Goal: Transaction & Acquisition: Purchase product/service

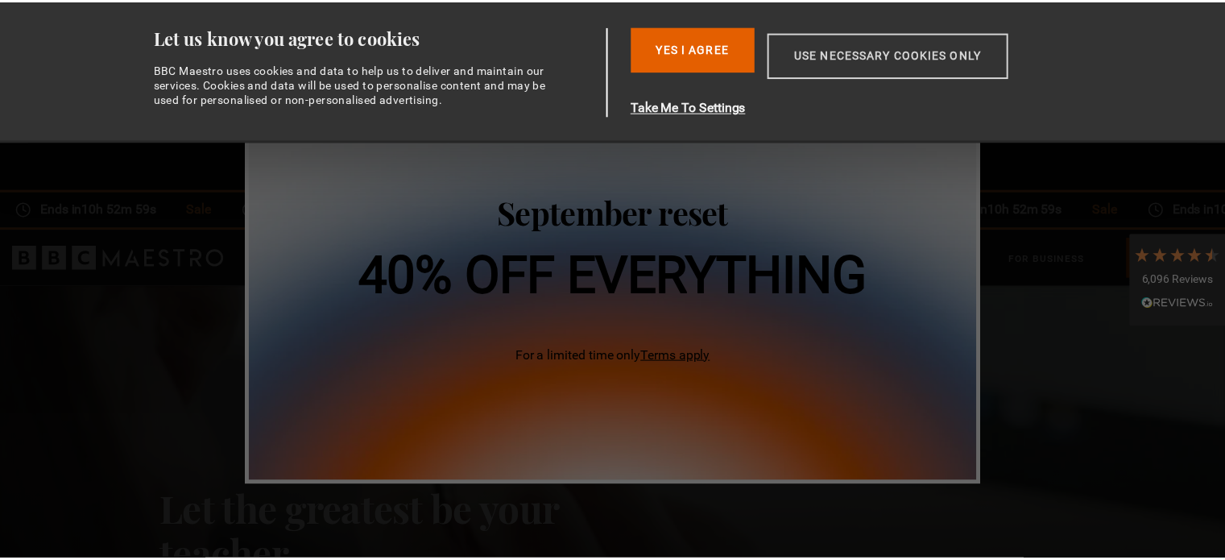
scroll to position [0, 210]
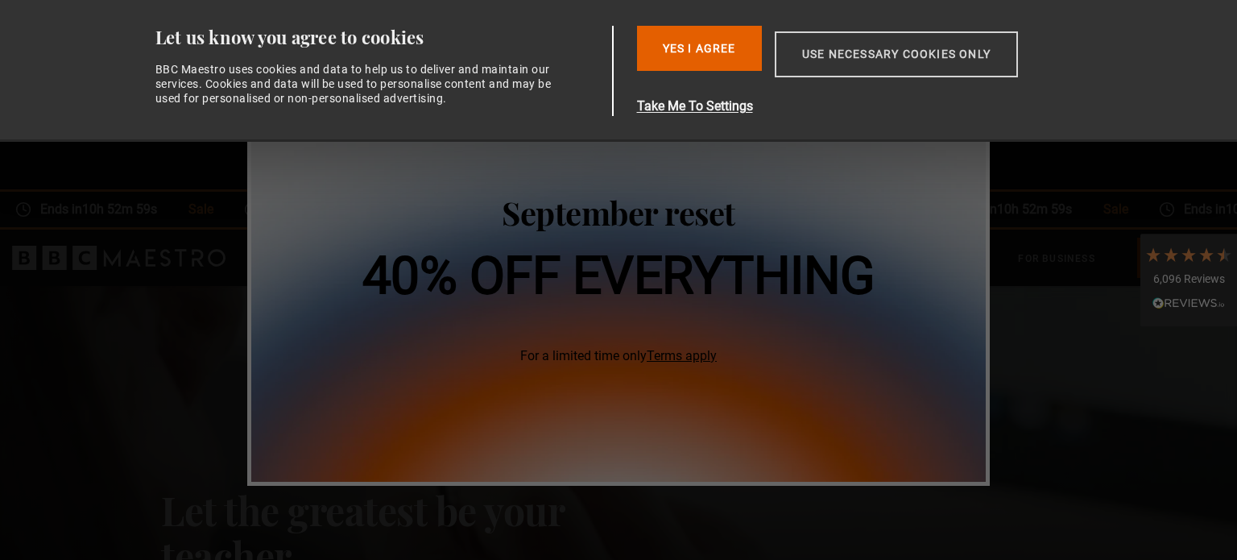
click at [937, 56] on button "Use necessary cookies only" at bounding box center [896, 54] width 243 height 46
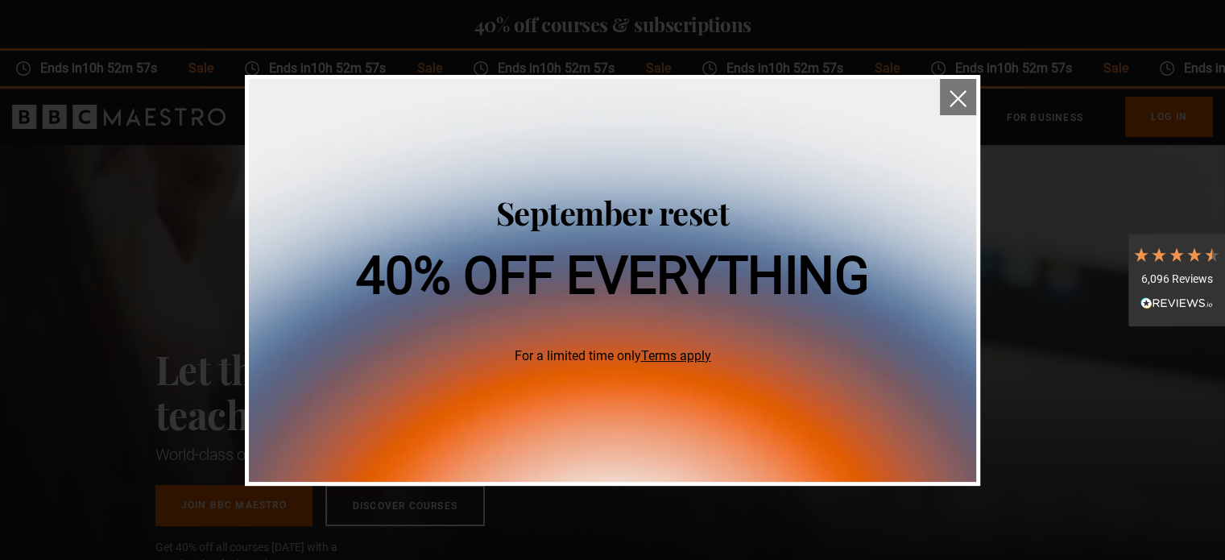
click at [963, 108] on button "close" at bounding box center [958, 97] width 36 height 36
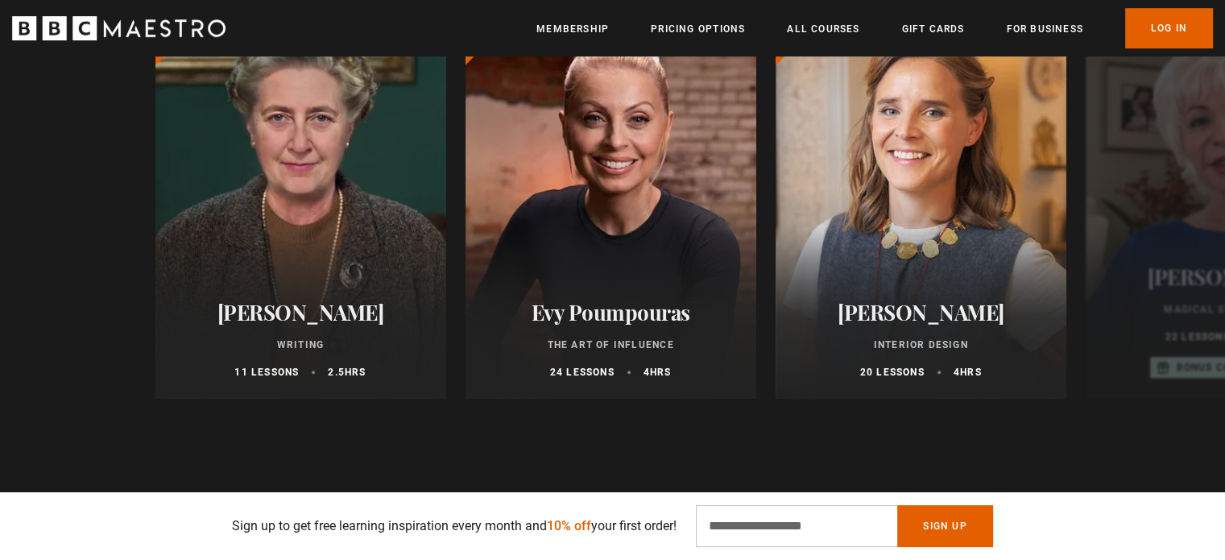
scroll to position [966, 0]
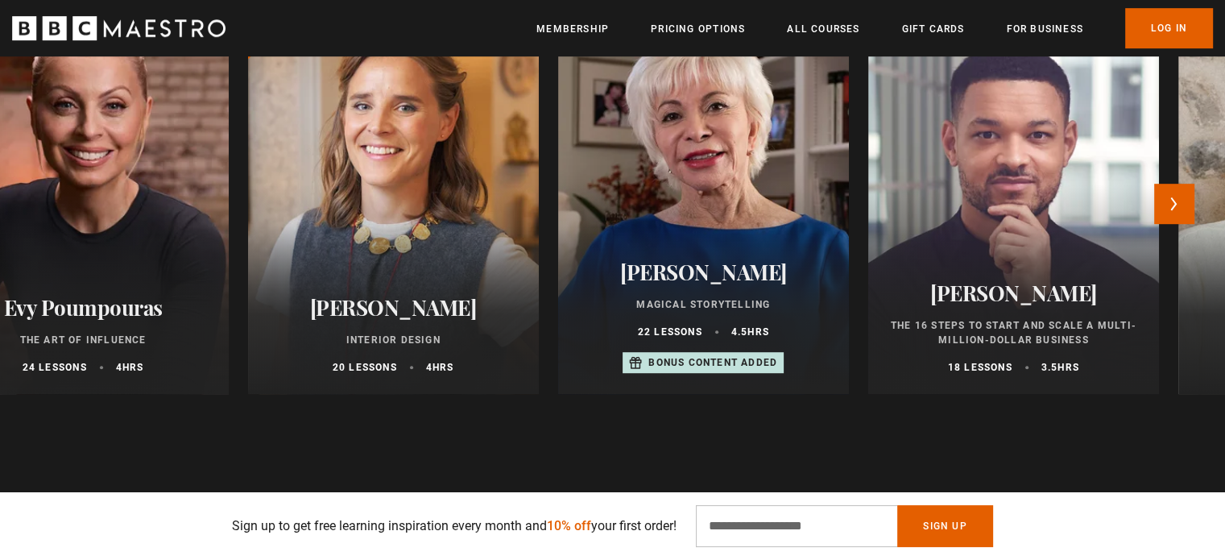
drag, startPoint x: 684, startPoint y: 170, endPoint x: 142, endPoint y: 173, distance: 542.0
click at [151, 163] on div at bounding box center [83, 200] width 320 height 425
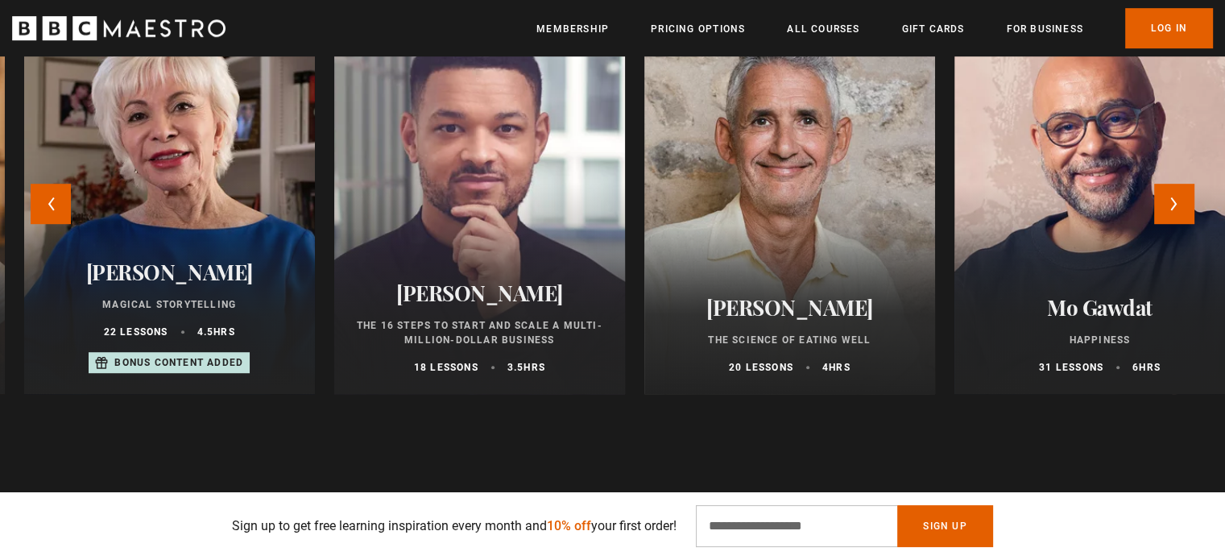
drag, startPoint x: 818, startPoint y: 258, endPoint x: 248, endPoint y: 218, distance: 571.6
click at [334, 219] on link "Steven Bartlett The 16 Steps to Start and Scale a Multi-million-Dollar Business…" at bounding box center [479, 200] width 291 height 387
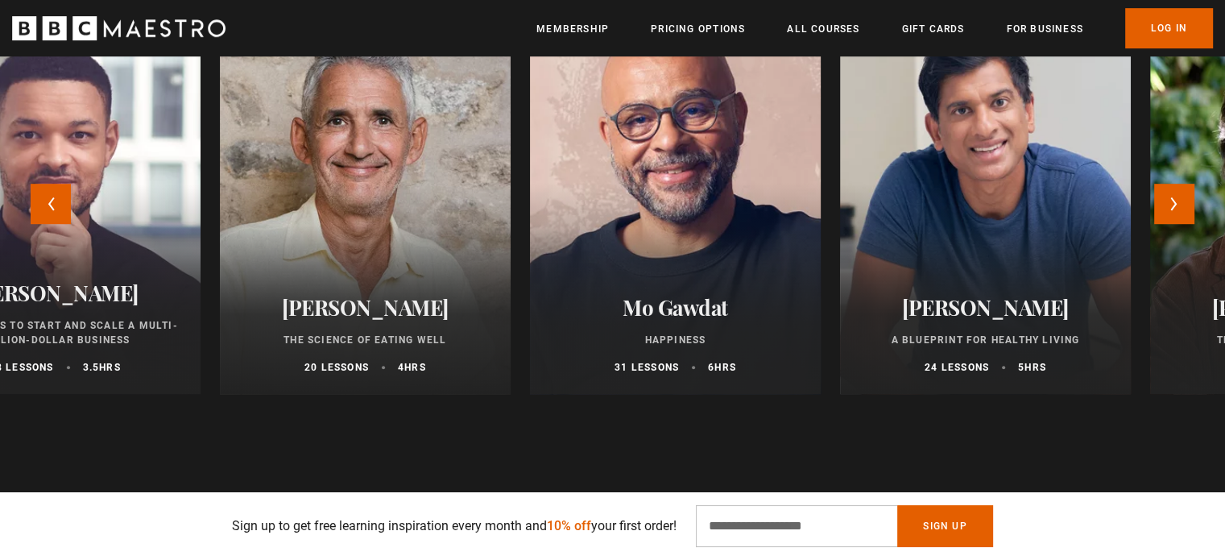
scroll to position [0, 632]
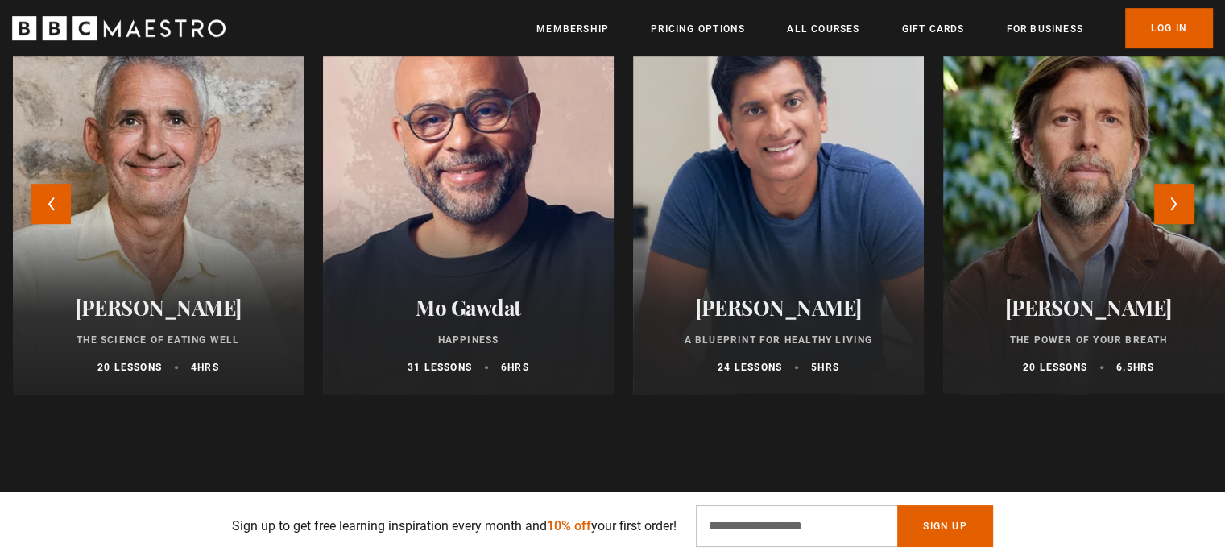
drag, startPoint x: 902, startPoint y: 257, endPoint x: 447, endPoint y: 247, distance: 455.1
click at [447, 247] on div at bounding box center [468, 200] width 320 height 425
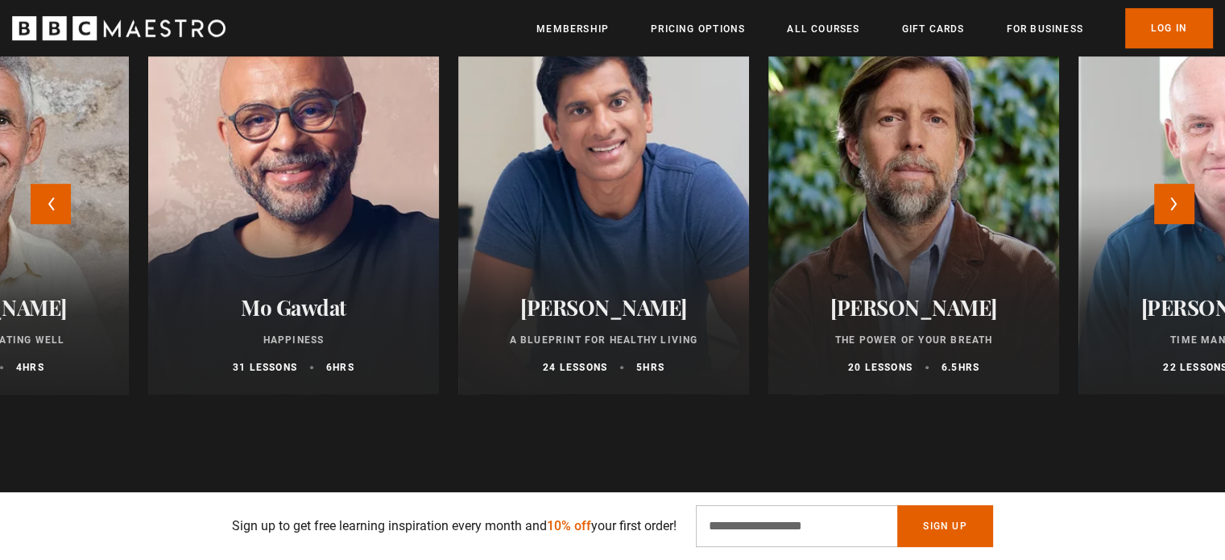
drag, startPoint x: 796, startPoint y: 236, endPoint x: 331, endPoint y: 215, distance: 465.9
click at [458, 215] on div at bounding box center [603, 200] width 291 height 387
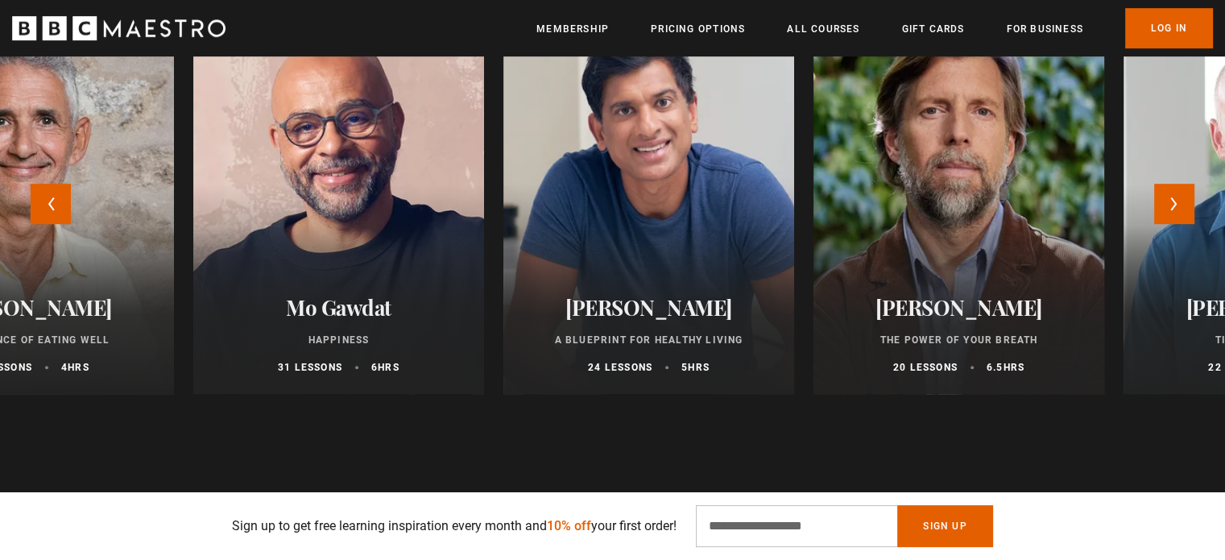
drag, startPoint x: 928, startPoint y: 215, endPoint x: 976, endPoint y: 215, distance: 48.3
click at [966, 213] on div at bounding box center [959, 200] width 320 height 425
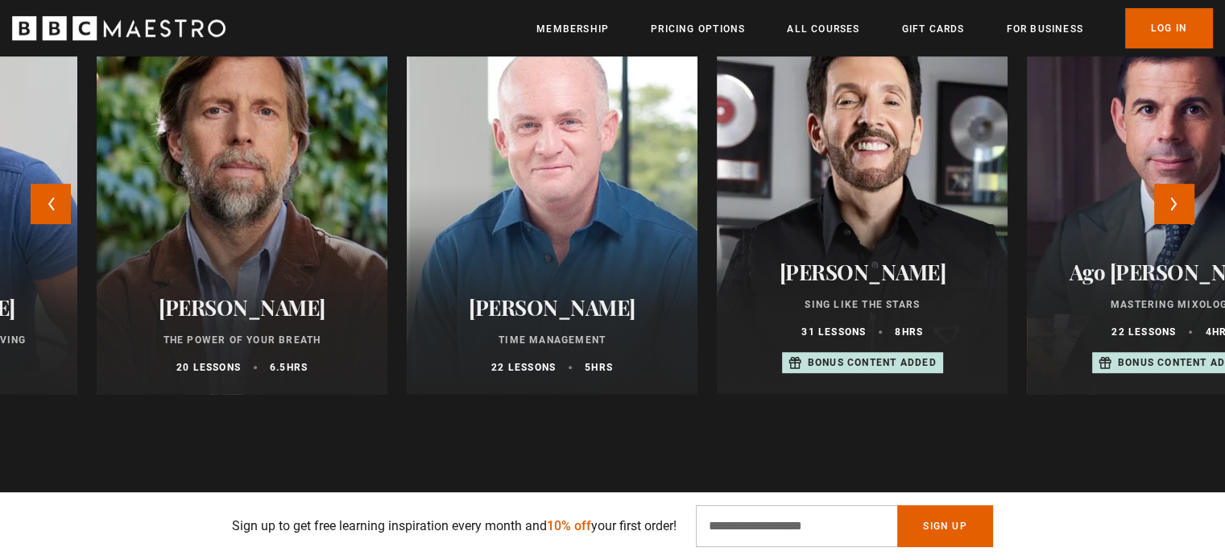
drag, startPoint x: 975, startPoint y: 217, endPoint x: 275, endPoint y: 192, distance: 701.0
click at [275, 184] on div at bounding box center [242, 200] width 320 height 425
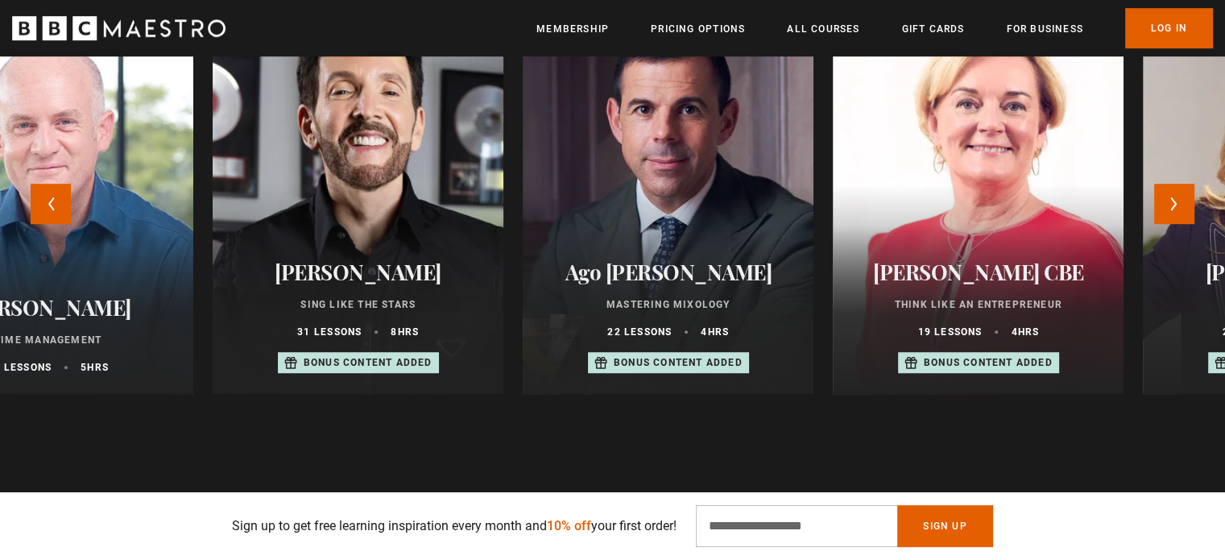
drag, startPoint x: 876, startPoint y: 219, endPoint x: 315, endPoint y: 184, distance: 562.3
click at [315, 184] on div at bounding box center [358, 200] width 320 height 425
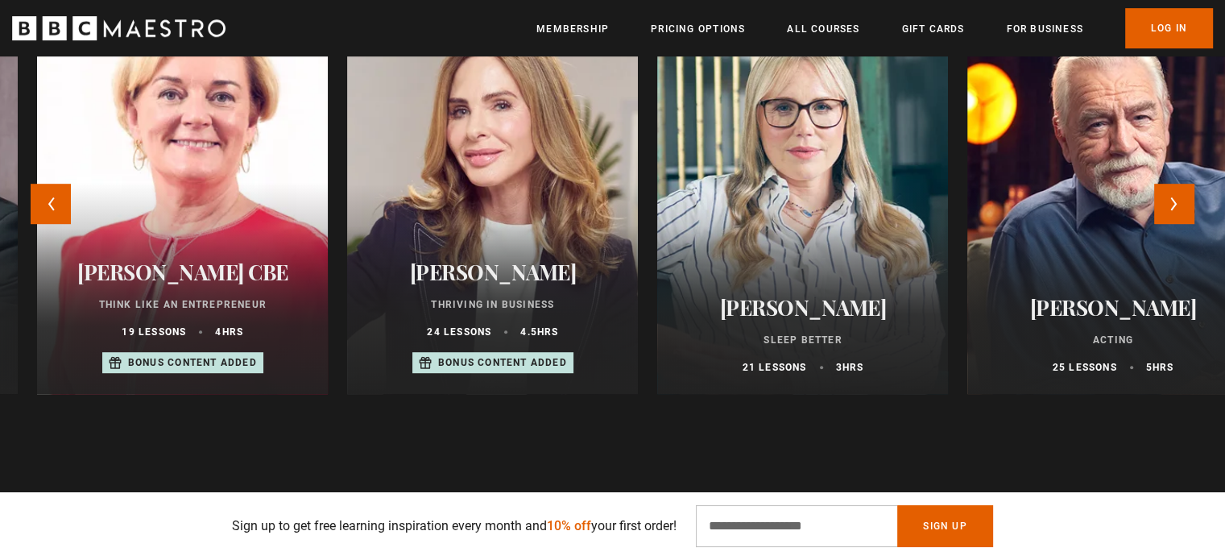
drag, startPoint x: 892, startPoint y: 196, endPoint x: 139, endPoint y: 161, distance: 754.6
click at [139, 161] on div at bounding box center [183, 200] width 320 height 425
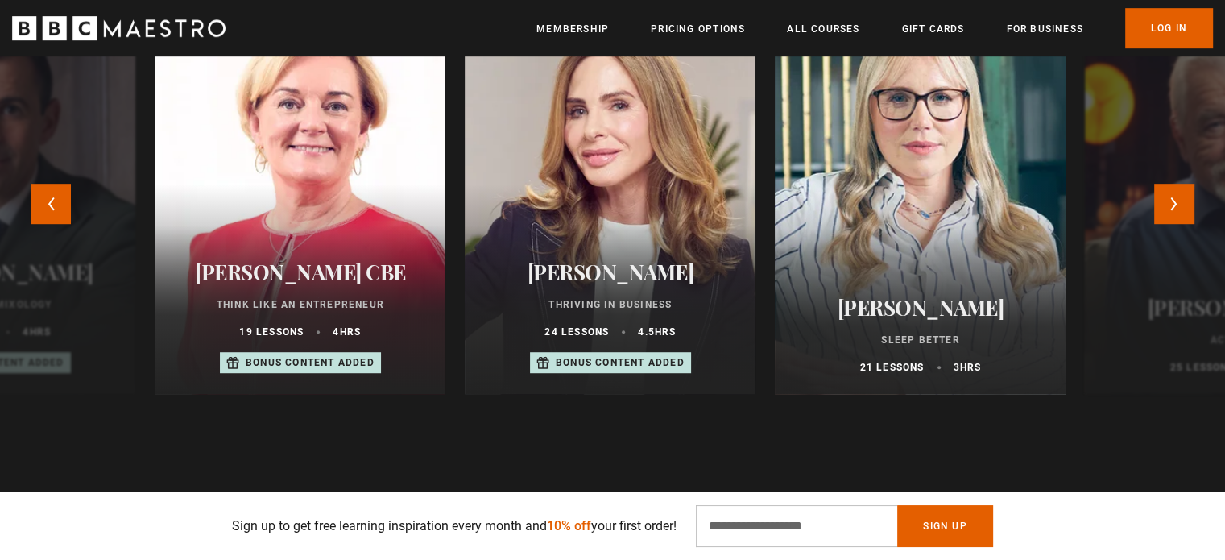
scroll to position [0, 844]
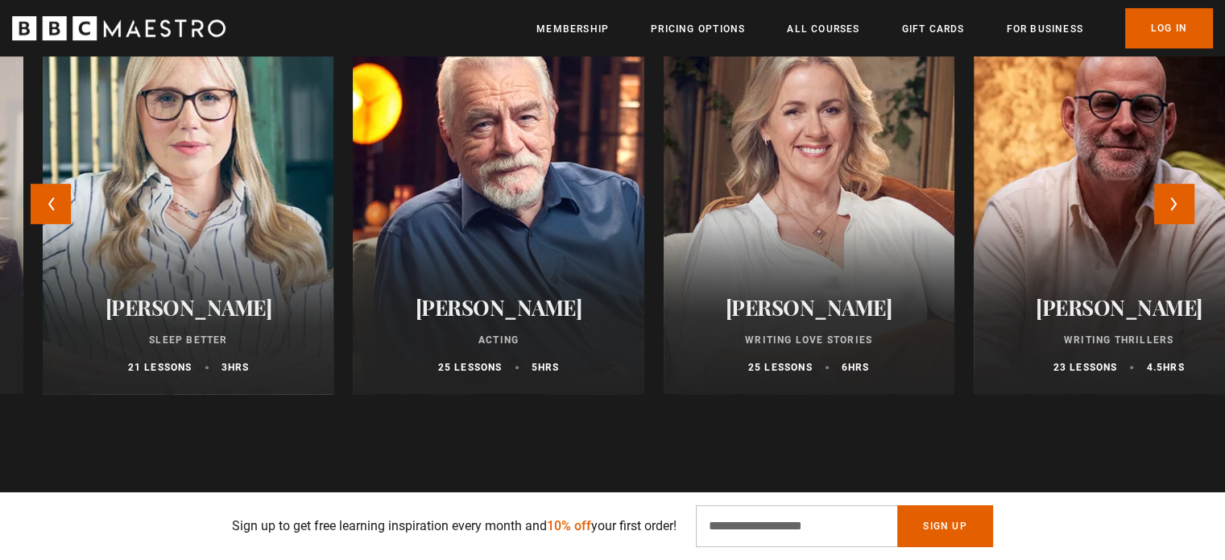
drag, startPoint x: 896, startPoint y: 240, endPoint x: 160, endPoint y: 196, distance: 737.3
click at [160, 196] on div at bounding box center [188, 200] width 320 height 425
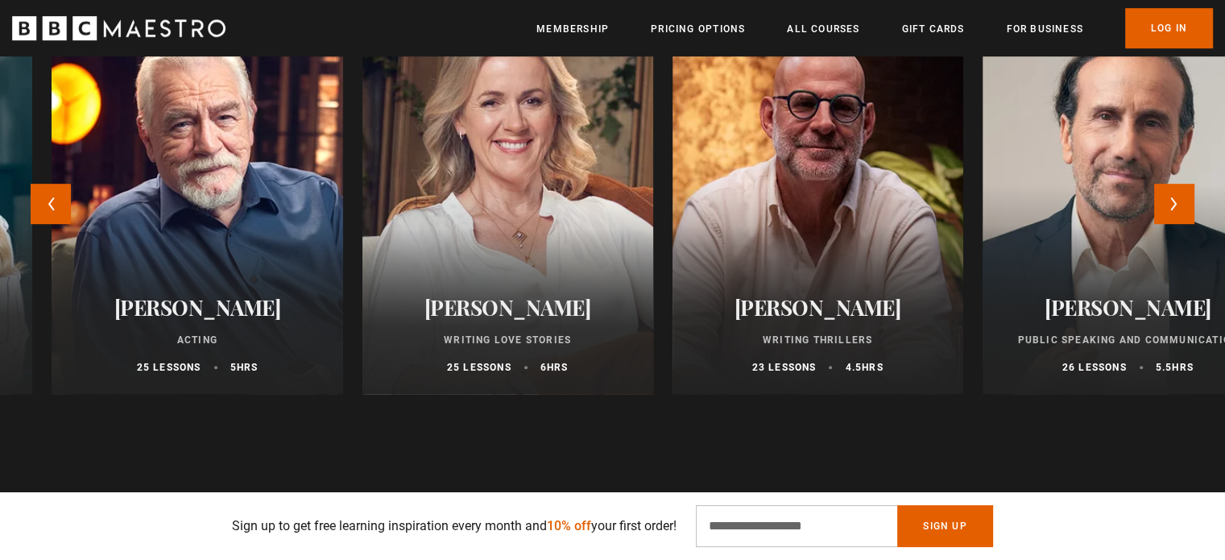
drag, startPoint x: 989, startPoint y: 186, endPoint x: 576, endPoint y: 169, distance: 413.5
click at [576, 169] on div at bounding box center [507, 200] width 320 height 425
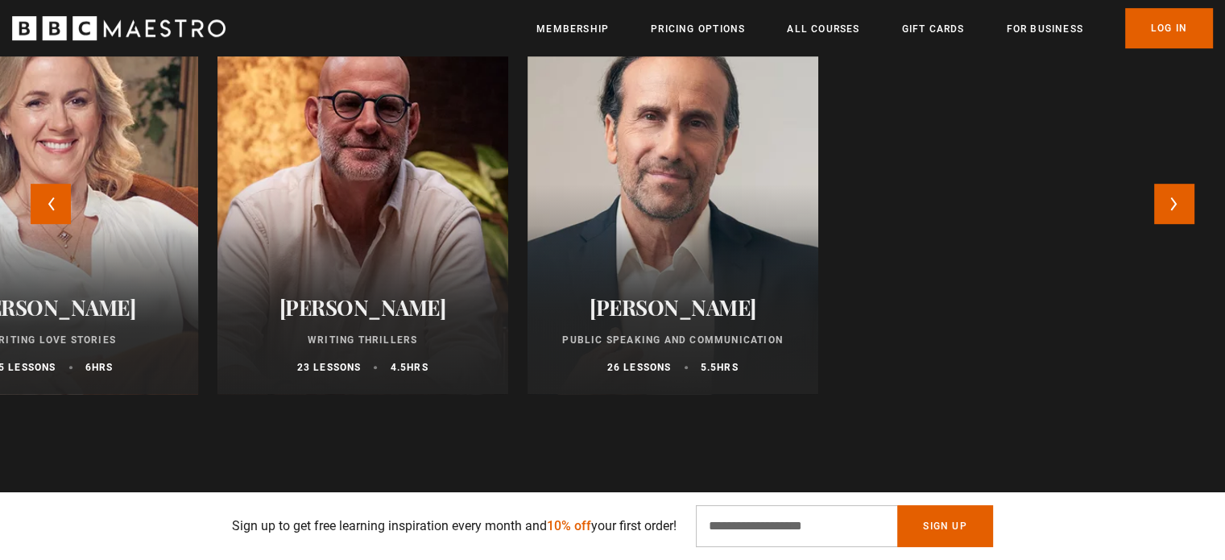
drag, startPoint x: 709, startPoint y: 138, endPoint x: 151, endPoint y: 122, distance: 558.3
click at [151, 122] on div at bounding box center [52, 200] width 320 height 425
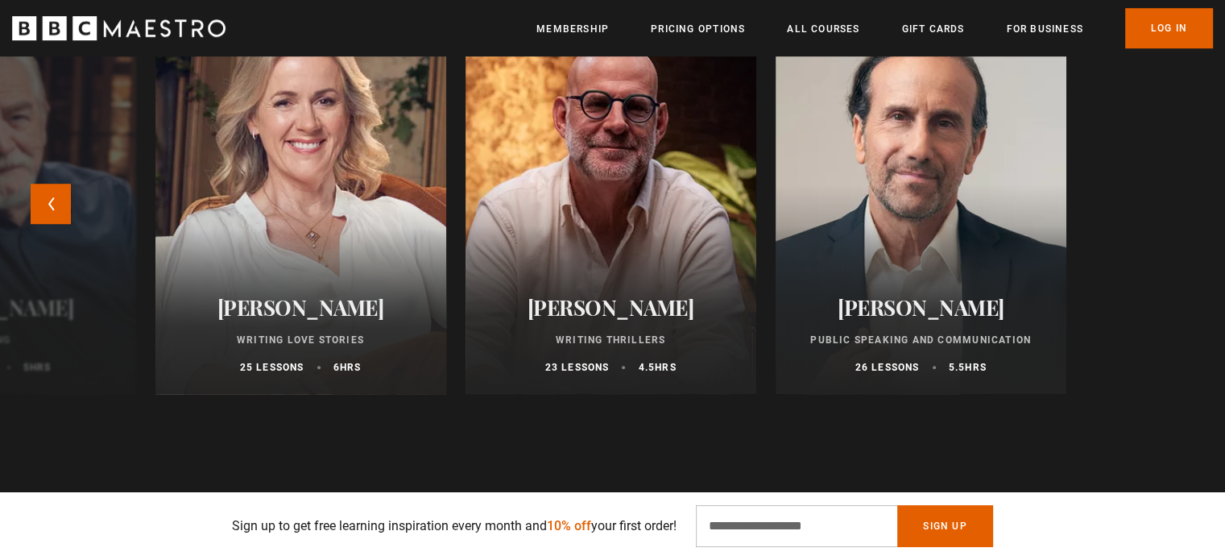
scroll to position [0, 1054]
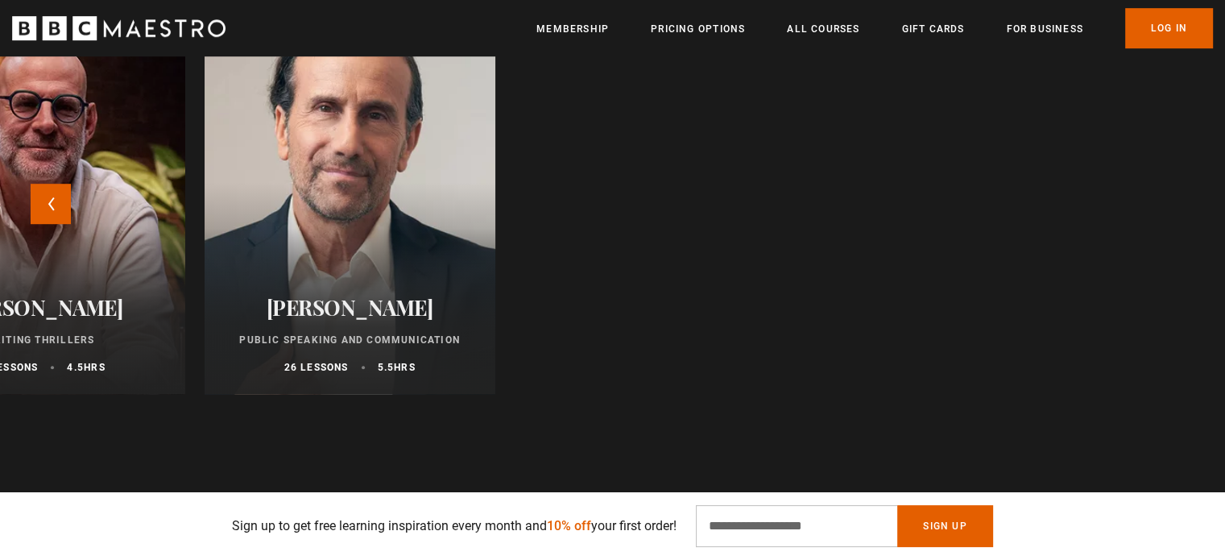
drag, startPoint x: 1051, startPoint y: 218, endPoint x: 280, endPoint y: 170, distance: 772.2
click at [280, 170] on div at bounding box center [350, 200] width 320 height 425
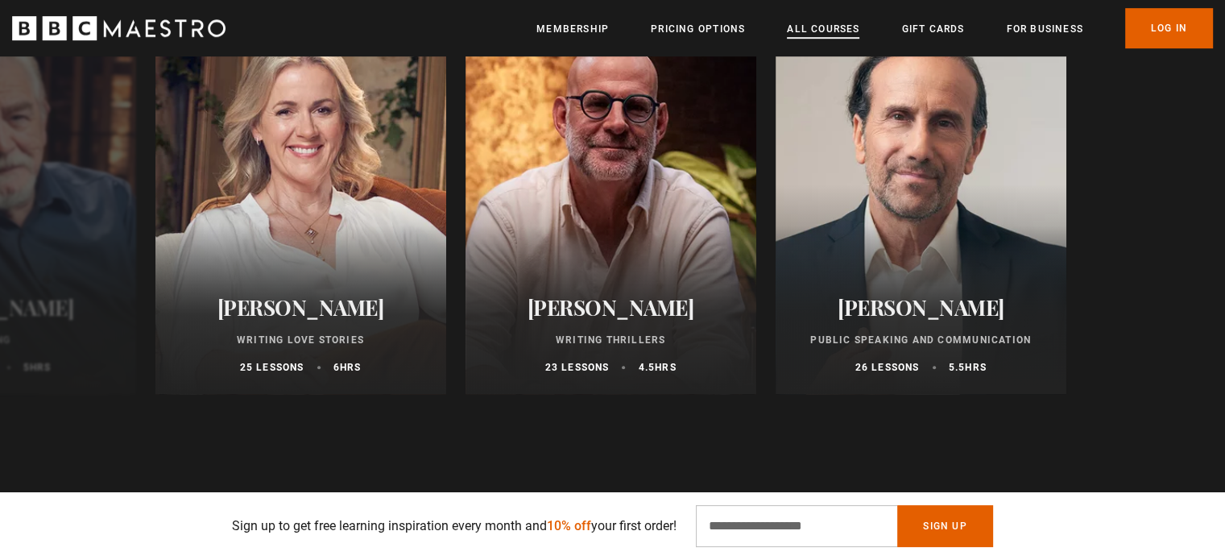
click at [842, 31] on link "All Courses" at bounding box center [823, 29] width 72 height 16
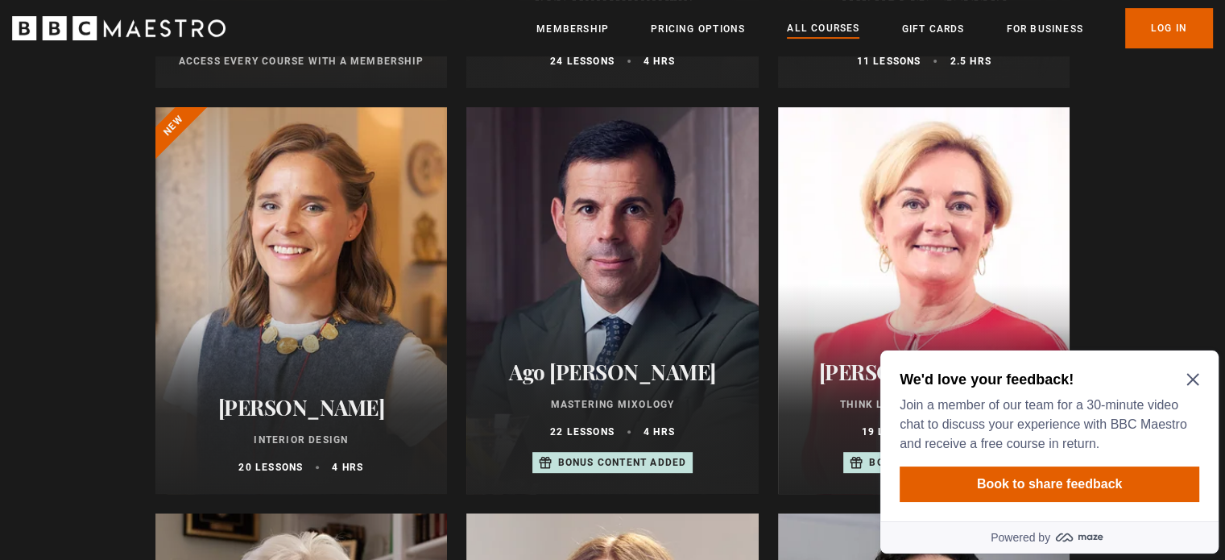
scroll to position [644, 0]
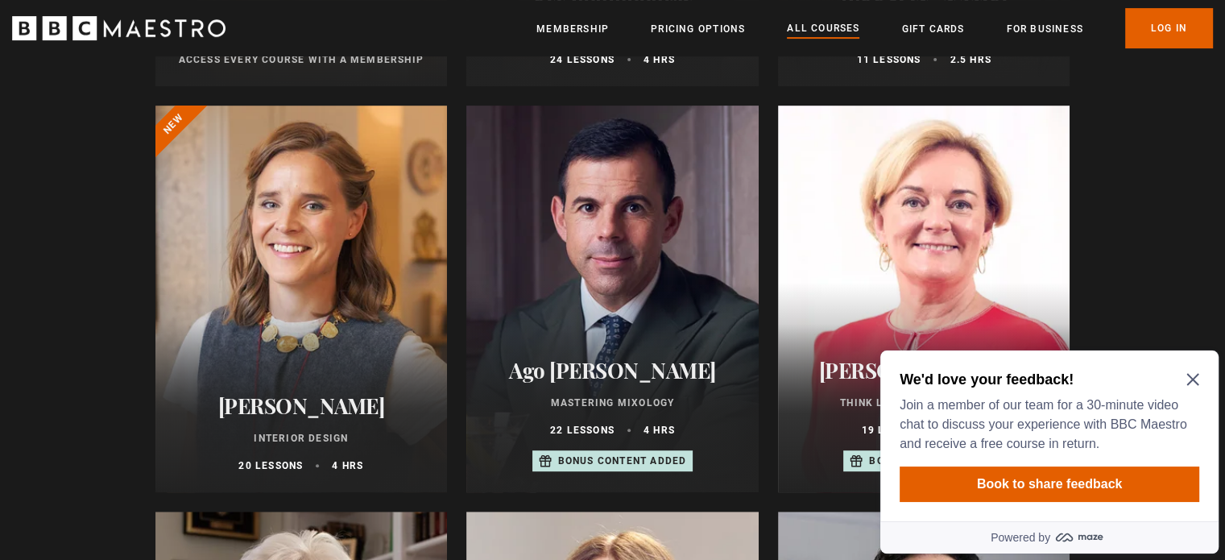
click at [1193, 378] on icon "Close Maze Prompt" at bounding box center [1192, 380] width 12 height 12
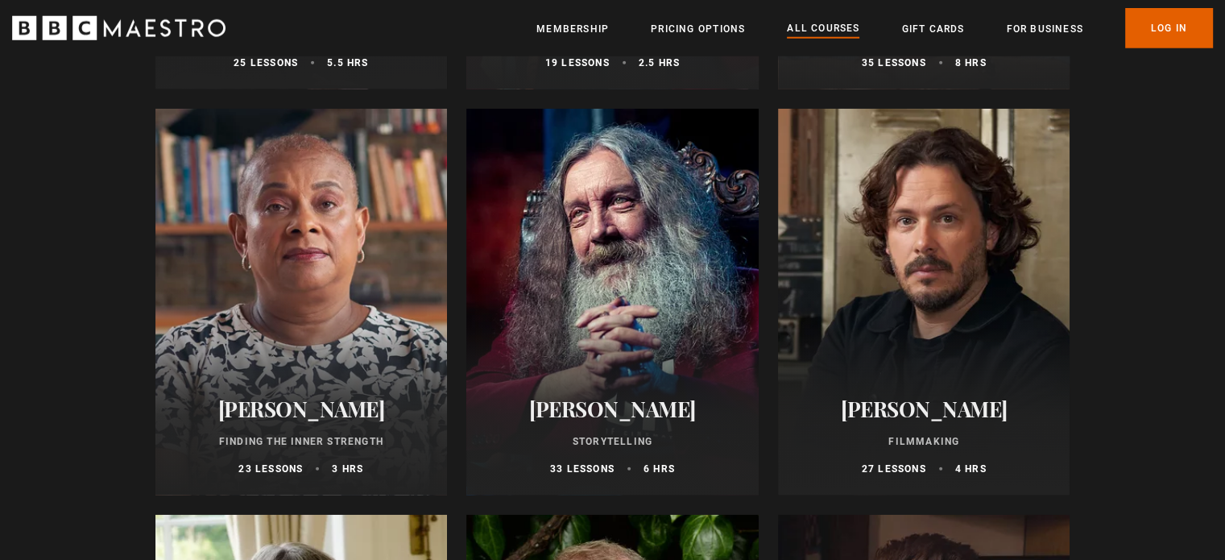
scroll to position [4295, 0]
click at [653, 260] on div at bounding box center [612, 301] width 292 height 387
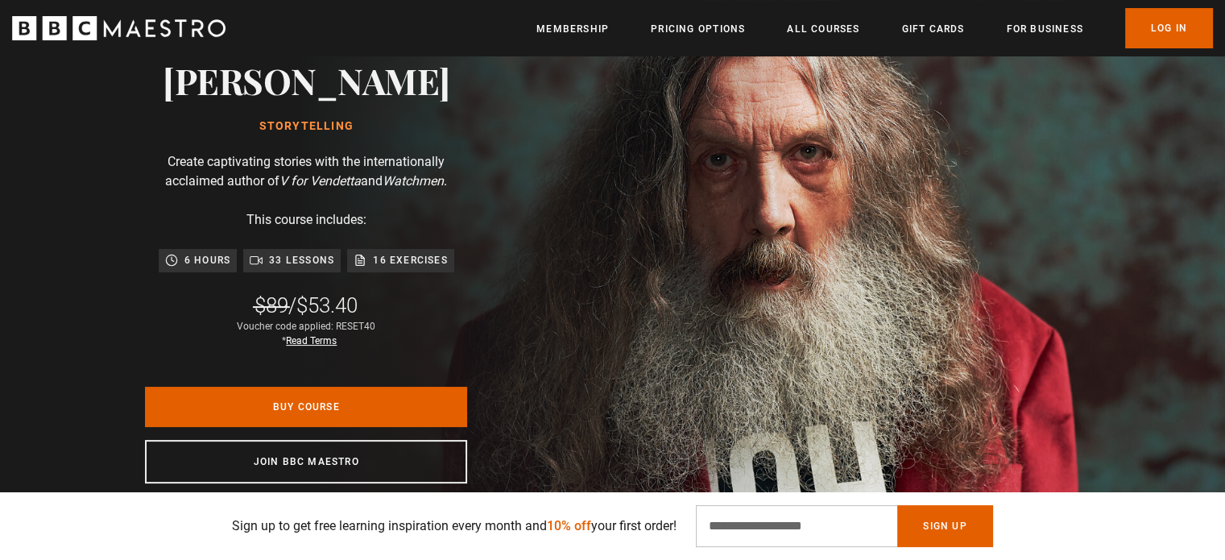
scroll to position [0, 210]
drag, startPoint x: 335, startPoint y: 322, endPoint x: 374, endPoint y: 326, distance: 38.9
click at [374, 326] on div "Voucher code applied: RESET40 * Read Terms" at bounding box center [306, 333] width 139 height 29
copy div "RESET40"
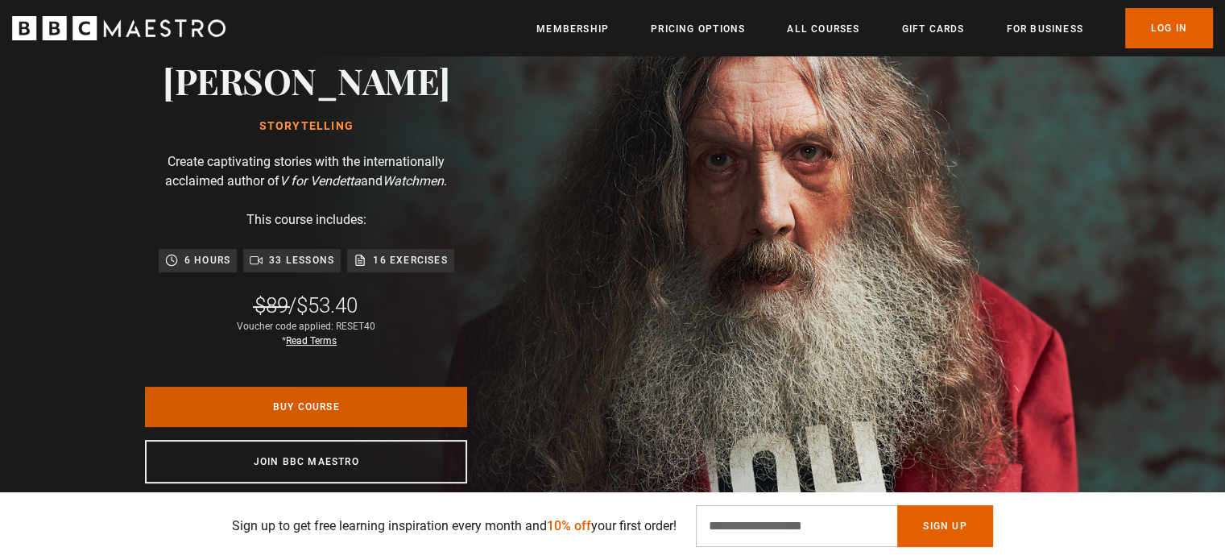
click at [361, 401] on link "Buy Course" at bounding box center [306, 407] width 322 height 40
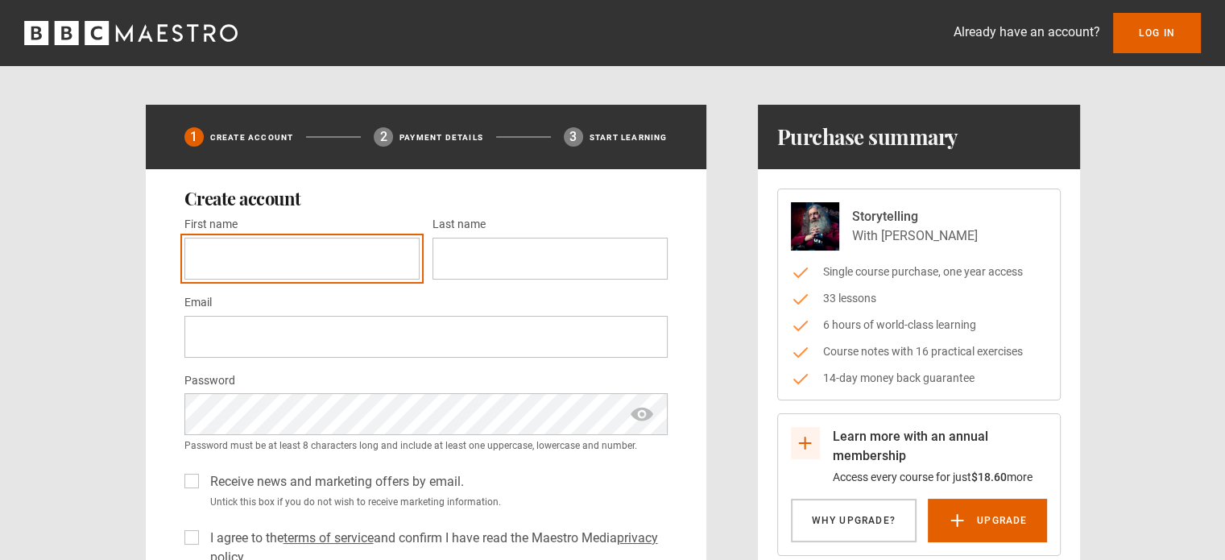
click at [247, 268] on input "First name *" at bounding box center [301, 259] width 235 height 42
type input "****"
type input "******"
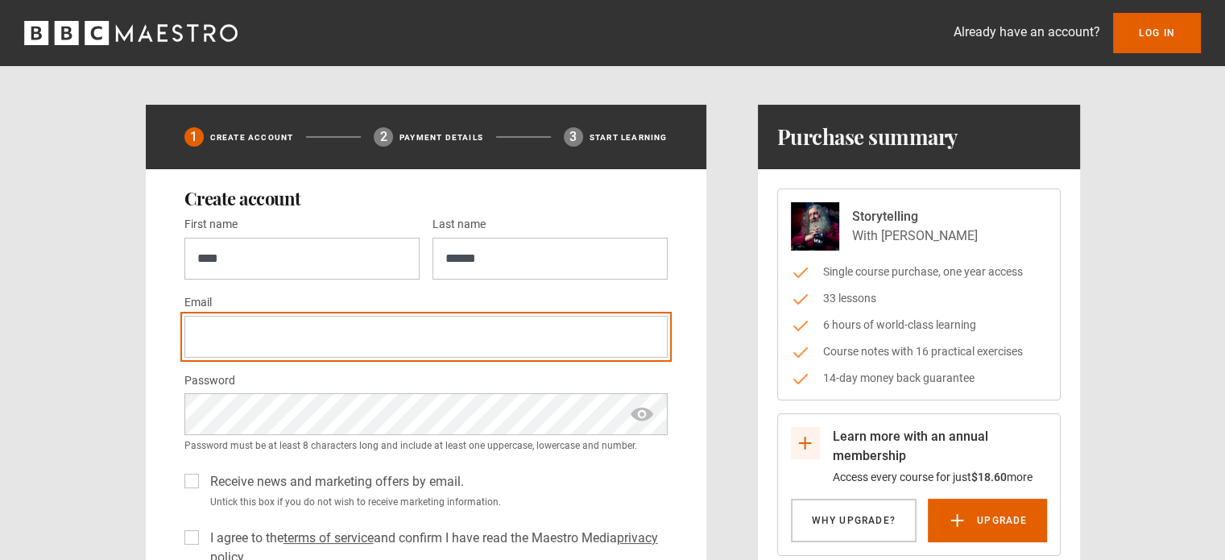
type input "**********"
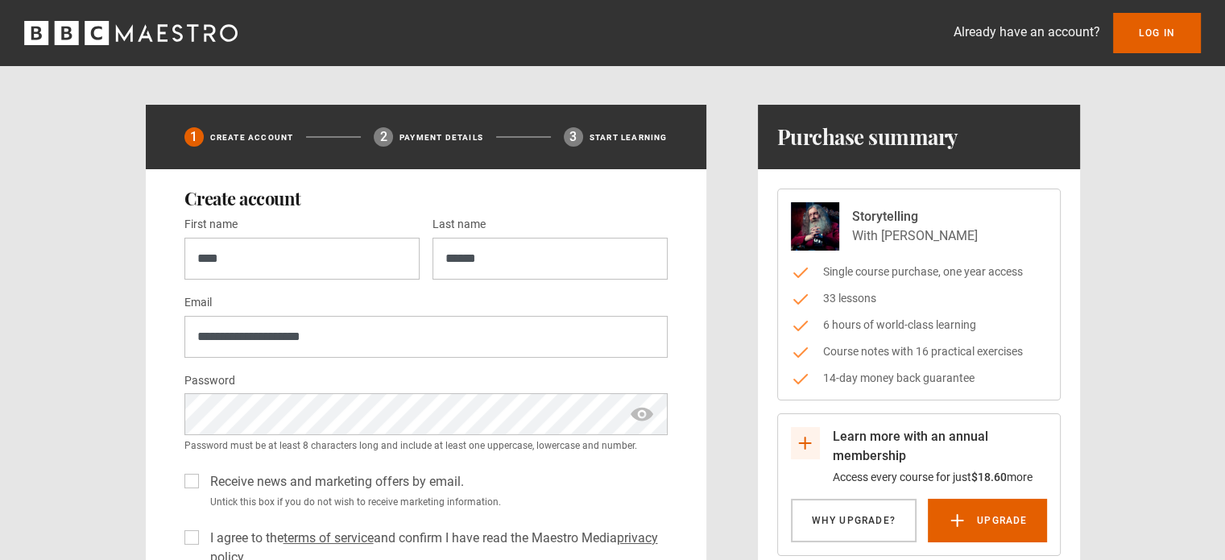
click at [649, 416] on span "show password" at bounding box center [642, 414] width 26 height 42
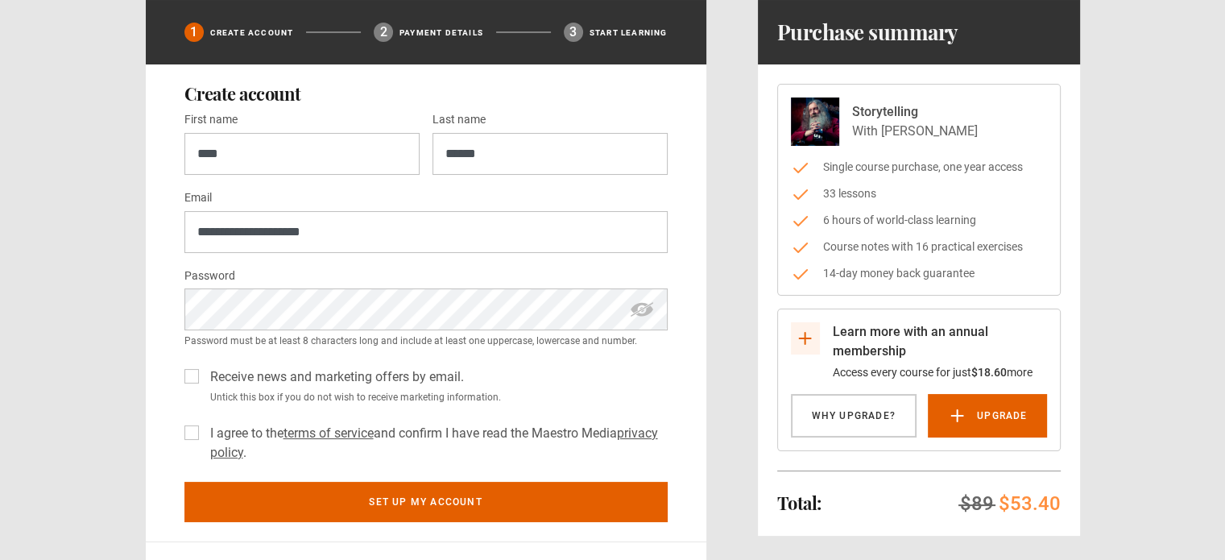
scroll to position [107, 0]
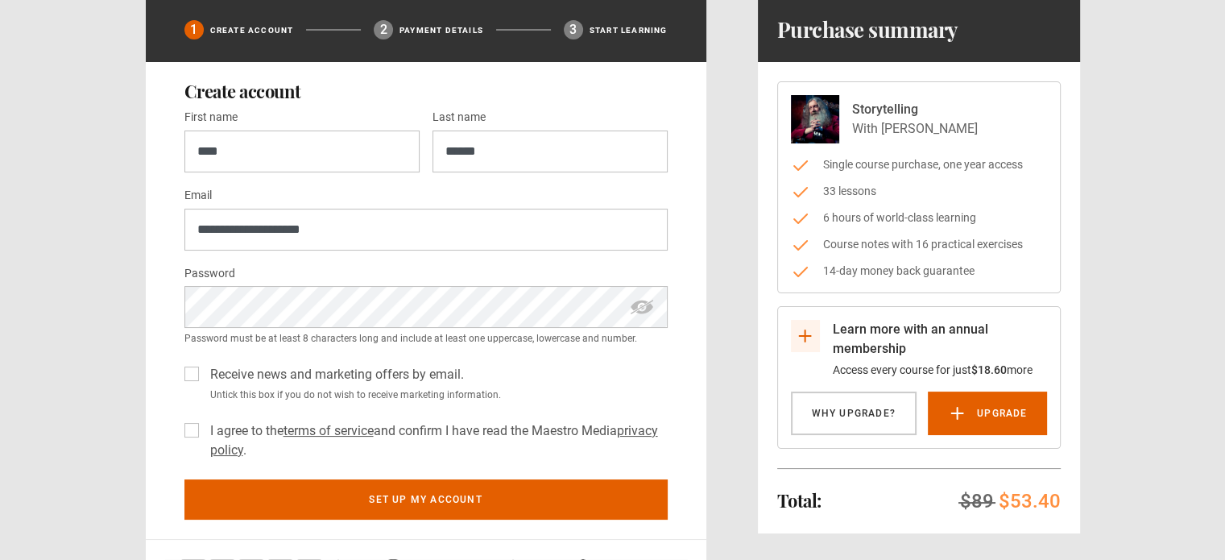
click at [204, 373] on label "Receive news and marketing offers by email." at bounding box center [334, 374] width 260 height 19
click at [204, 428] on label "I agree to the terms of service and confirm I have read the Maestro Media priva…" at bounding box center [436, 440] width 464 height 39
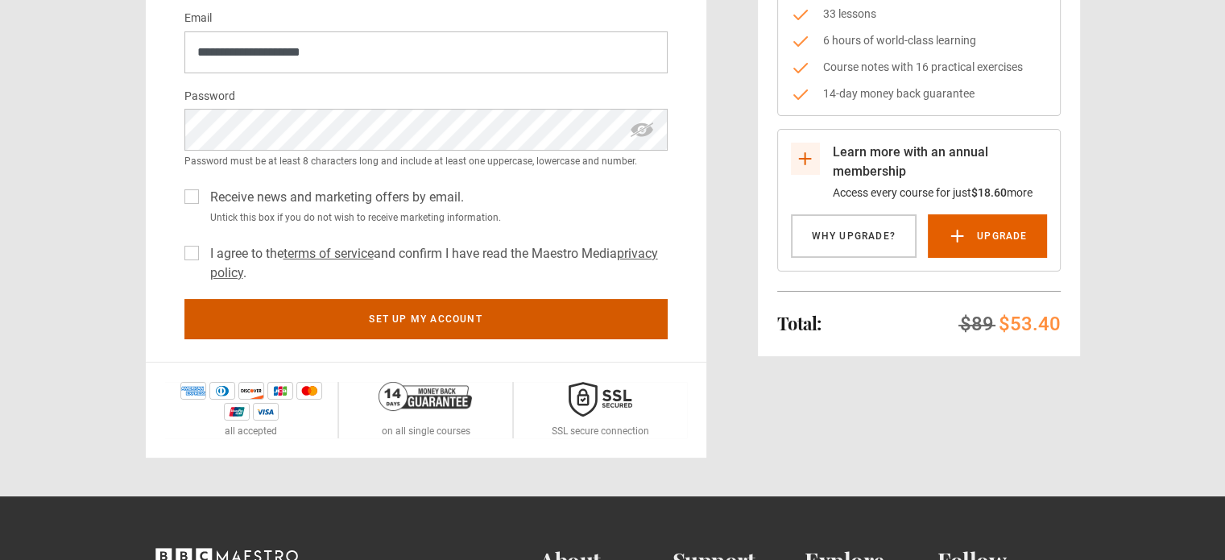
scroll to position [322, 0]
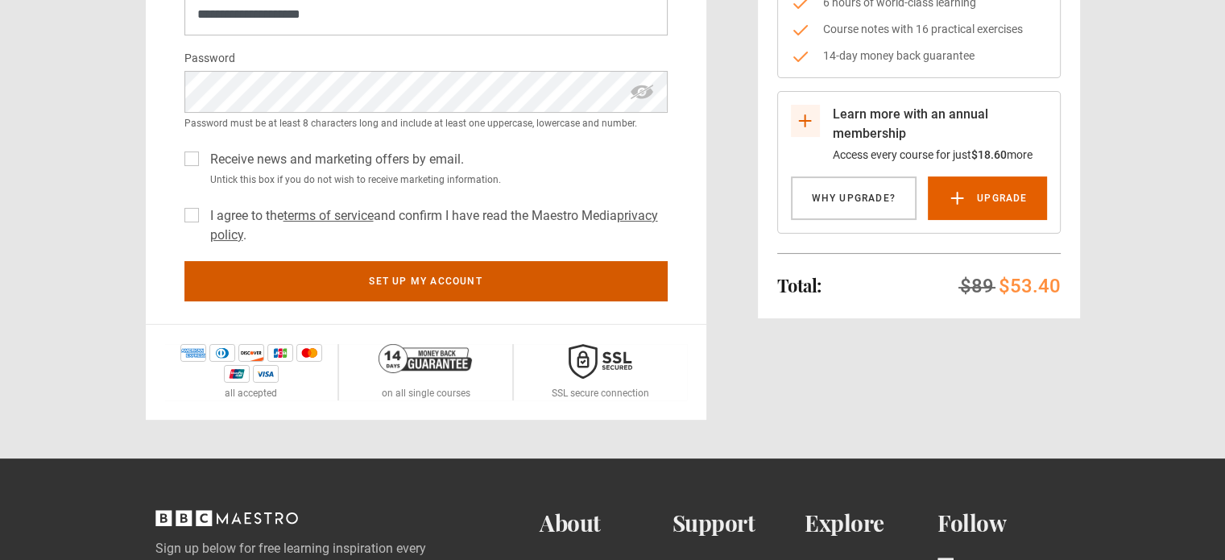
click at [349, 271] on button "Set up my account" at bounding box center [425, 281] width 483 height 40
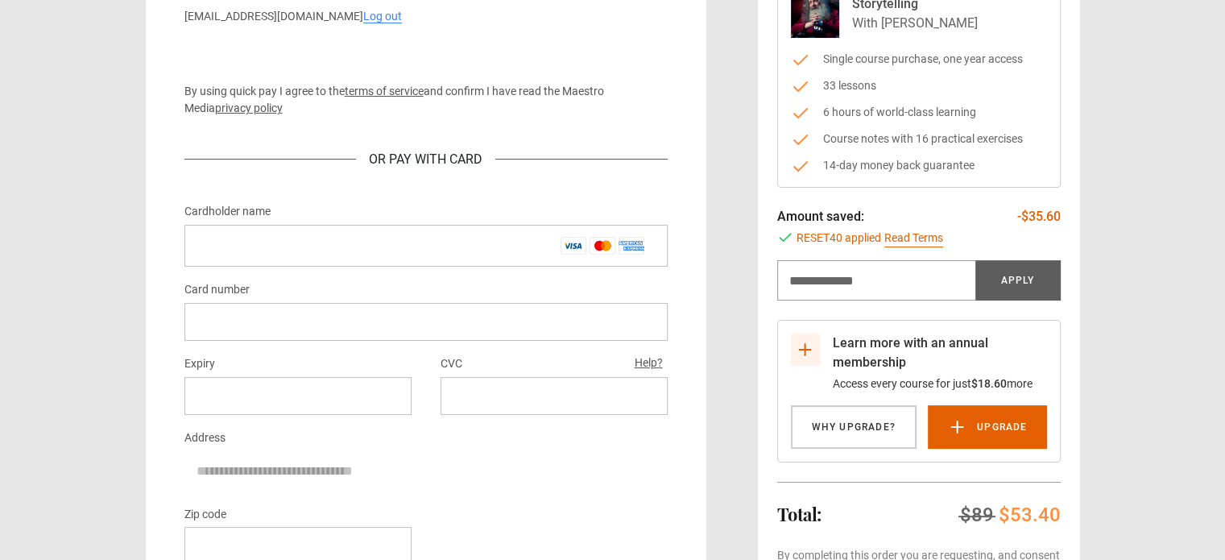
scroll to position [214, 0]
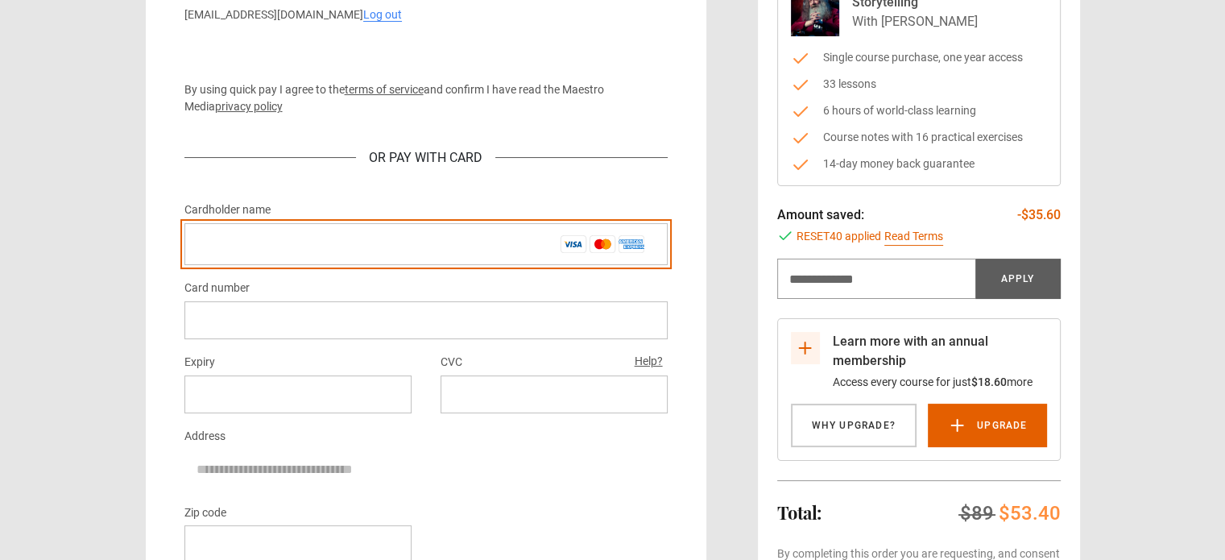
click at [289, 235] on input "Cardholder name *" at bounding box center [425, 244] width 483 height 42
type input "**********"
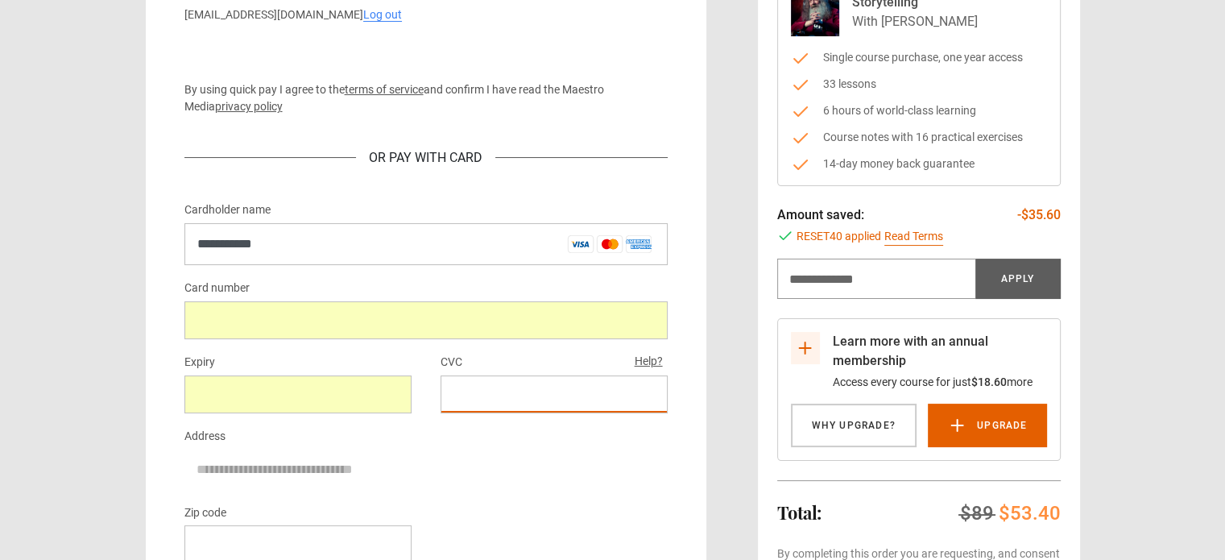
click at [277, 536] on iframe at bounding box center [297, 543] width 201 height 15
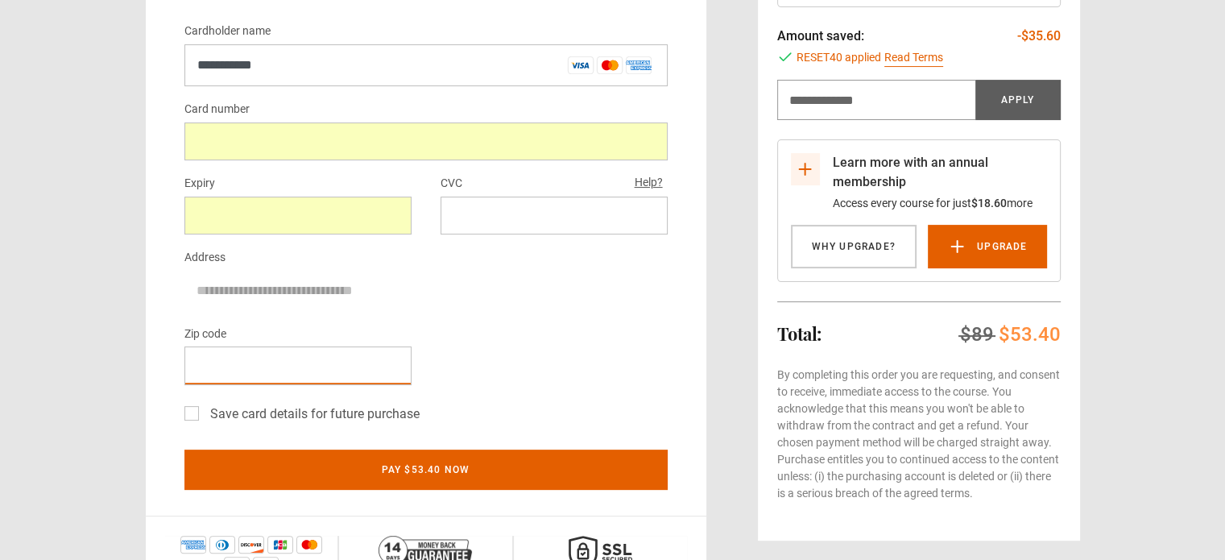
scroll to position [429, 0]
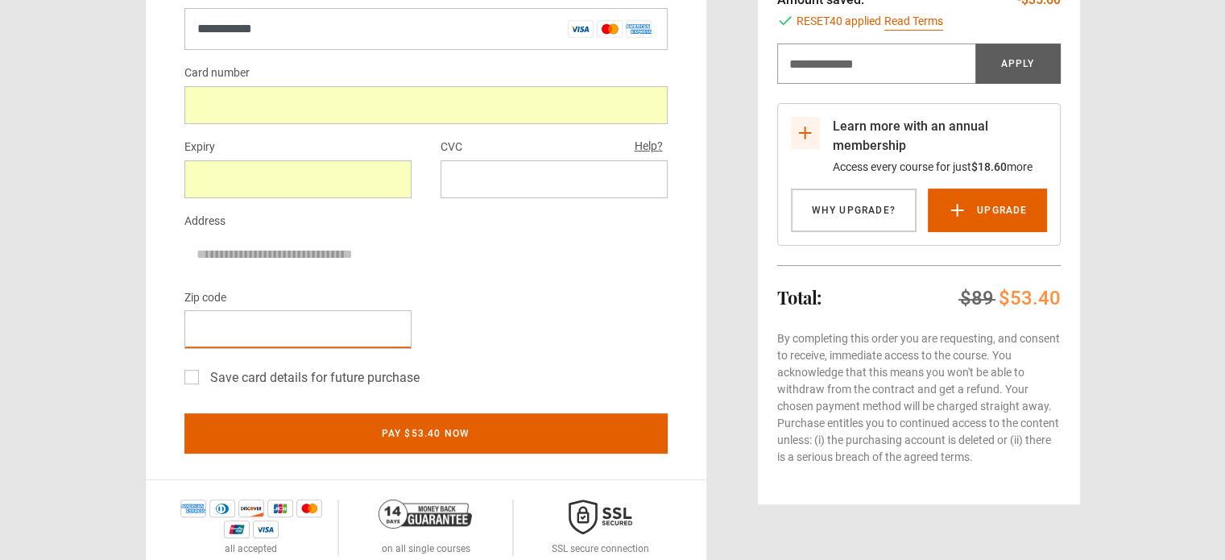
click at [531, 276] on div "Card number Expiry CVC Help? Address Zip code Save card details for future purc…" at bounding box center [425, 228] width 483 height 331
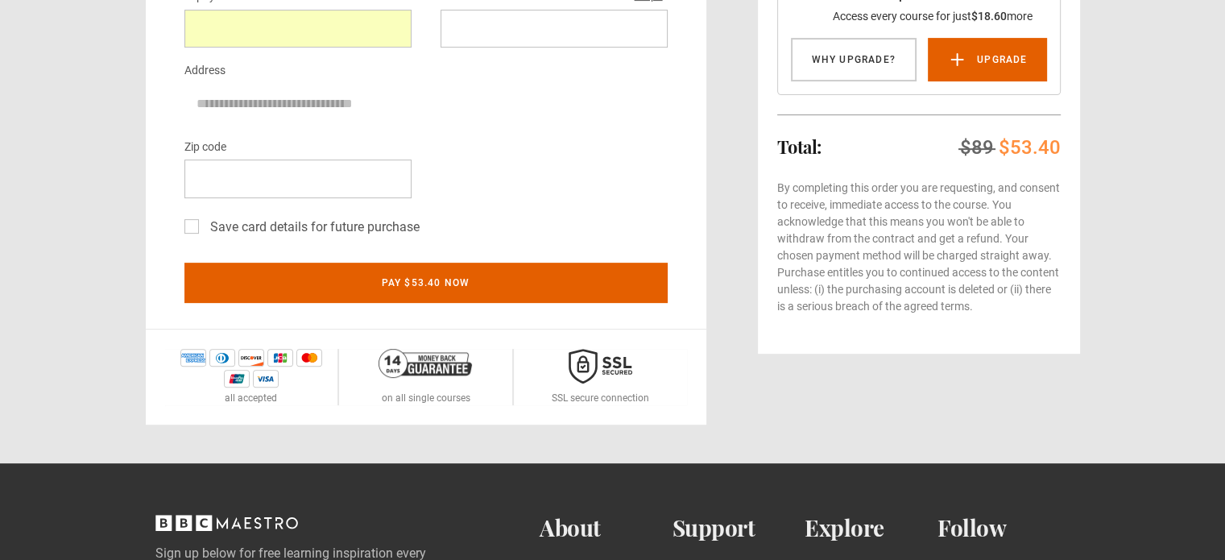
scroll to position [644, 0]
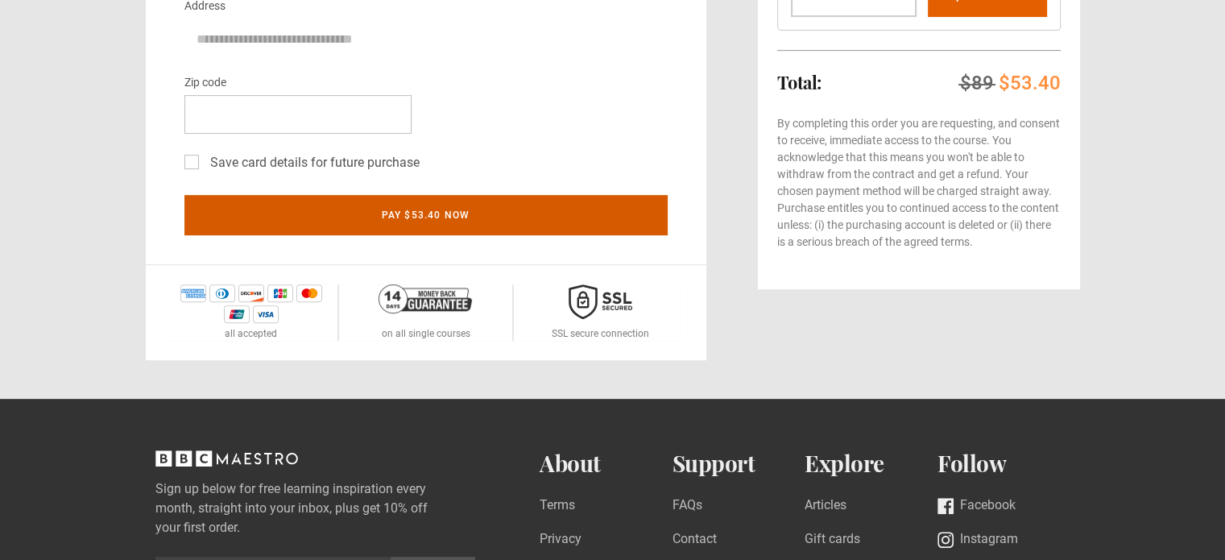
click at [452, 220] on button "Pay $53.40 now" at bounding box center [425, 215] width 483 height 40
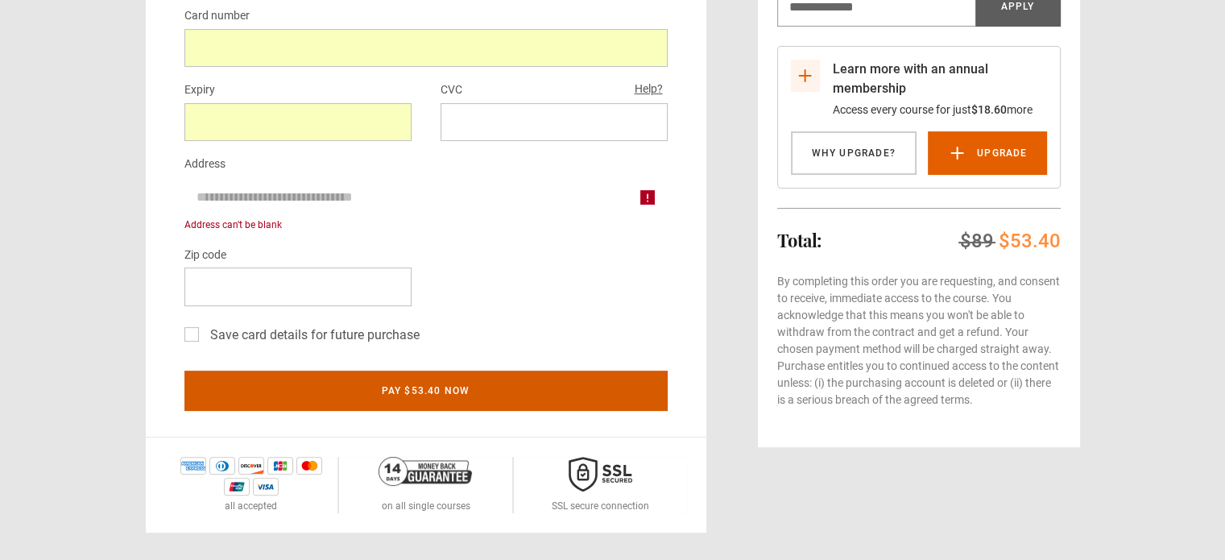
scroll to position [429, 0]
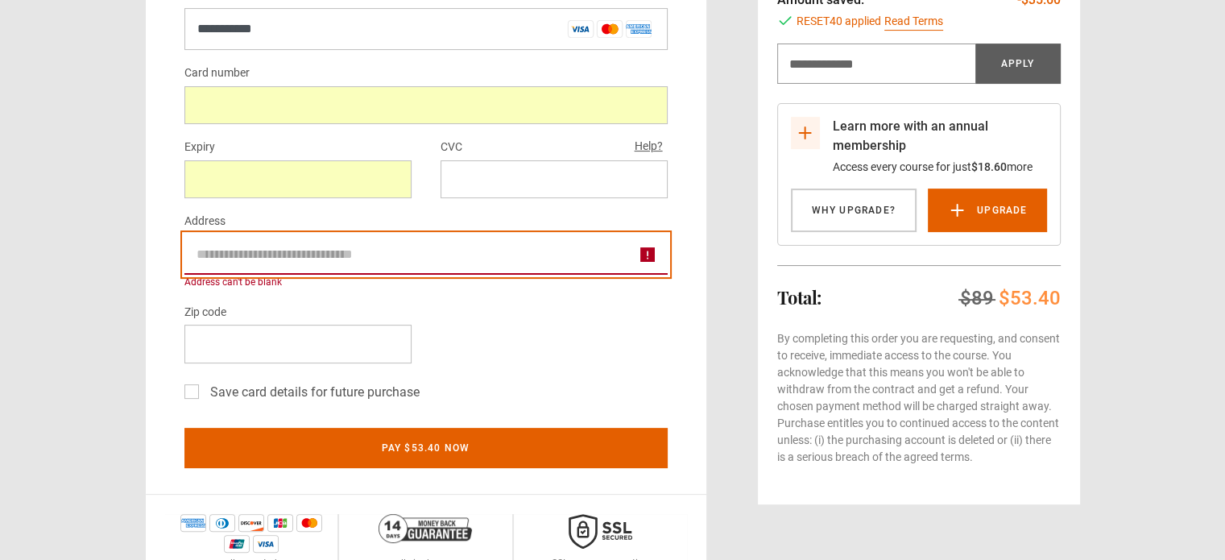
click at [308, 257] on input "Address" at bounding box center [425, 254] width 483 height 40
type input "**********"
type input "*"
click at [362, 258] on input "**********" at bounding box center [425, 254] width 483 height 40
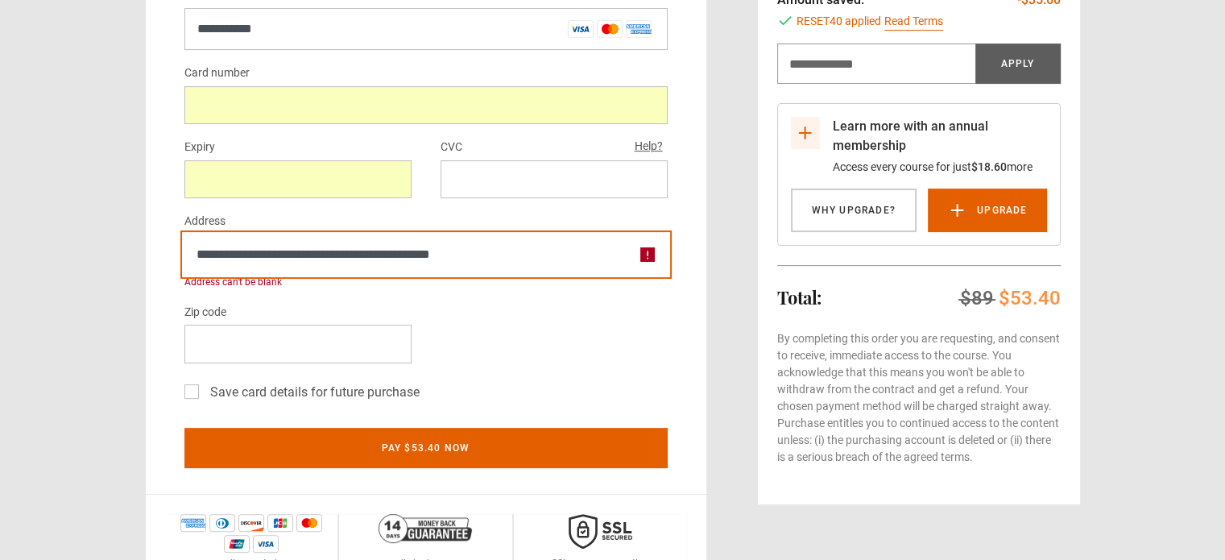
type input "**********"
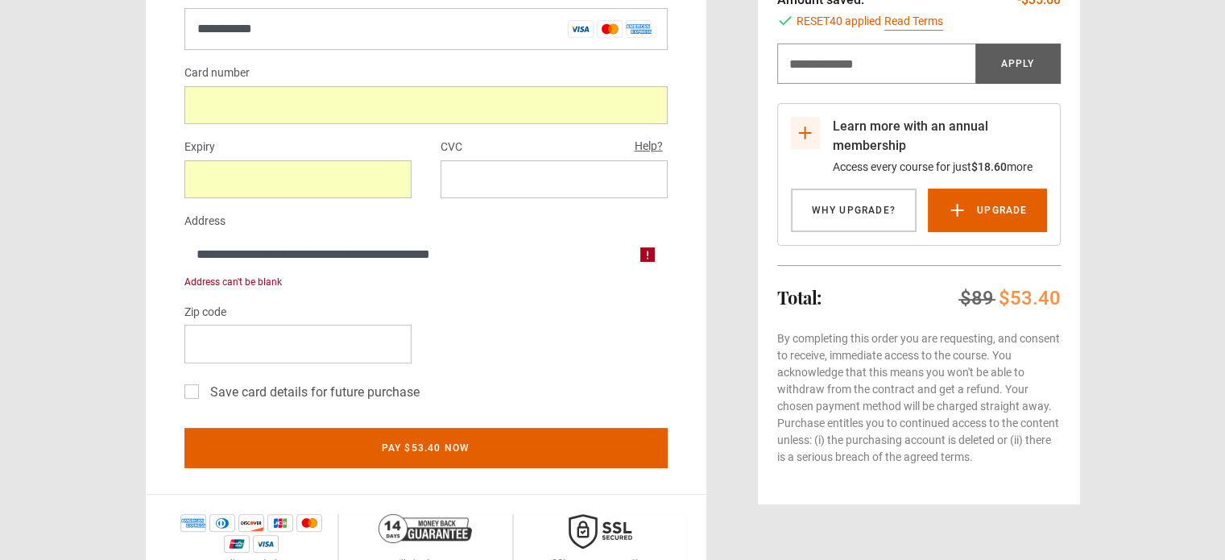
click at [470, 296] on div "**********" at bounding box center [425, 235] width 483 height 345
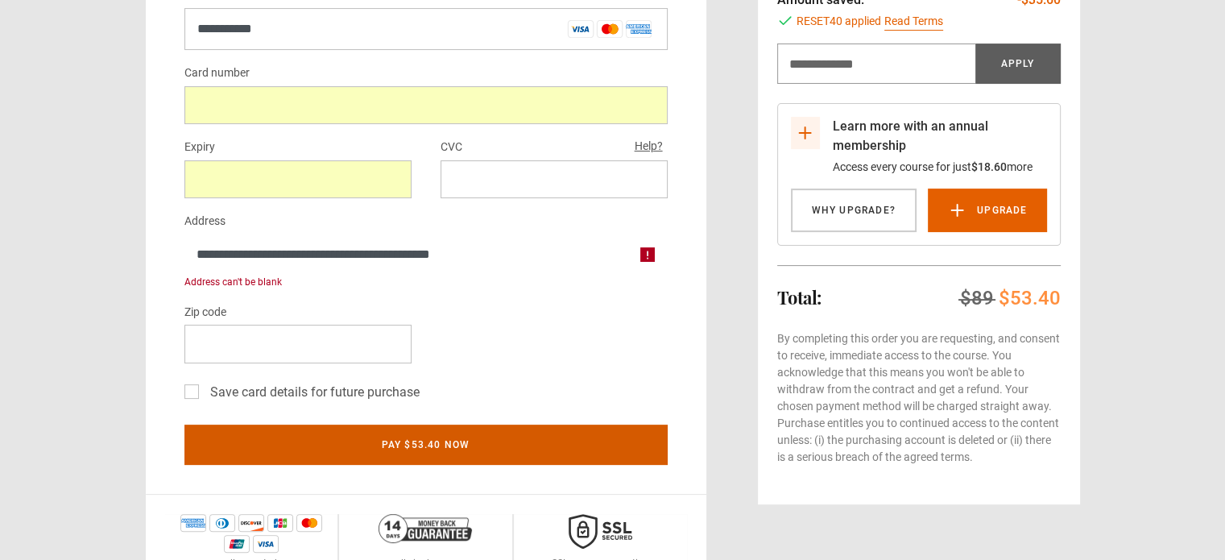
click at [426, 437] on button "Pay $53.40 now" at bounding box center [425, 444] width 483 height 40
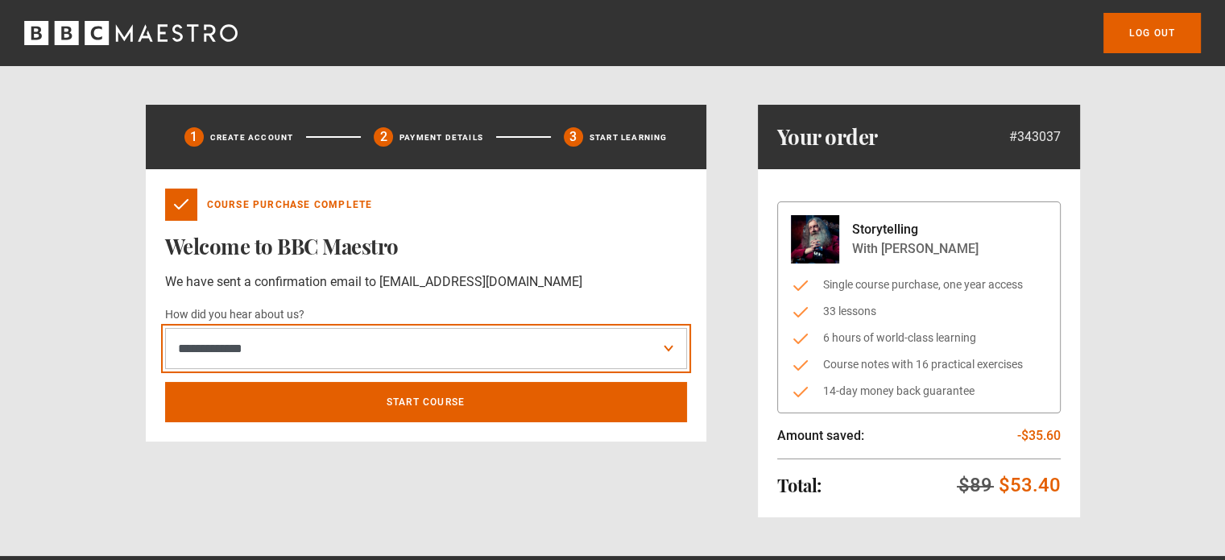
click at [428, 363] on select "**********" at bounding box center [426, 349] width 522 height 42
select select "*****"
click at [165, 328] on select "**********" at bounding box center [426, 349] width 522 height 42
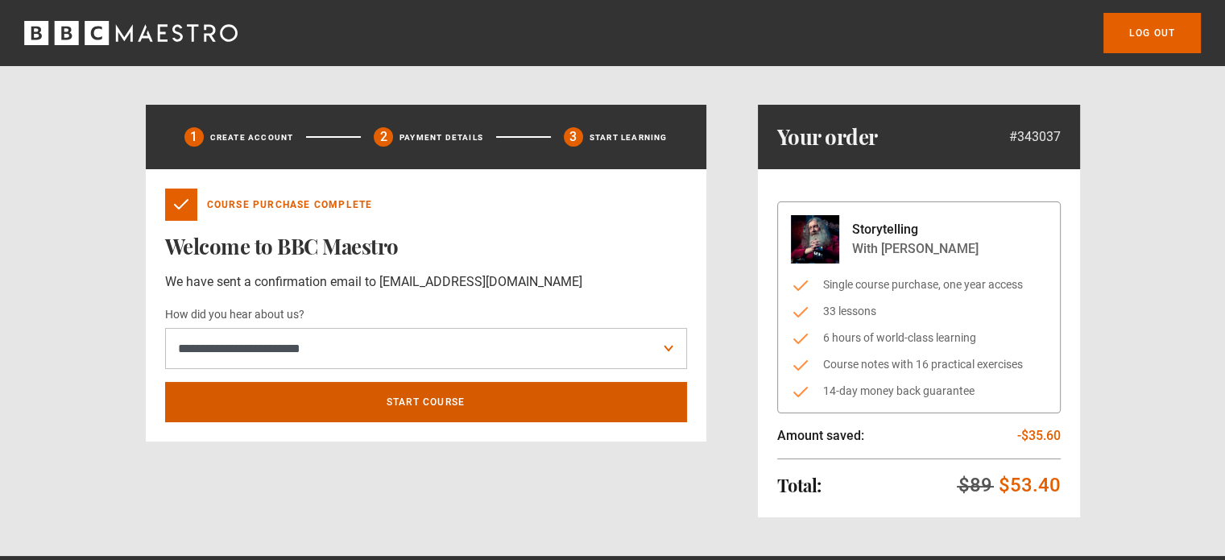
click at [283, 391] on link "Start course" at bounding box center [426, 402] width 522 height 40
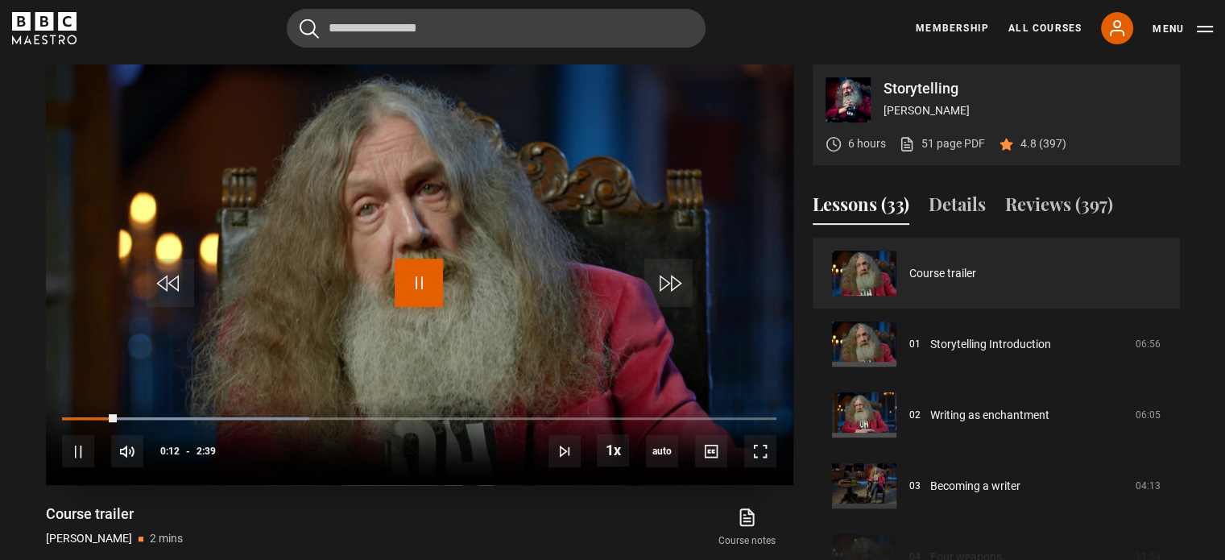
click at [425, 286] on span "Video Player" at bounding box center [419, 282] width 48 height 48
click at [946, 140] on link "51 page PDF (opens in new tab)" at bounding box center [942, 143] width 86 height 17
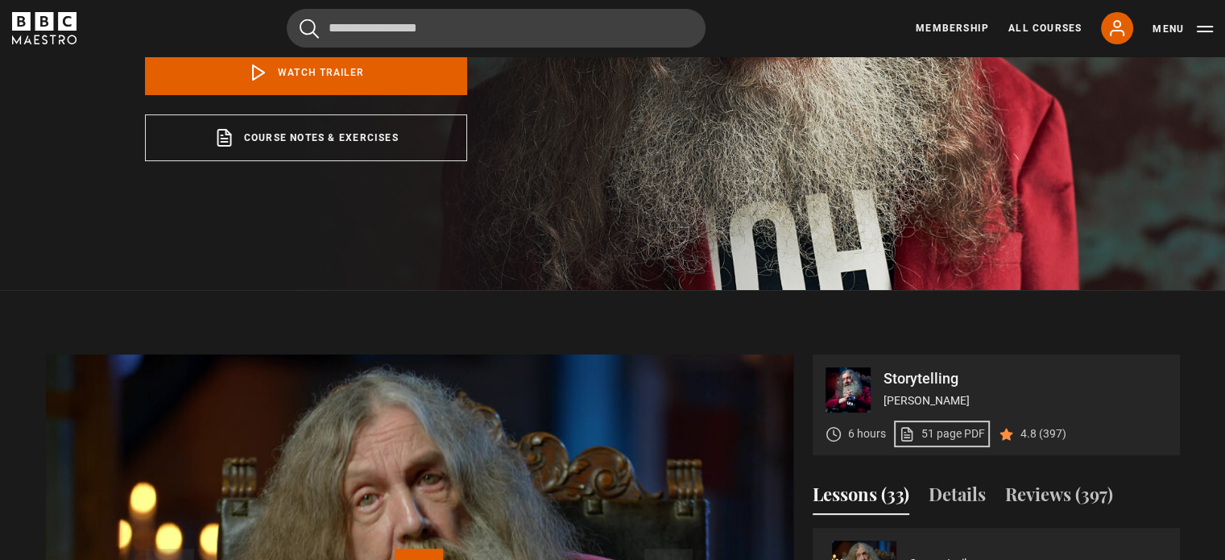
scroll to position [214, 0]
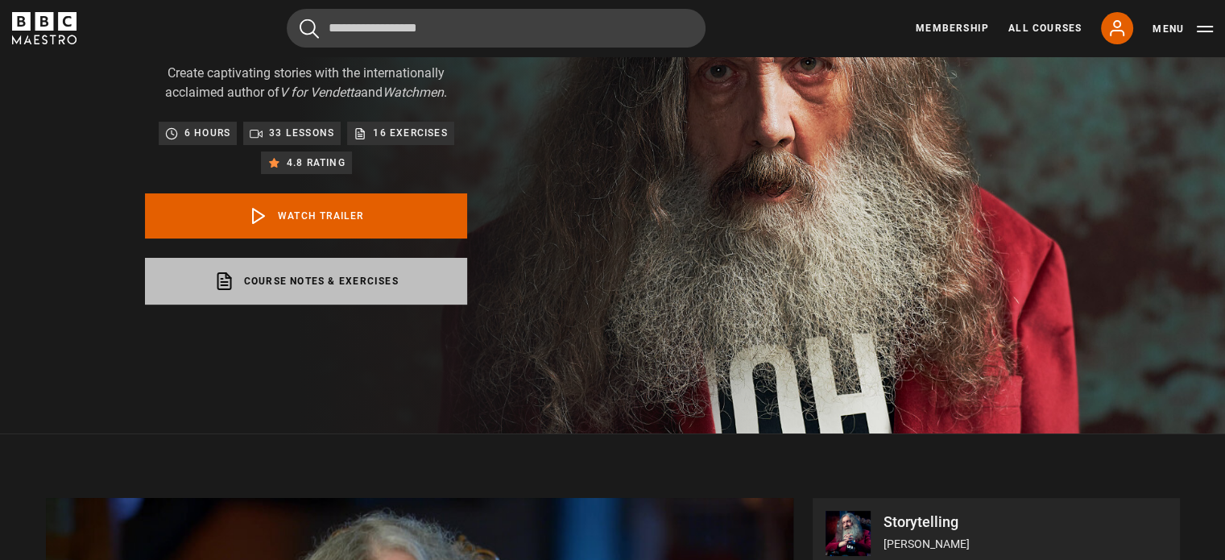
click at [358, 276] on link "Course notes & exercises opens in a new tab" at bounding box center [306, 281] width 322 height 47
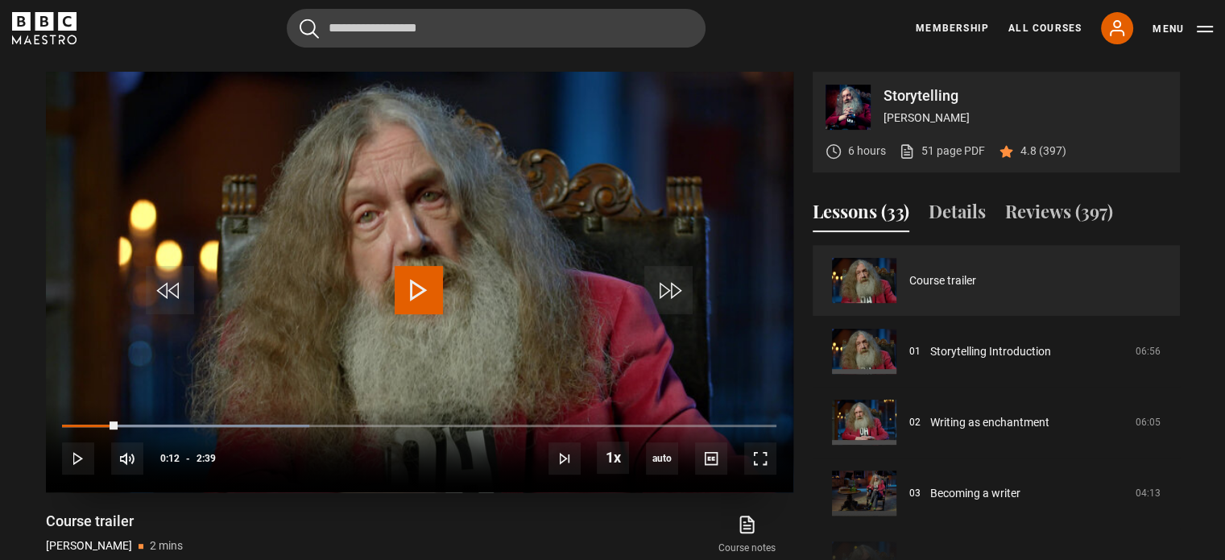
scroll to position [644, 0]
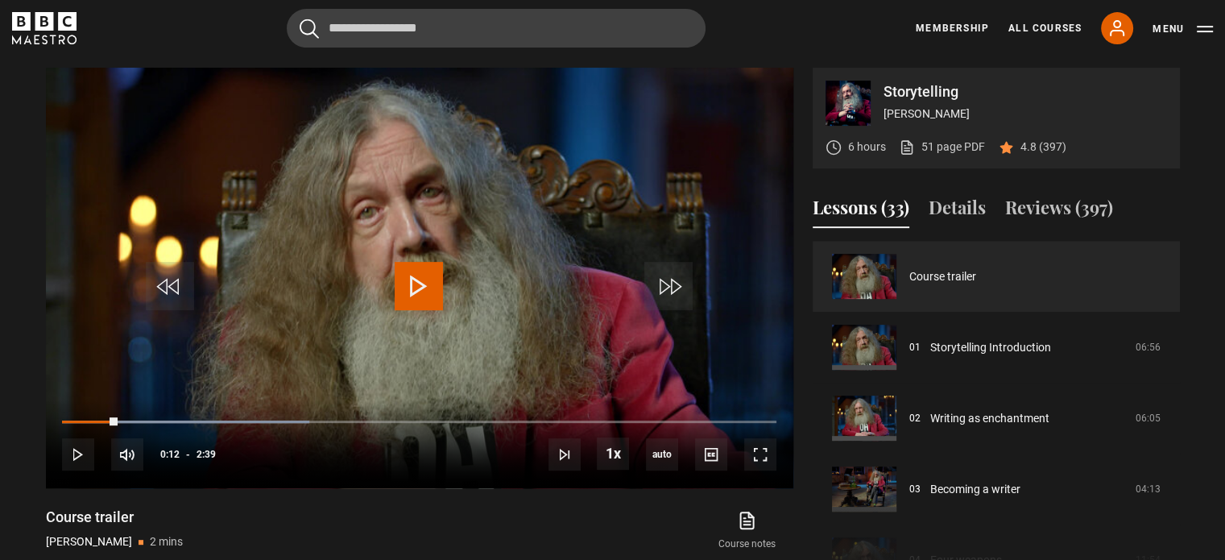
click at [26, 176] on section "Storytelling Alan Moore 6 hours 51 page PDF (opens in new tab) 4.8 (397) Video …" at bounding box center [612, 312] width 1225 height 618
drag, startPoint x: 185, startPoint y: 159, endPoint x: 39, endPoint y: 146, distance: 147.1
click at [39, 146] on div "Storytelling Alan Moore 6 hours 51 page PDF (opens in new tab) 4.8 (397) Video …" at bounding box center [613, 328] width 1160 height 521
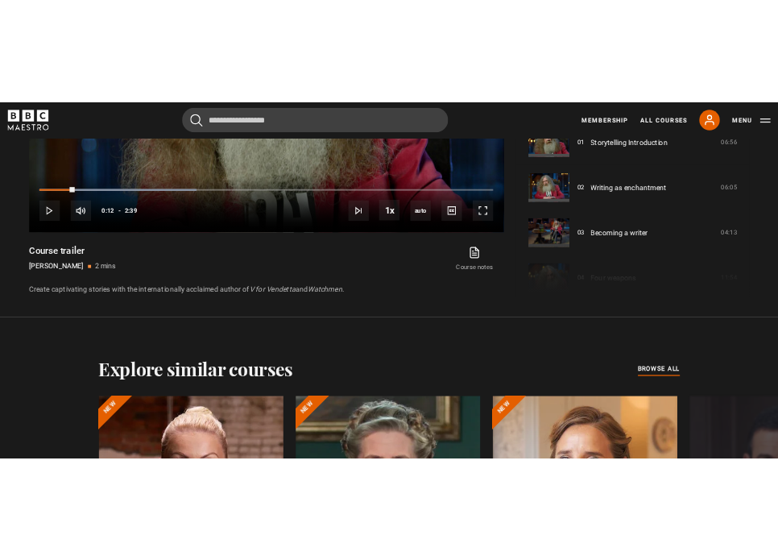
scroll to position [831, 0]
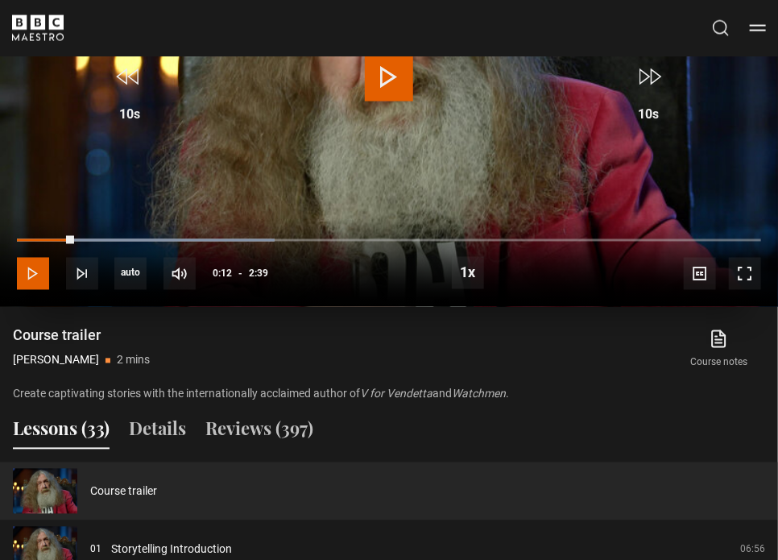
click at [32, 267] on span "Video Player" at bounding box center [33, 274] width 32 height 32
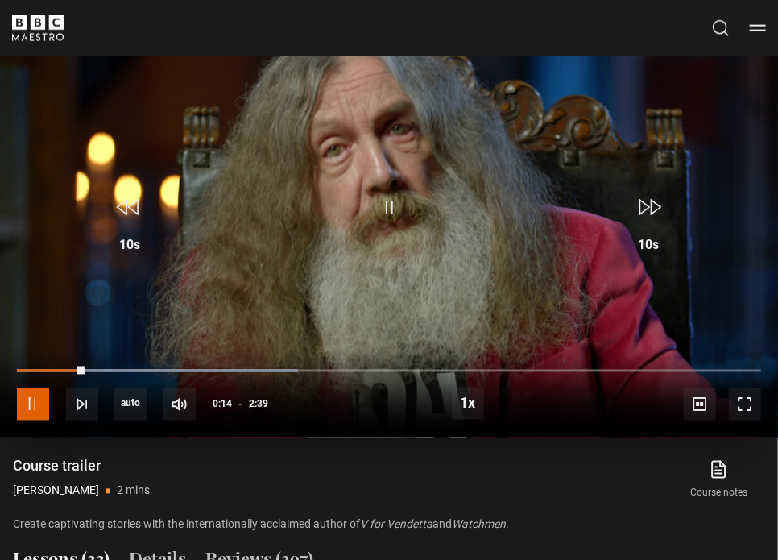
click at [27, 400] on span "Video Player" at bounding box center [33, 404] width 32 height 32
click at [371, 208] on span "Video Player" at bounding box center [389, 208] width 48 height 48
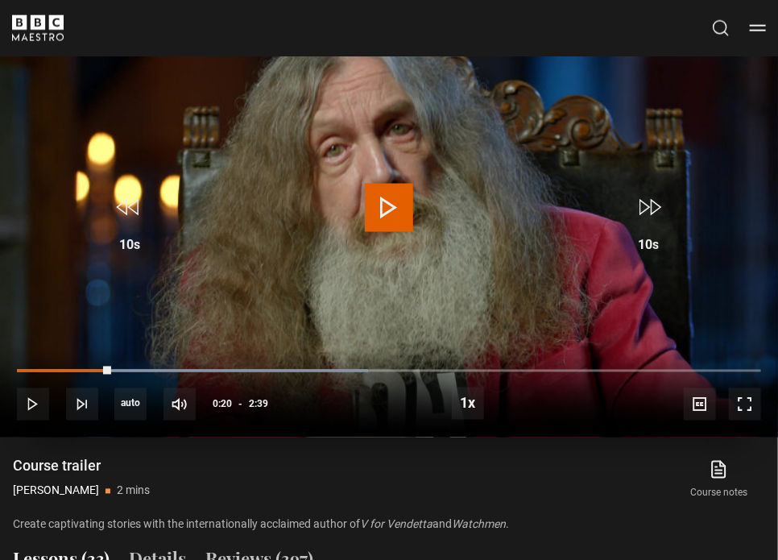
drag, startPoint x: 110, startPoint y: 370, endPoint x: 0, endPoint y: 366, distance: 110.4
click at [0, 366] on div "10s Skip Back 10 seconds Play 10s Skip Forward 10 seconds Loaded : 47.17% 0:00 …" at bounding box center [389, 393] width 778 height 89
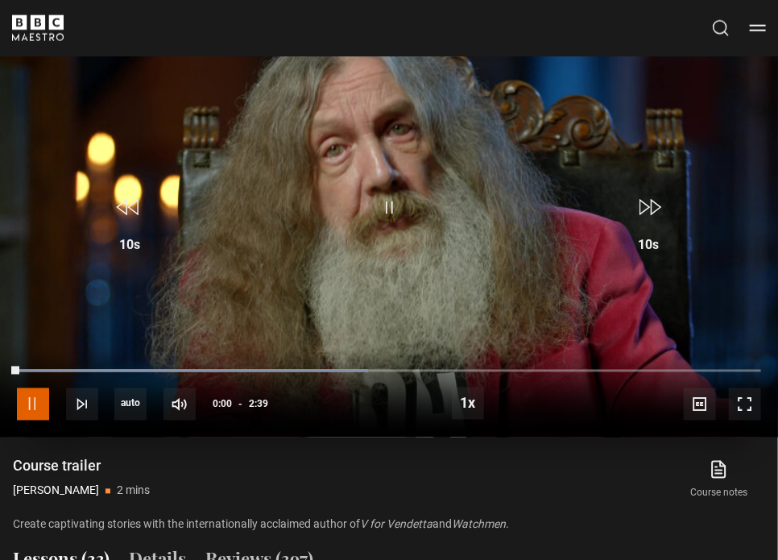
click at [19, 399] on span "Video Player" at bounding box center [33, 404] width 32 height 32
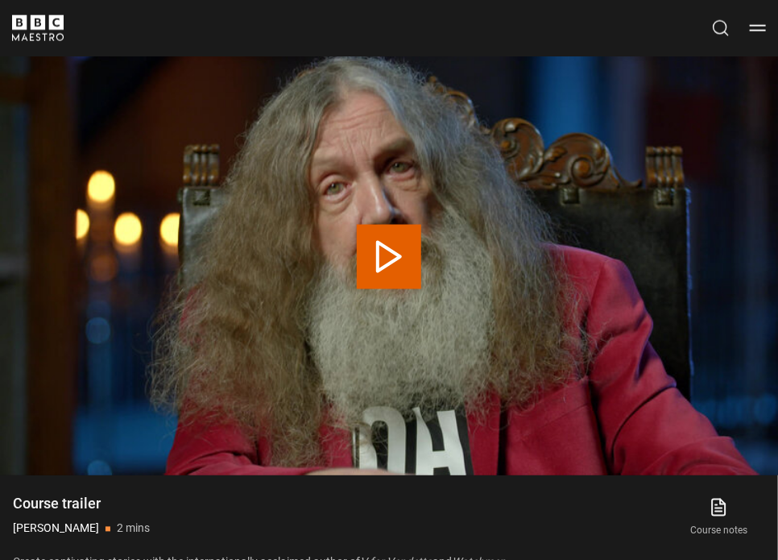
scroll to position [644, 0]
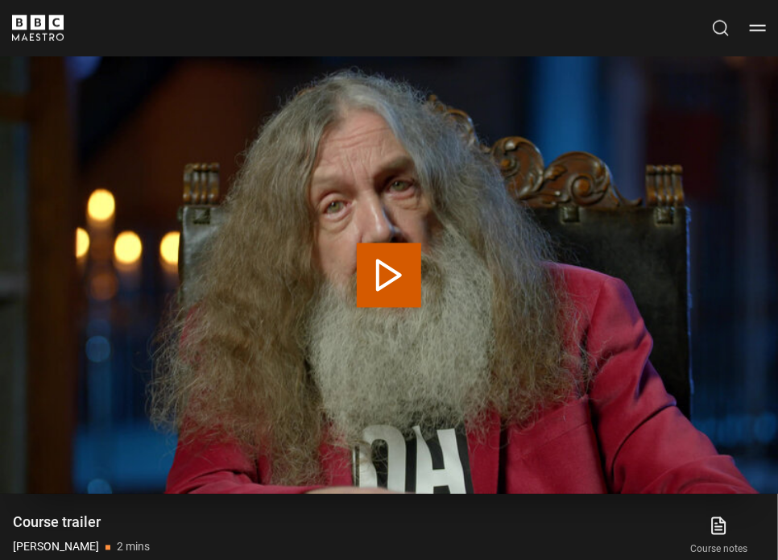
click at [373, 263] on button "Play Video" at bounding box center [389, 275] width 64 height 64
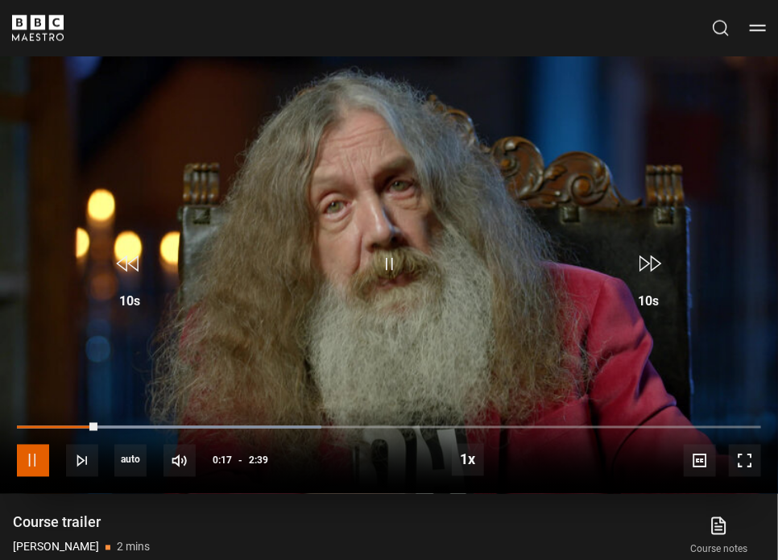
click at [40, 456] on span "Video Player" at bounding box center [33, 461] width 32 height 32
click at [391, 259] on span "Video Player" at bounding box center [389, 264] width 48 height 48
click at [52, 462] on div "10s Skip Back 10 seconds Pause 10s Skip Forward 10 seconds Loaded : 50.31% 0:22…" at bounding box center [389, 449] width 778 height 89
click at [32, 455] on span "Video Player" at bounding box center [33, 461] width 32 height 32
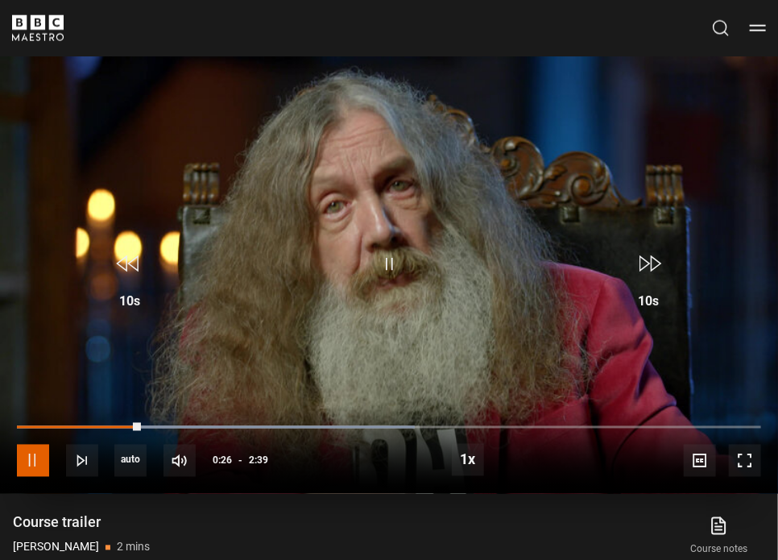
click at [32, 455] on span "Video Player" at bounding box center [33, 461] width 32 height 32
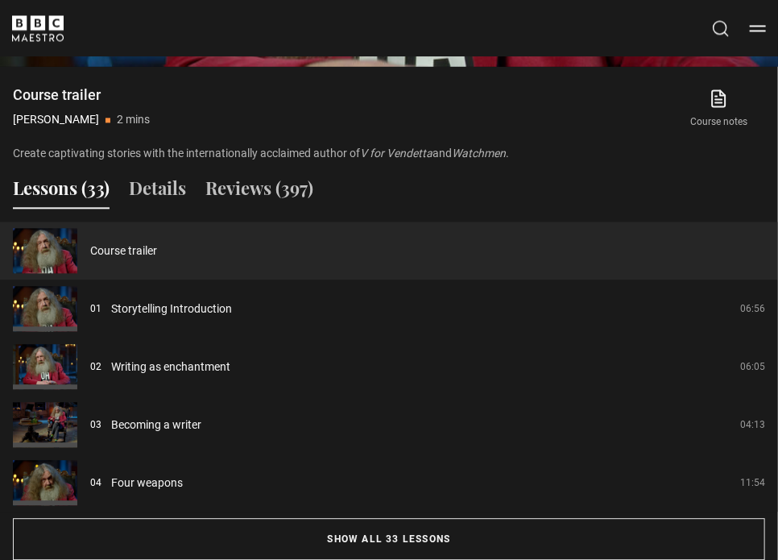
scroll to position [1073, 0]
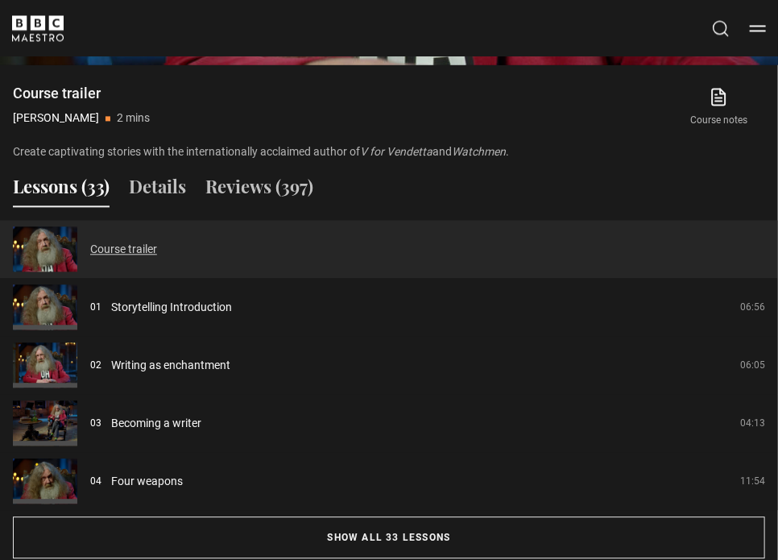
click at [142, 245] on link "Course trailer" at bounding box center [123, 249] width 67 height 17
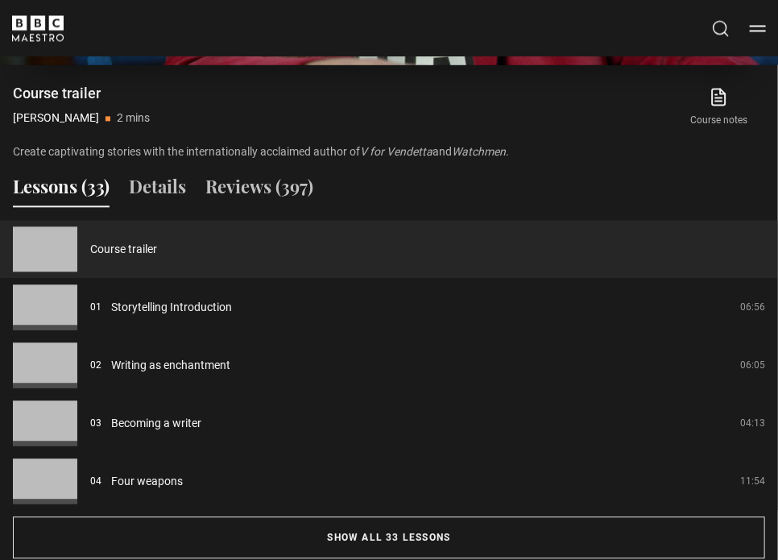
scroll to position [568, 0]
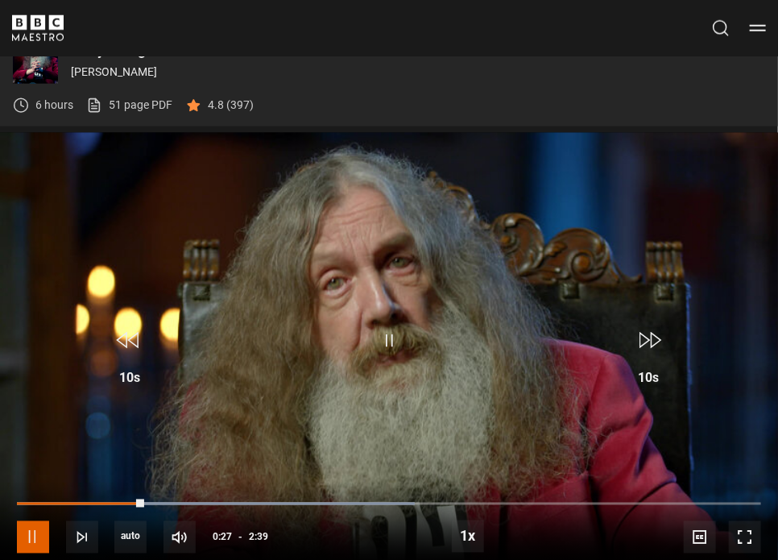
click at [31, 535] on span "Video Player" at bounding box center [33, 537] width 32 height 32
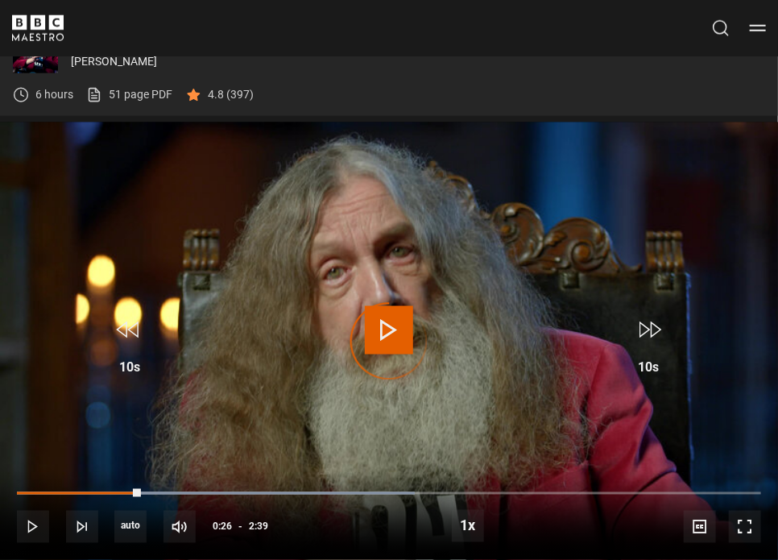
drag, startPoint x: 140, startPoint y: 494, endPoint x: 14, endPoint y: 485, distance: 126.7
click at [14, 485] on div "10s Skip Back 10 seconds Play 10s Skip Forward 10 seconds Loaded : 53.46% 0:25 …" at bounding box center [389, 515] width 778 height 89
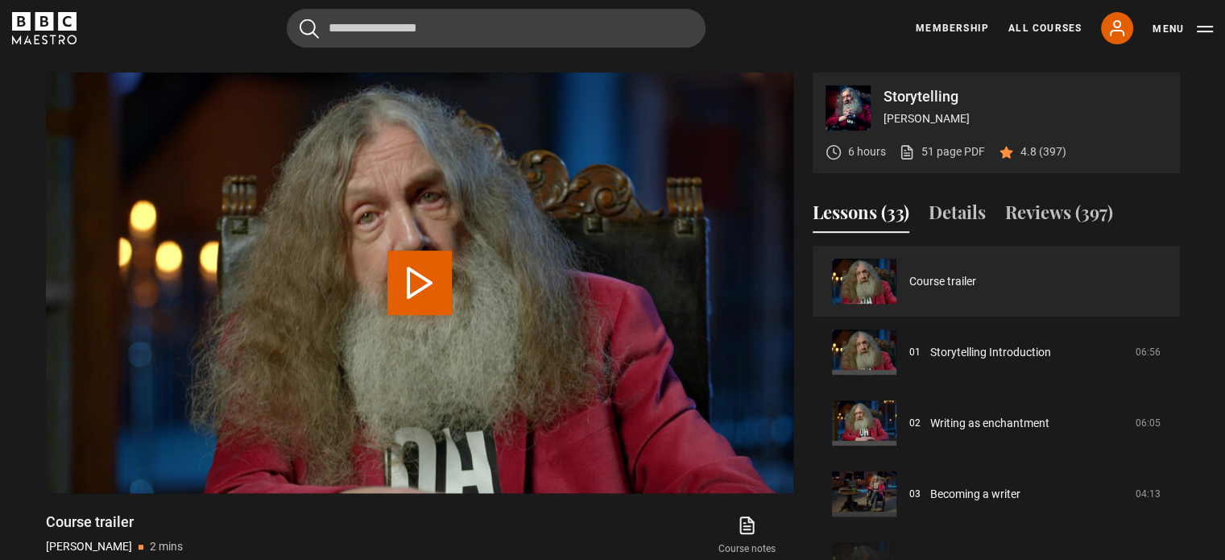
scroll to position [644, 0]
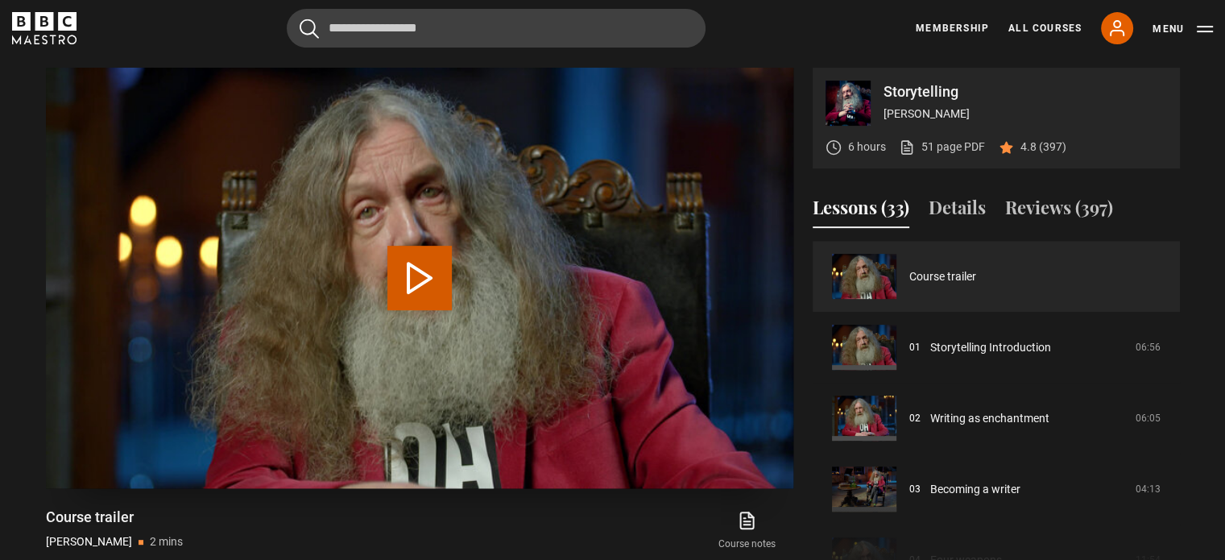
click at [534, 334] on video "Video Player" at bounding box center [419, 278] width 747 height 420
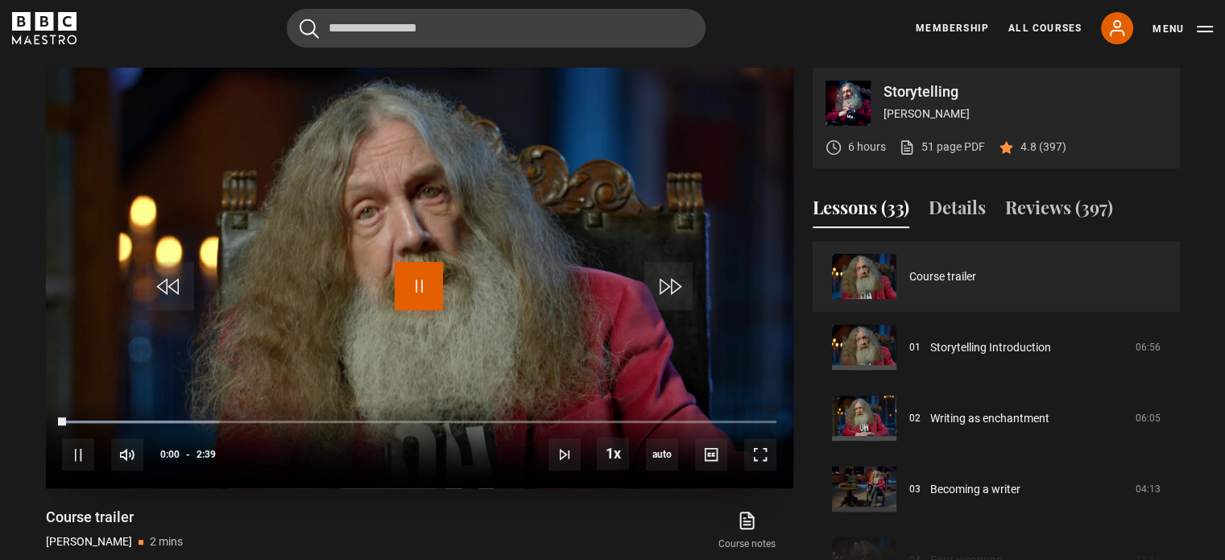
click at [417, 289] on span "Video Player" at bounding box center [419, 286] width 48 height 48
drag, startPoint x: 57, startPoint y: 420, endPoint x: 10, endPoint y: 415, distance: 47.0
click at [10, 415] on section "Storytelling Alan Moore 6 hours 51 page PDF (opens in new tab) 4.8 (397) Video …" at bounding box center [612, 312] width 1225 height 618
drag, startPoint x: 60, startPoint y: 420, endPoint x: 12, endPoint y: 418, distance: 48.3
click at [12, 418] on section "Storytelling Alan Moore 6 hours 51 page PDF (opens in new tab) 4.8 (397) Video …" at bounding box center [612, 312] width 1225 height 618
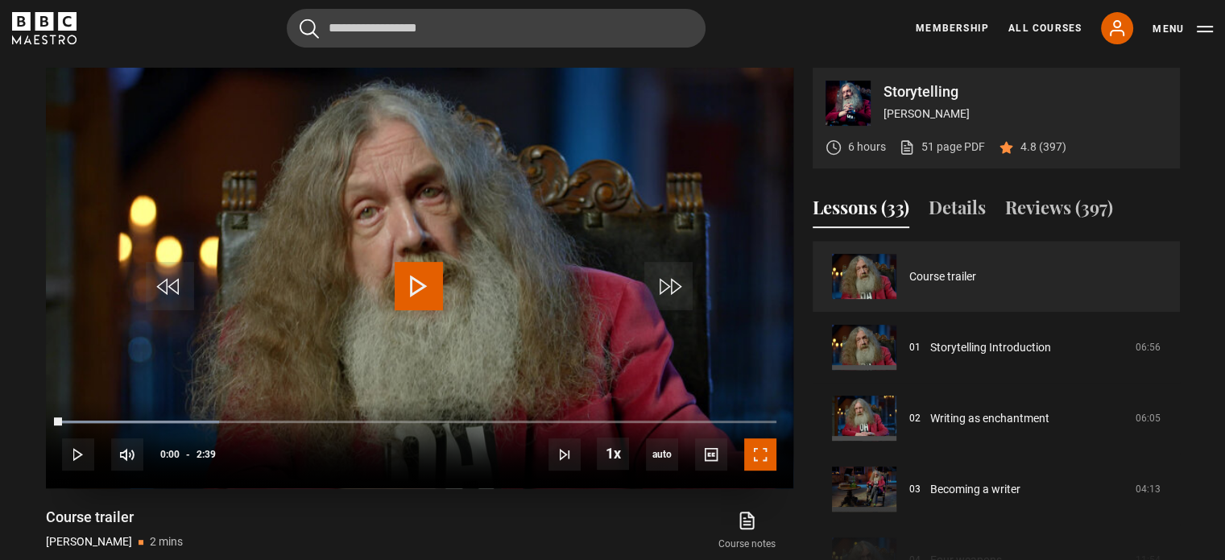
click at [754, 454] on span "Video Player" at bounding box center [760, 454] width 32 height 32
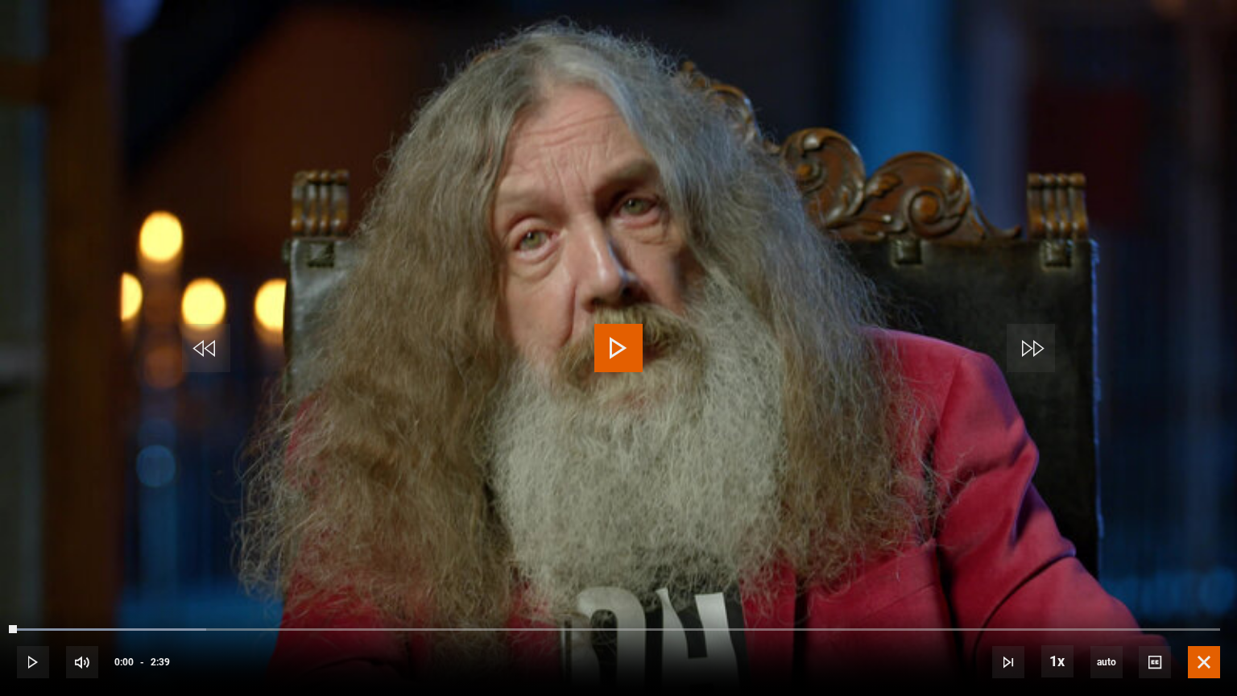
click at [777, 559] on span "Video Player" at bounding box center [1204, 662] width 32 height 32
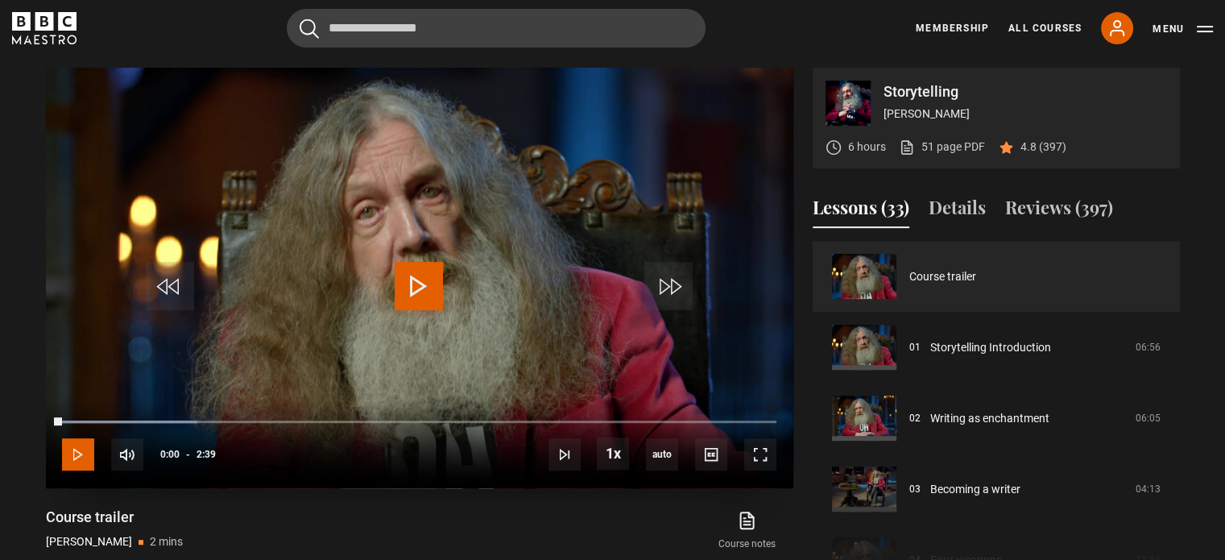
click at [74, 456] on span "Video Player" at bounding box center [78, 454] width 32 height 32
click at [428, 279] on span "Video Player" at bounding box center [419, 286] width 48 height 48
click at [763, 450] on span "Video Player" at bounding box center [760, 454] width 32 height 32
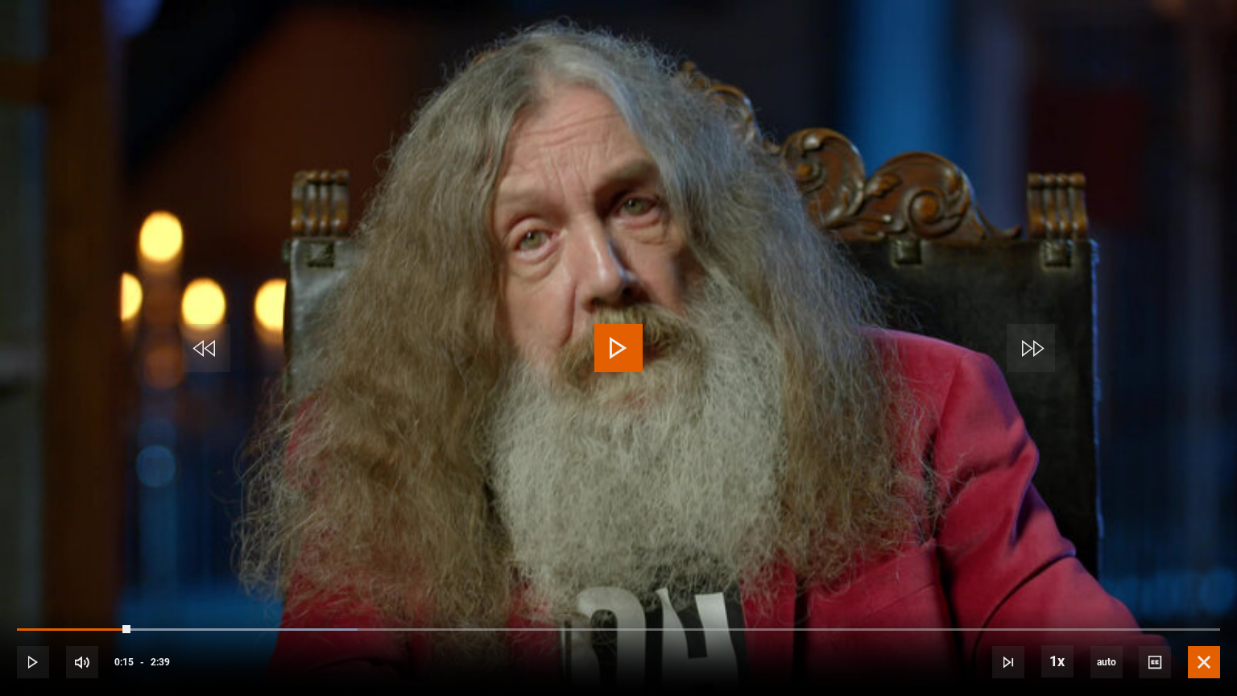
click at [777, 559] on span "Video Player" at bounding box center [1204, 662] width 32 height 32
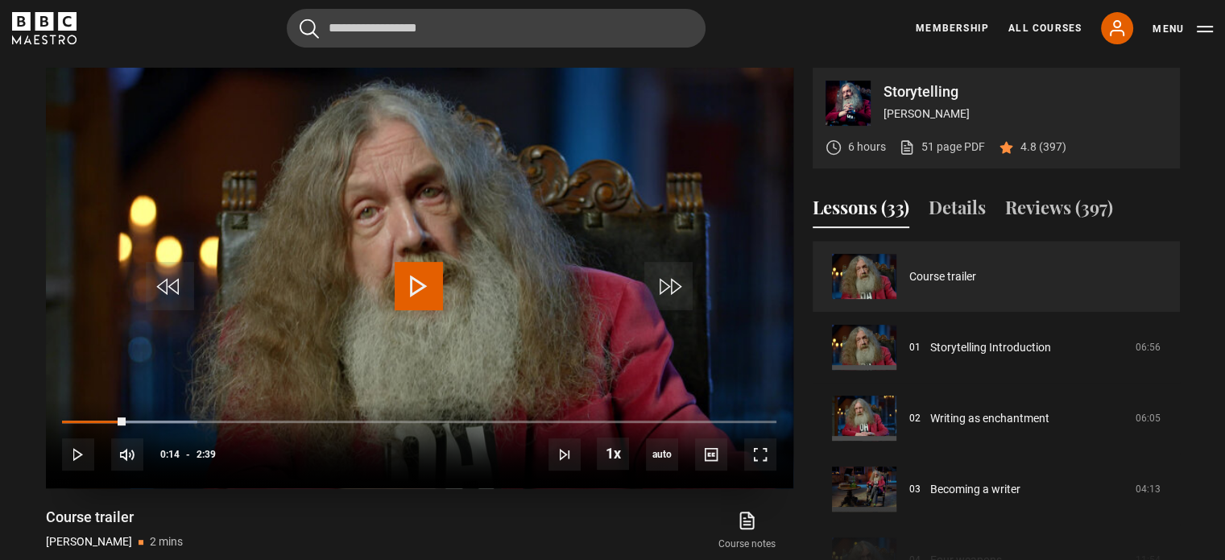
drag, startPoint x: 126, startPoint y: 424, endPoint x: 57, endPoint y: 420, distance: 68.6
click at [57, 420] on div "10s Skip Back 10 seconds Play 10s Skip Forward 10 seconds Loaded : 18.87% 0:00 …" at bounding box center [419, 443] width 747 height 89
drag, startPoint x: 58, startPoint y: 419, endPoint x: 29, endPoint y: 420, distance: 29.0
click at [29, 420] on section "Storytelling Alan Moore 6 hours 51 page PDF (opens in new tab) 4.8 (397) Video …" at bounding box center [612, 312] width 1225 height 618
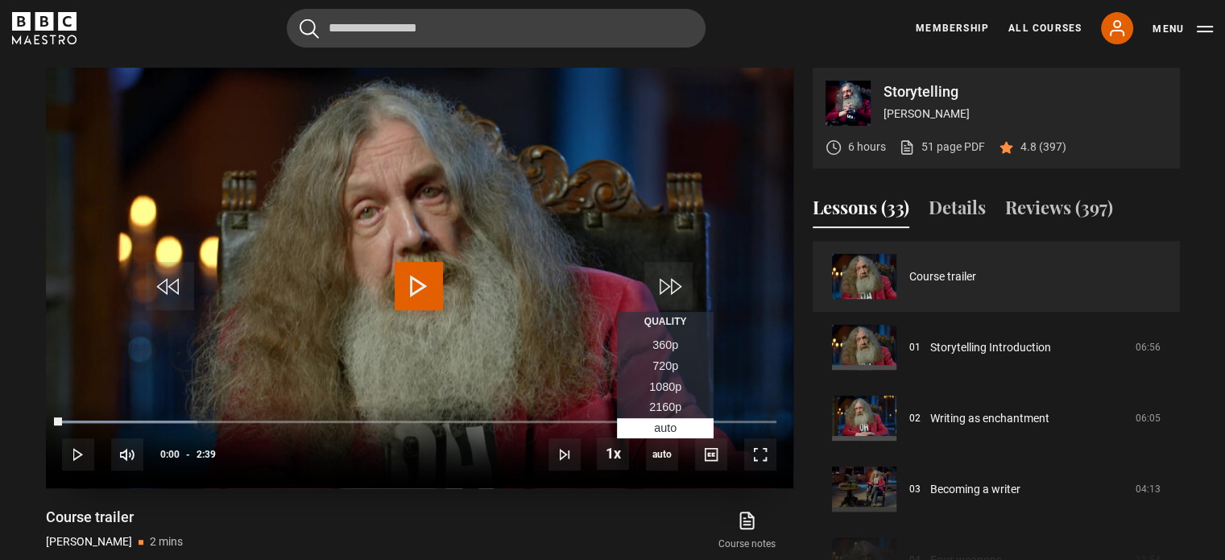
click at [659, 391] on span "1080p" at bounding box center [665, 386] width 32 height 13
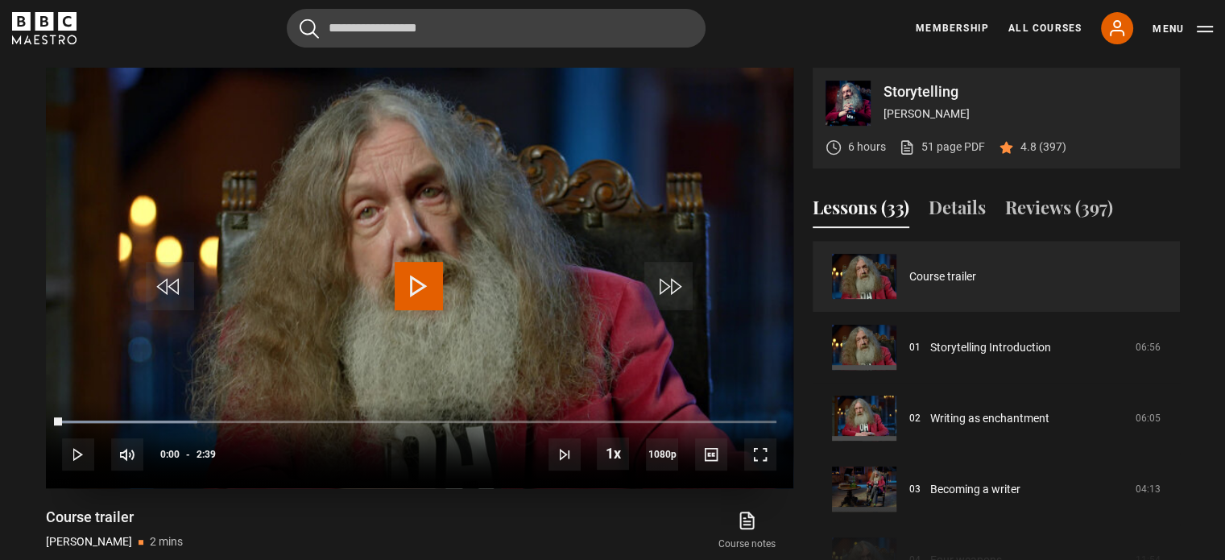
click at [422, 289] on span "Video Player" at bounding box center [419, 286] width 48 height 48
click at [408, 289] on span "Video Player" at bounding box center [419, 286] width 48 height 48
drag, startPoint x: 89, startPoint y: 421, endPoint x: 0, endPoint y: 421, distance: 89.4
click at [0, 421] on section "Storytelling Alan Moore 6 hours 51 page PDF (opens in new tab) 4.8 (397) Video …" at bounding box center [612, 312] width 1225 height 618
drag, startPoint x: 57, startPoint y: 419, endPoint x: 43, endPoint y: 419, distance: 13.7
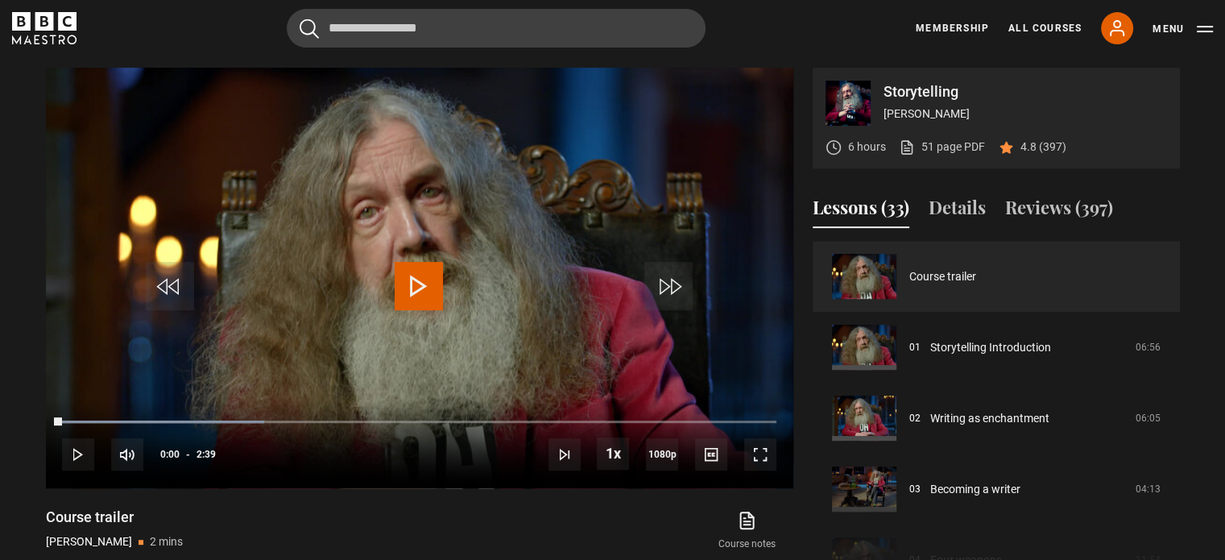
click at [43, 419] on div "Storytelling Alan Moore 6 hours 51 page PDF (opens in new tab) 4.8 (397) Video …" at bounding box center [613, 328] width 1160 height 521
click at [75, 449] on span "Video Player" at bounding box center [78, 454] width 32 height 32
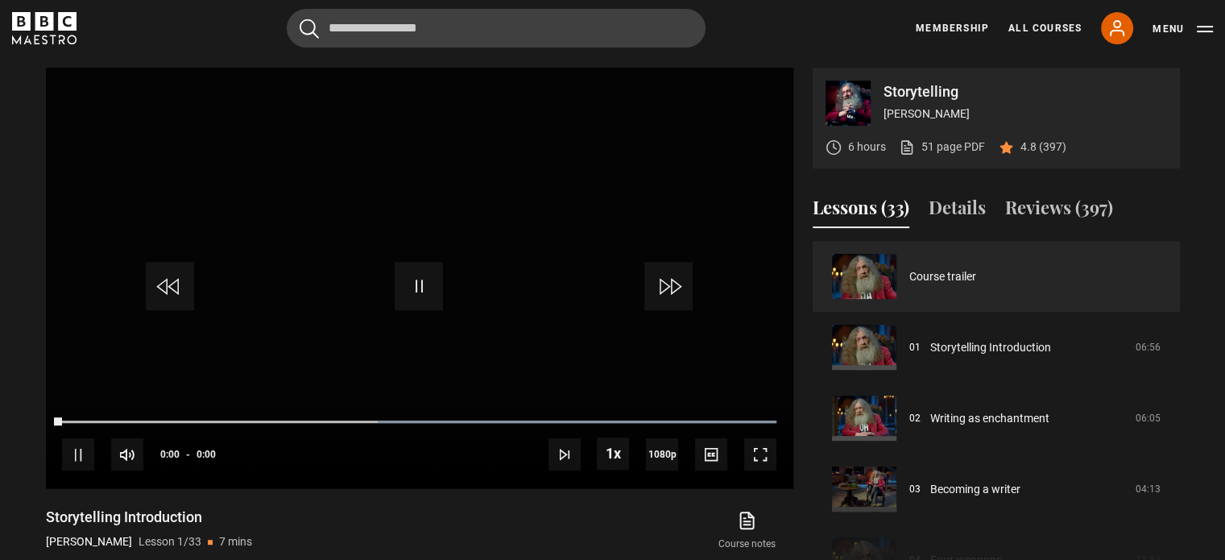
click at [29, 214] on section "Storytelling Alan Moore 6 hours 51 page PDF (opens in new tab) 4.8 (397) Video …" at bounding box center [612, 312] width 1225 height 618
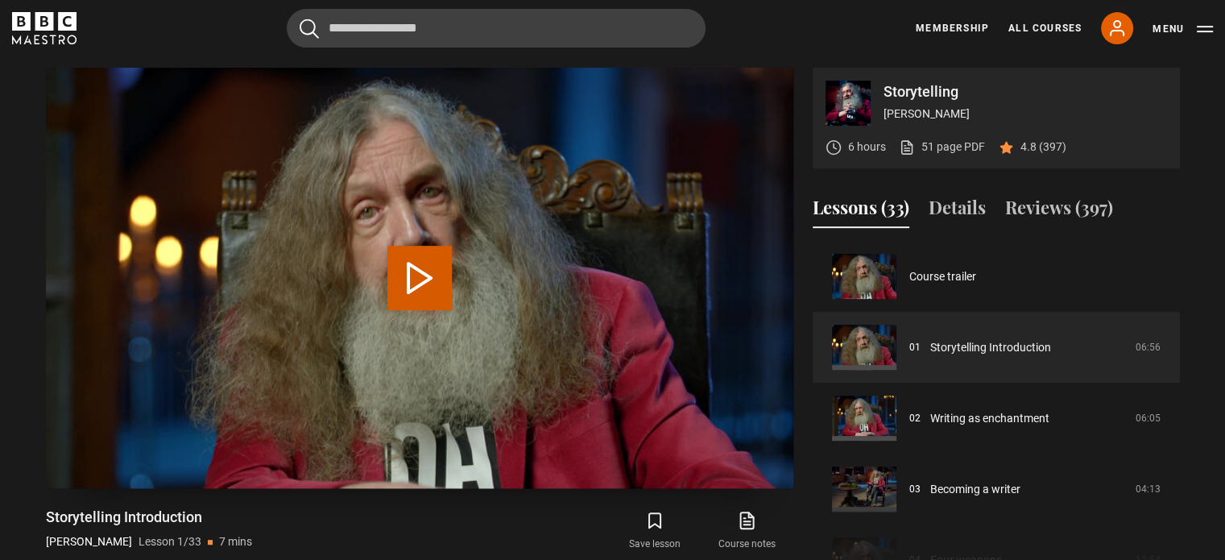
scroll to position [647, 0]
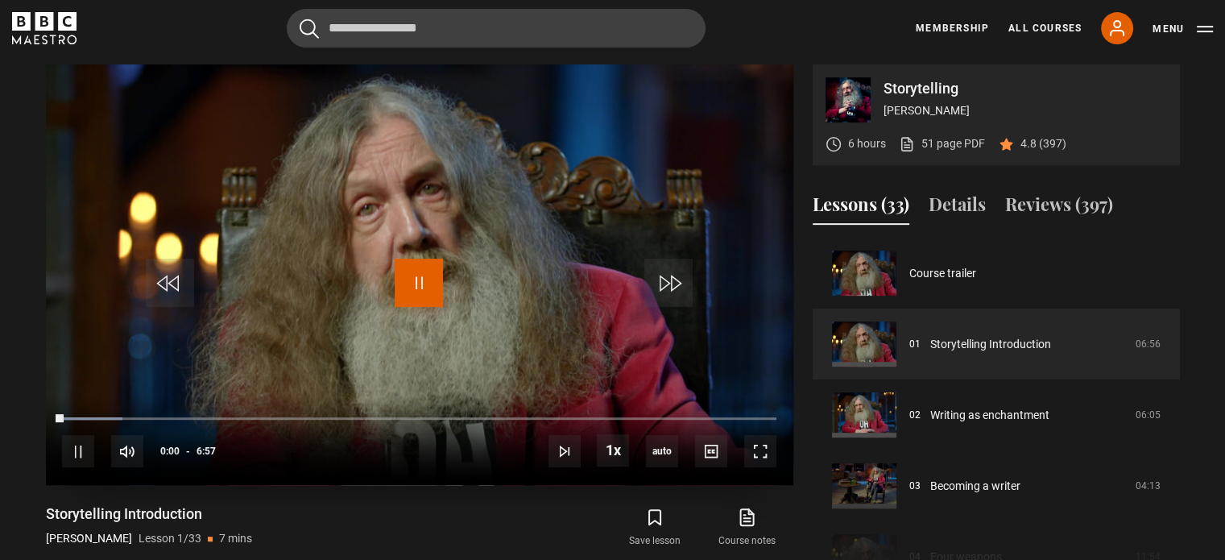
click at [403, 282] on span "Video Player" at bounding box center [419, 282] width 48 height 48
drag, startPoint x: 57, startPoint y: 415, endPoint x: 18, endPoint y: 415, distance: 39.5
click at [18, 415] on section "Storytelling Alan Moore 6 hours 51 page PDF (opens in new tab) 4.8 (397) Video …" at bounding box center [612, 309] width 1225 height 618
click at [68, 457] on span "Video Player" at bounding box center [78, 451] width 32 height 32
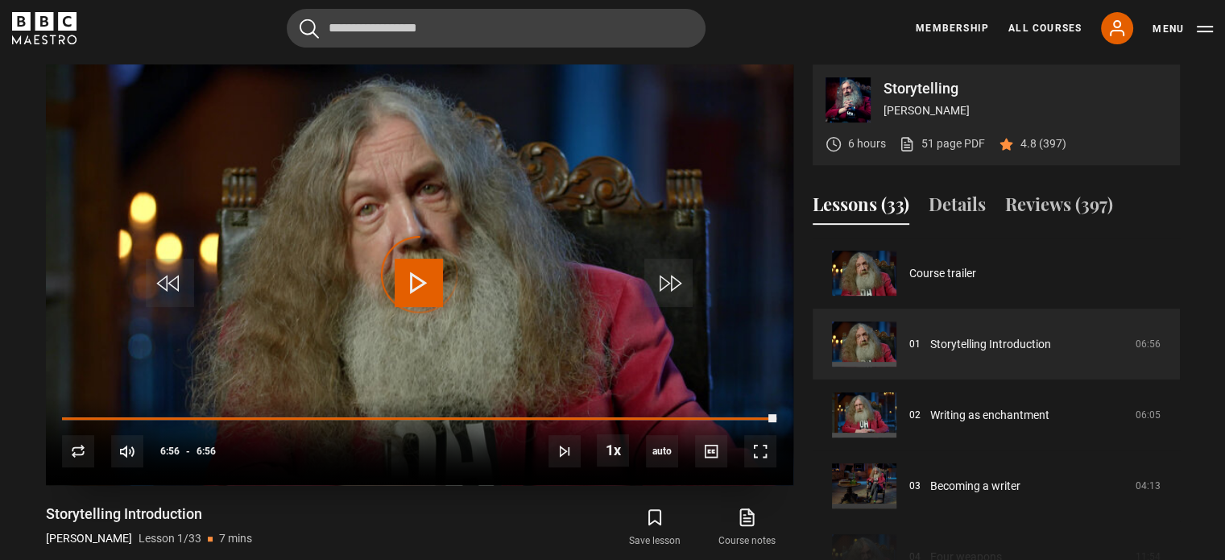
click at [400, 275] on div "Video Player is loading." at bounding box center [419, 274] width 81 height 81
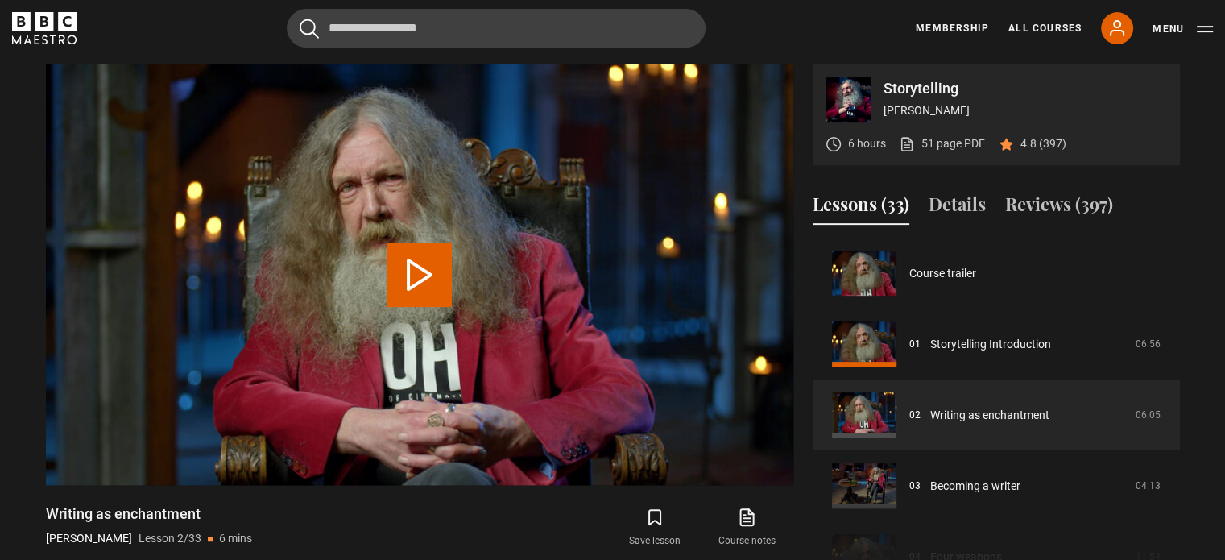
click at [74, 457] on video "Video Player" at bounding box center [419, 274] width 747 height 420
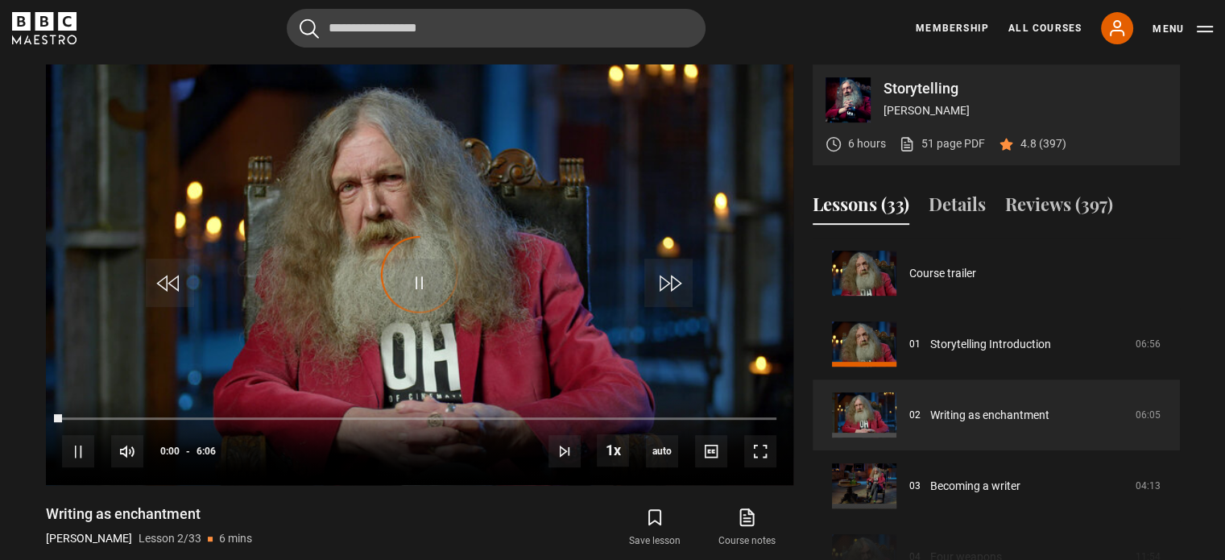
scroll to position [71, 0]
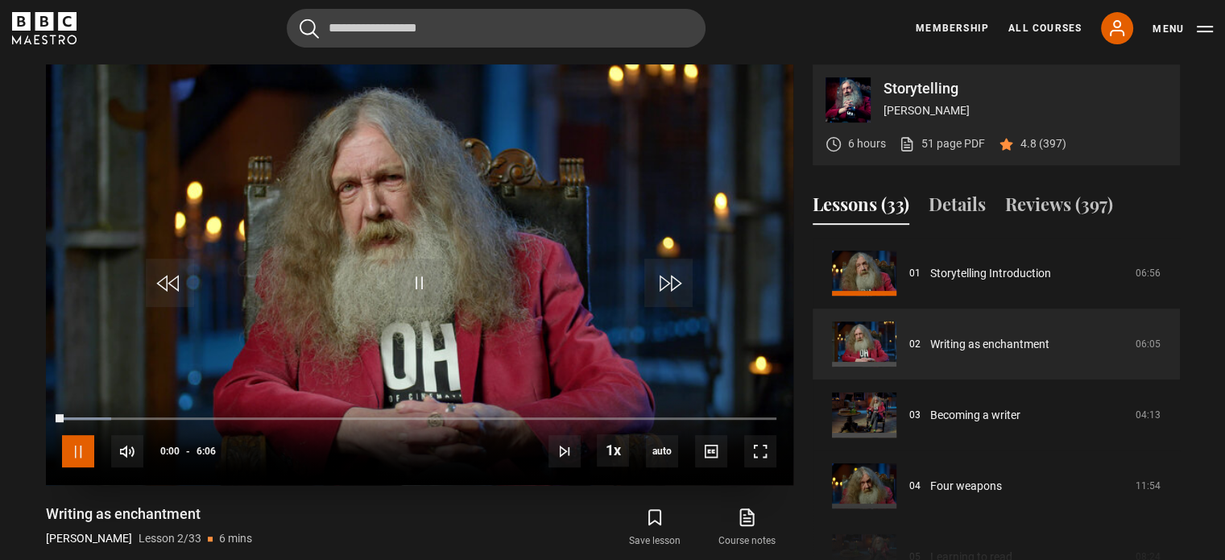
drag, startPoint x: 79, startPoint y: 443, endPoint x: 74, endPoint y: 457, distance: 14.5
click at [74, 457] on span "Video Player" at bounding box center [78, 451] width 32 height 32
click at [72, 456] on span "Video Player" at bounding box center [78, 451] width 32 height 32
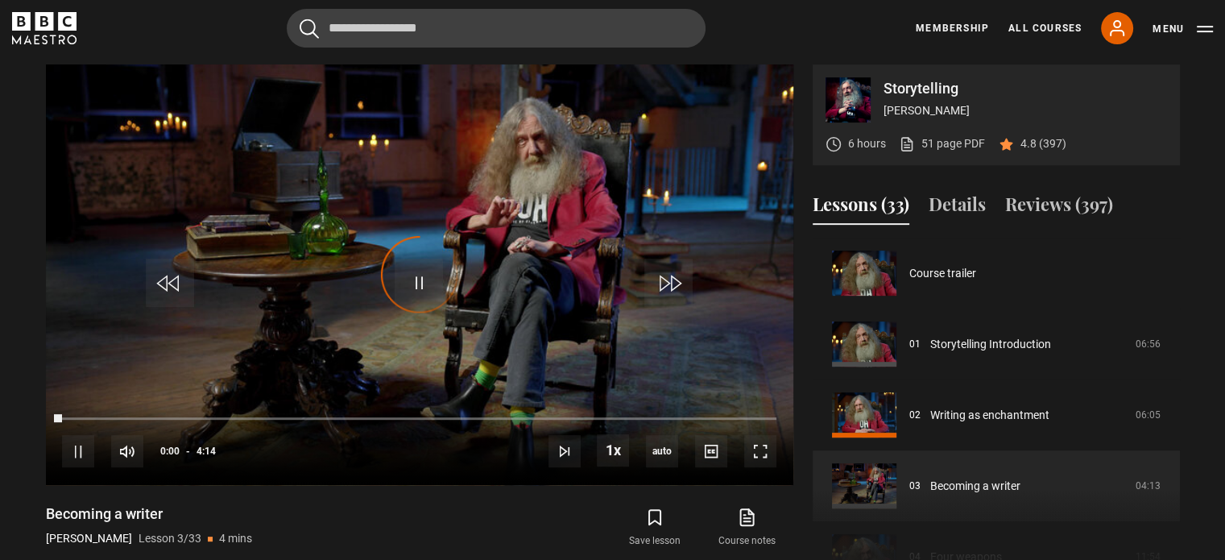
scroll to position [142, 0]
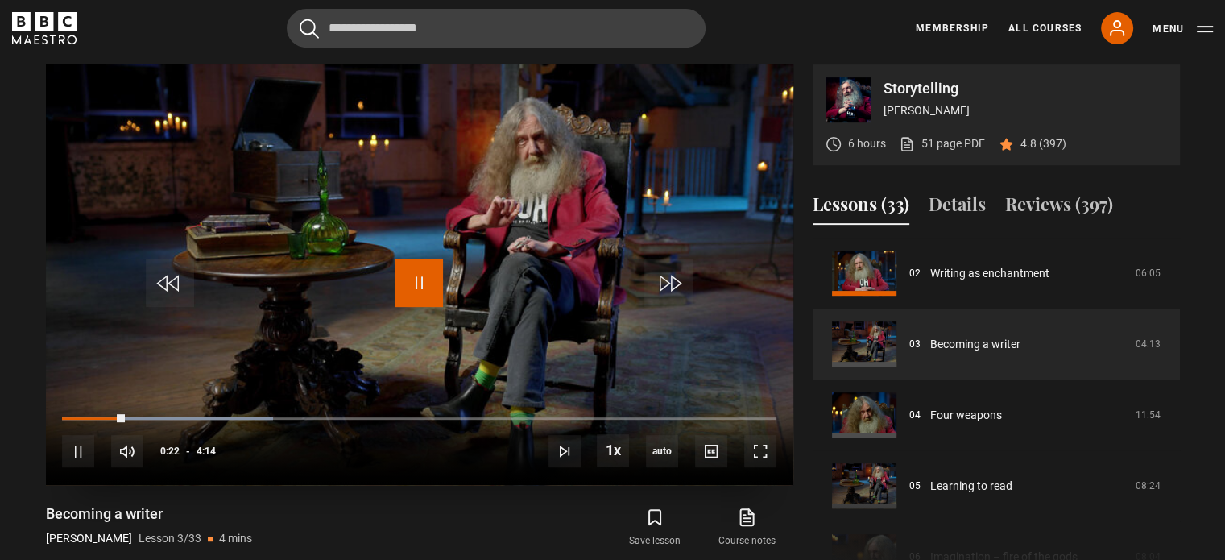
click at [420, 283] on span "Video Player" at bounding box center [419, 282] width 48 height 48
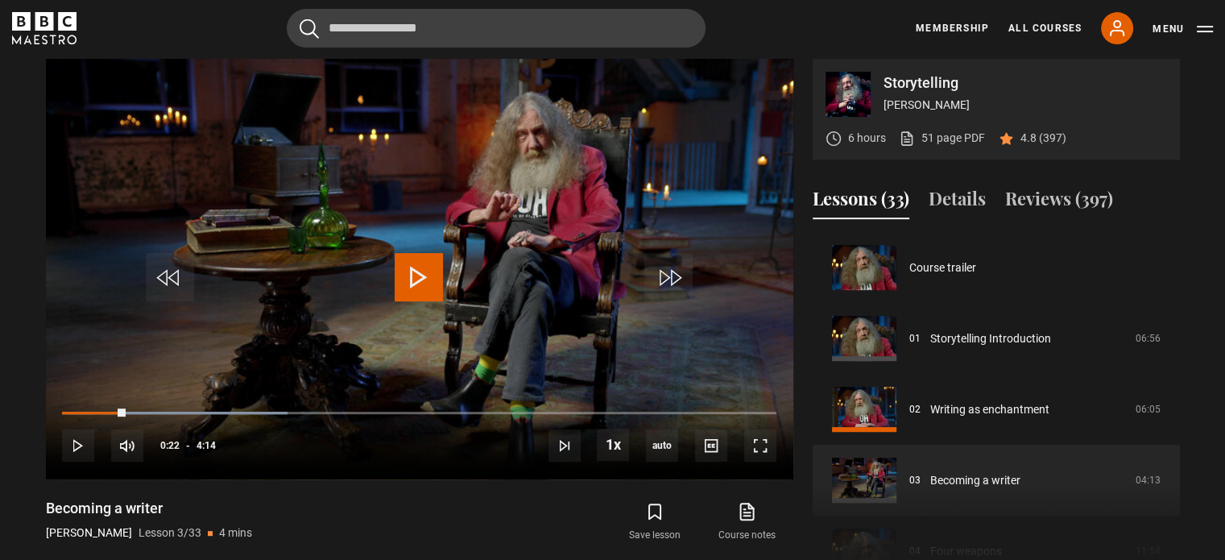
scroll to position [647, 0]
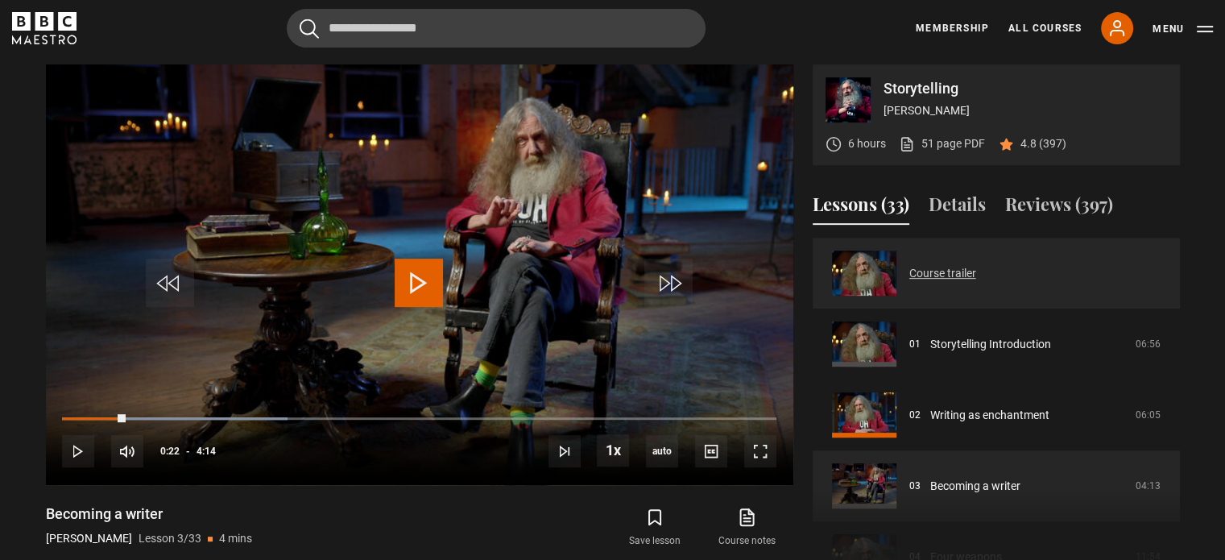
click at [777, 273] on link "Course trailer" at bounding box center [942, 273] width 67 height 17
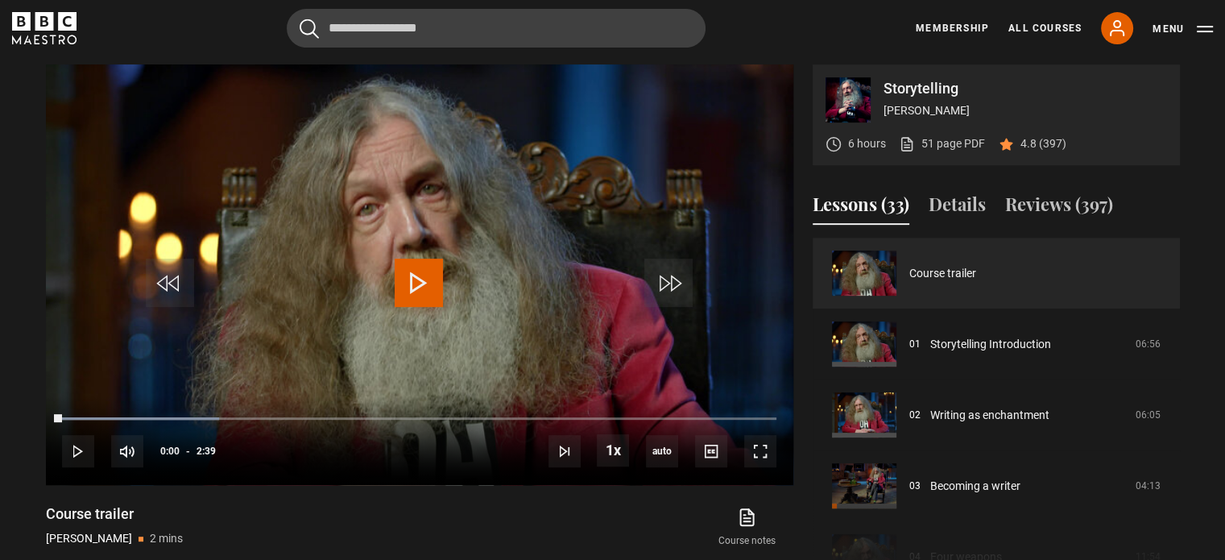
drag, startPoint x: 60, startPoint y: 411, endPoint x: 21, endPoint y: 409, distance: 38.7
click at [21, 409] on section "Storytelling [PERSON_NAME] 6 hours 51 page PDF (opens in new tab) 4.8 (397) Vid…" at bounding box center [612, 309] width 1225 height 618
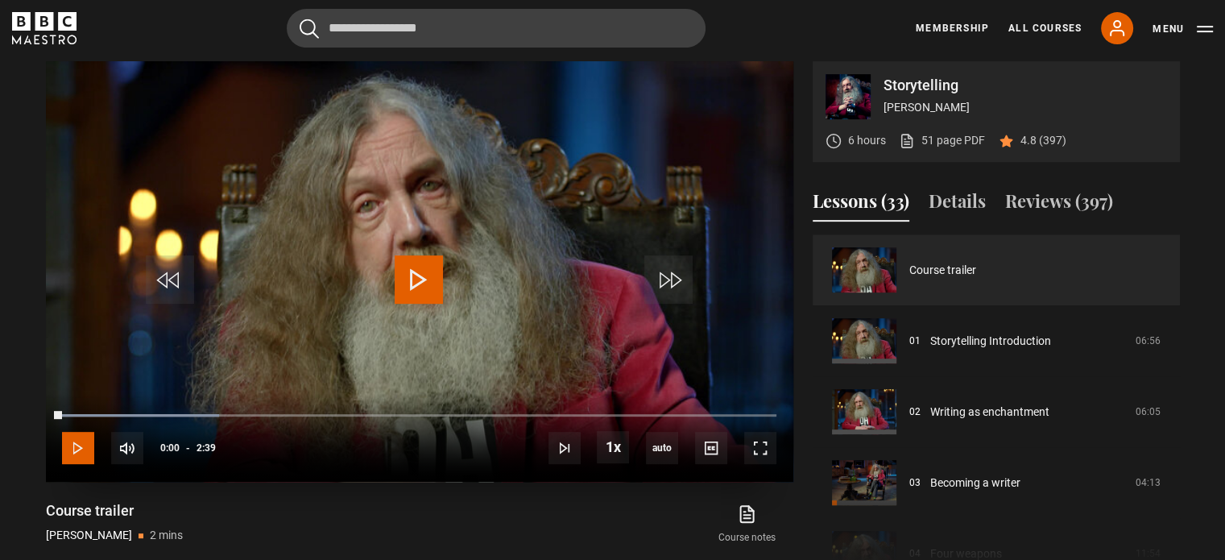
click at [86, 442] on span "Video Player" at bounding box center [78, 448] width 32 height 32
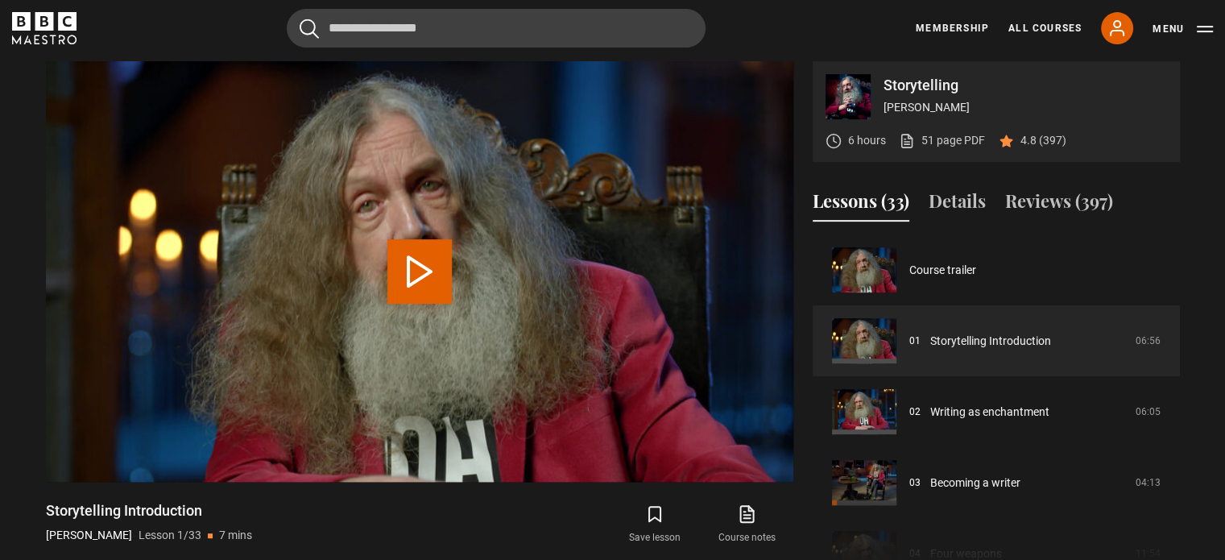
scroll to position [647, 0]
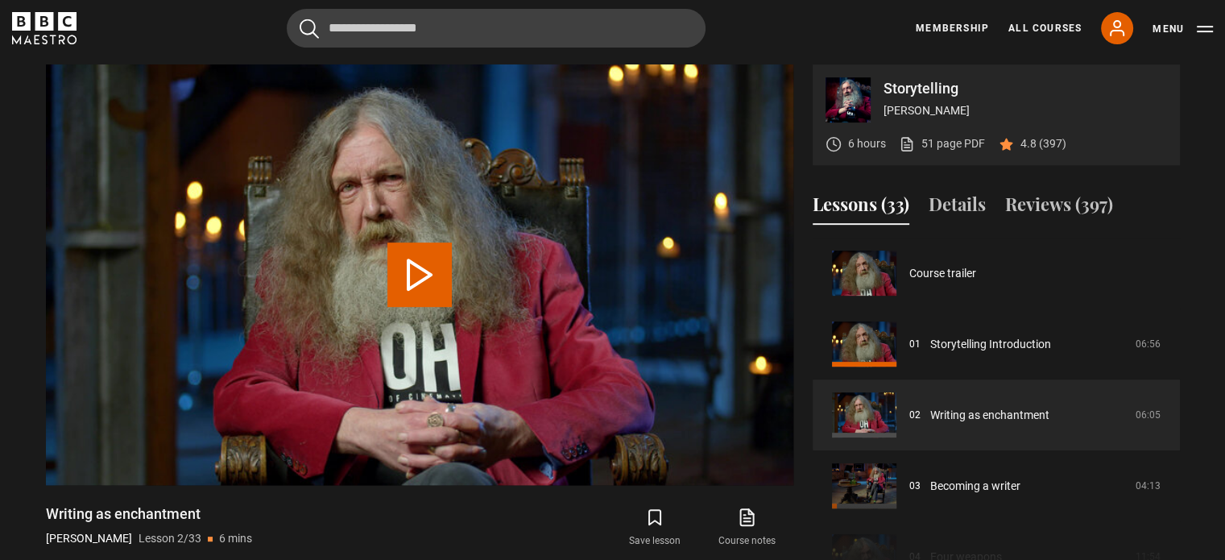
scroll to position [71, 0]
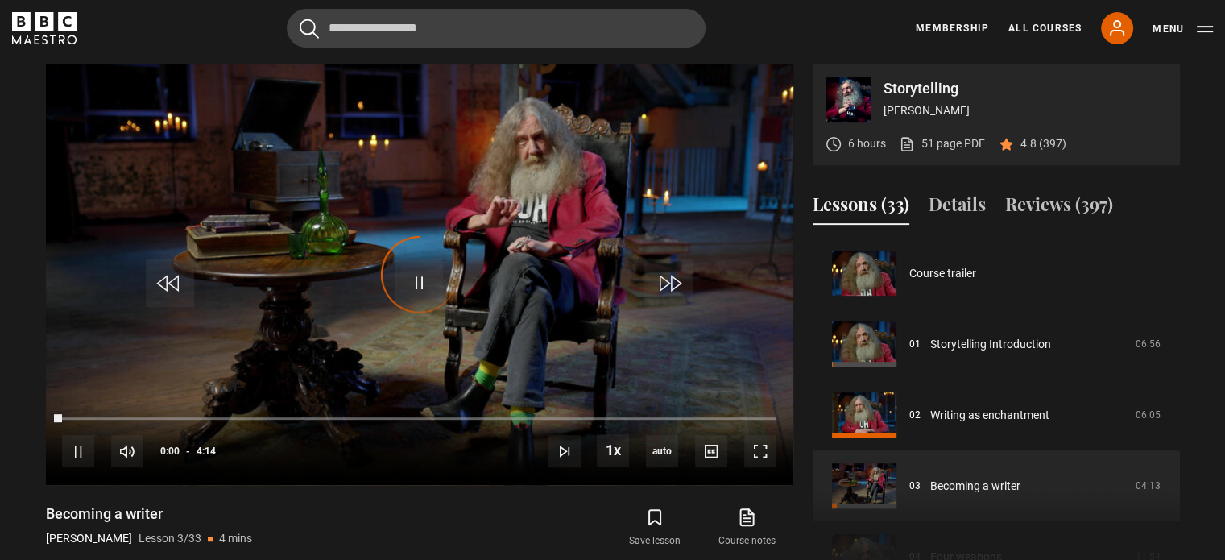
scroll to position [142, 0]
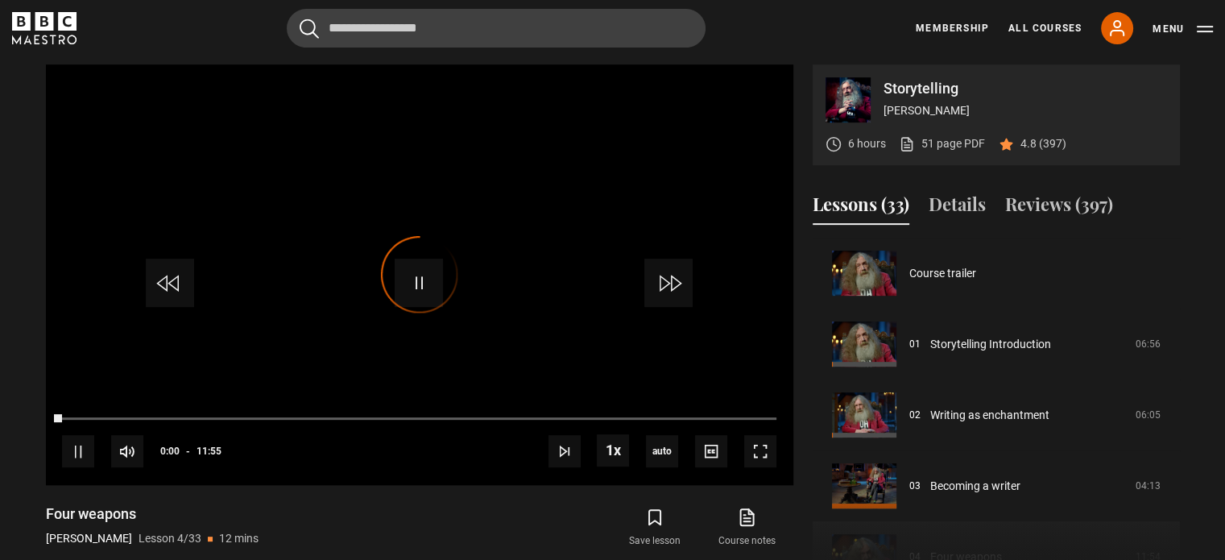
scroll to position [213, 0]
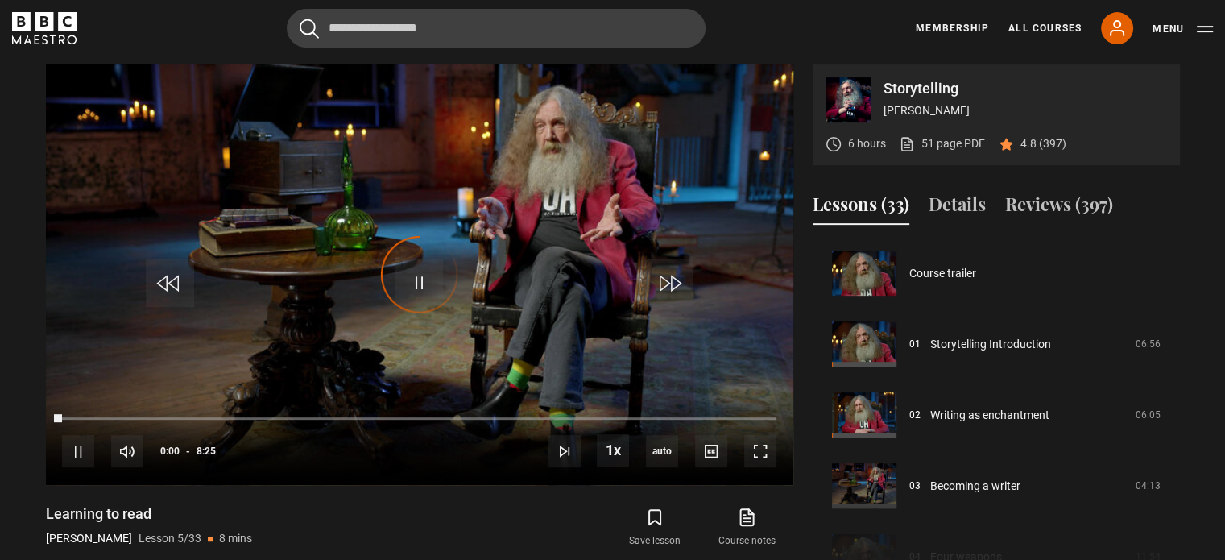
scroll to position [283, 0]
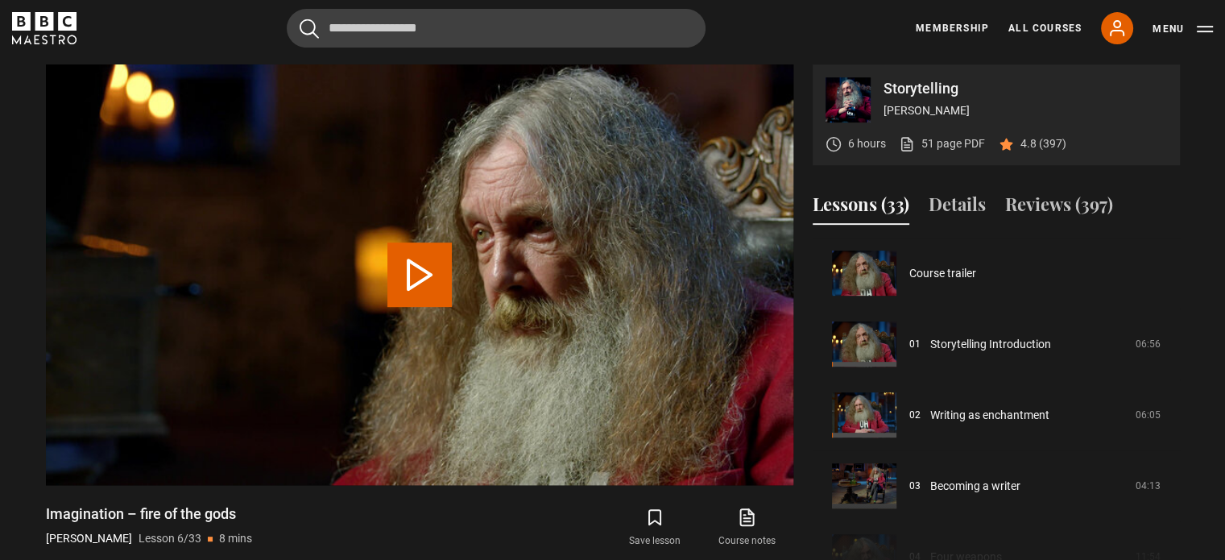
scroll to position [354, 0]
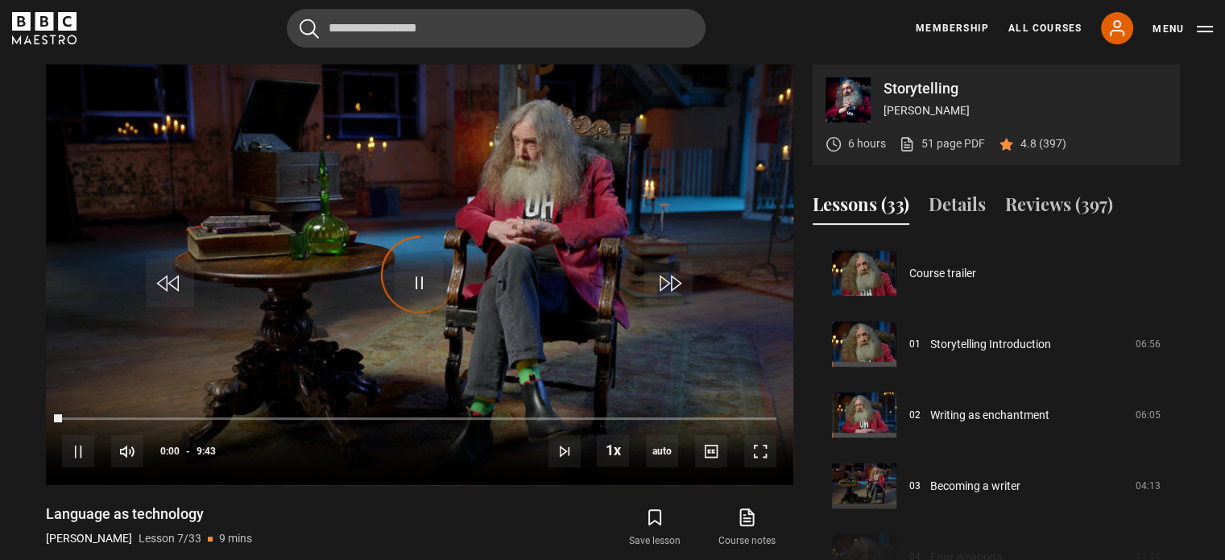
scroll to position [425, 0]
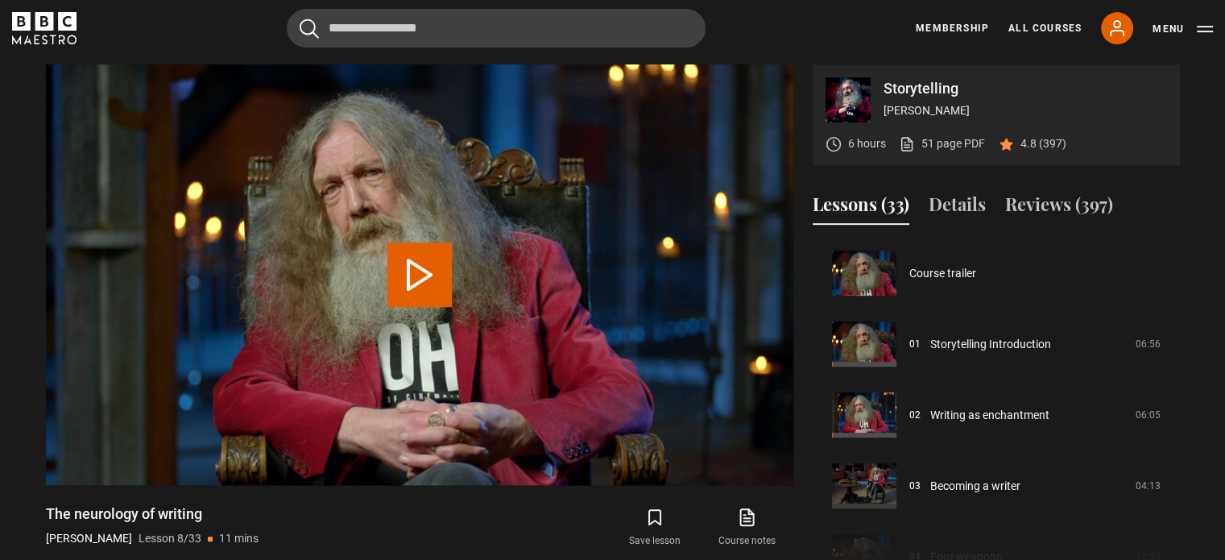
scroll to position [496, 0]
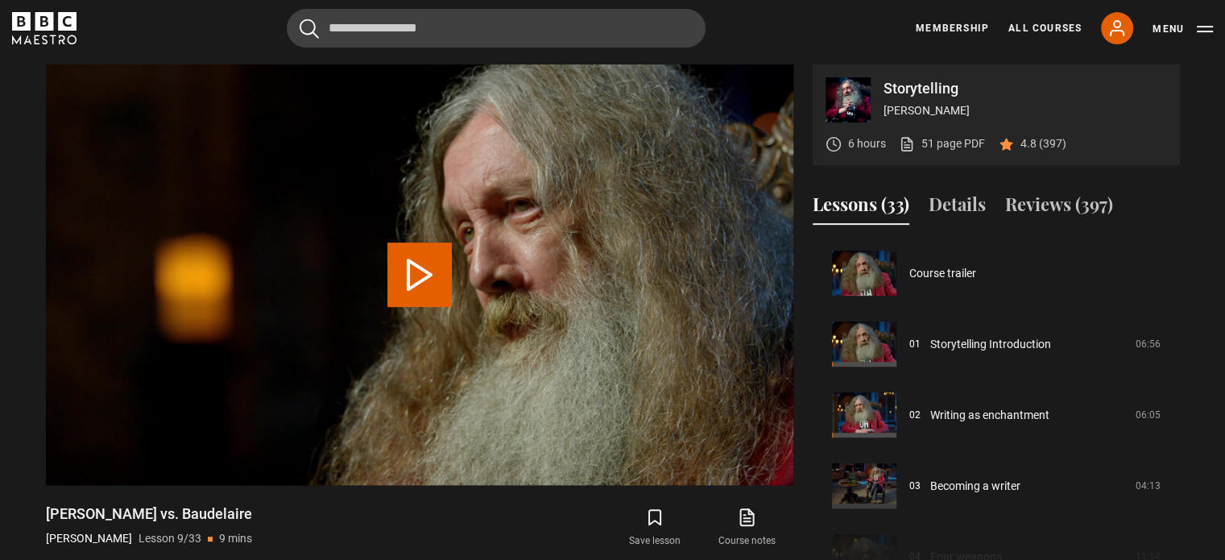
scroll to position [567, 0]
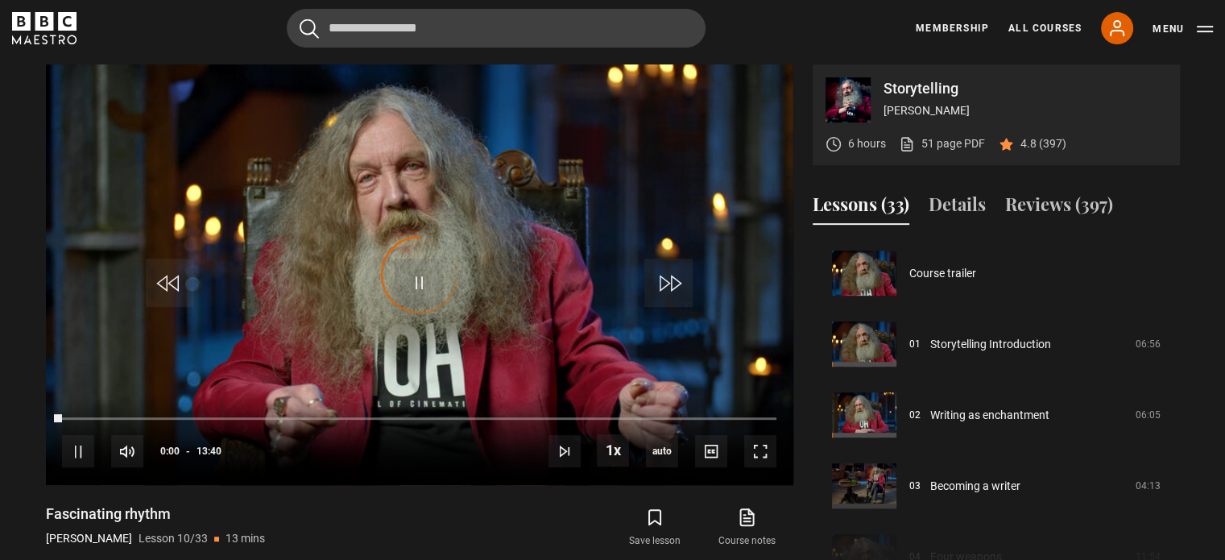
scroll to position [638, 0]
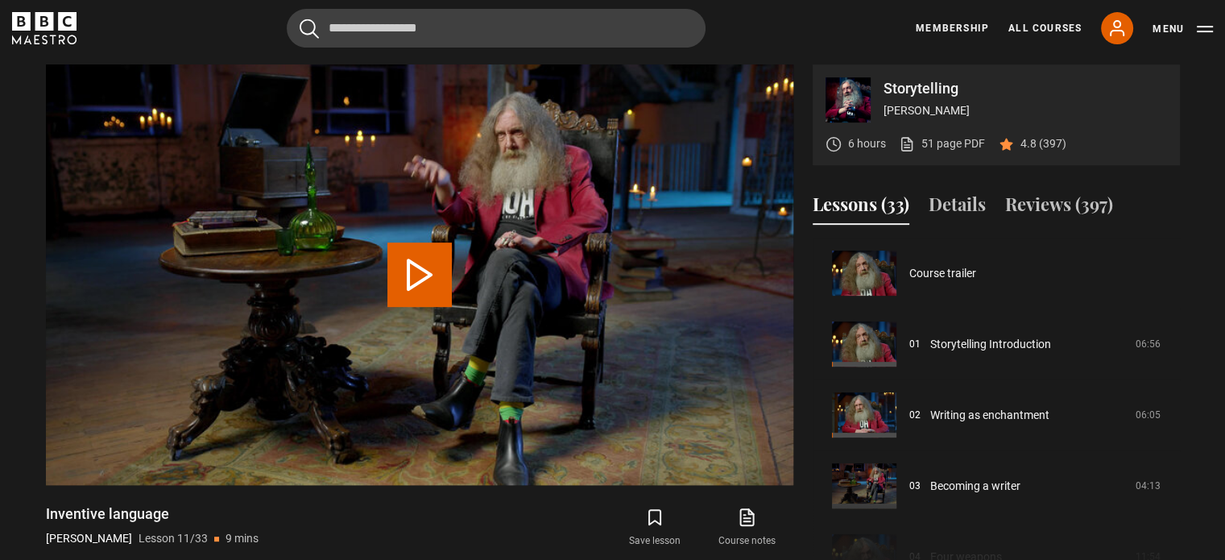
scroll to position [709, 0]
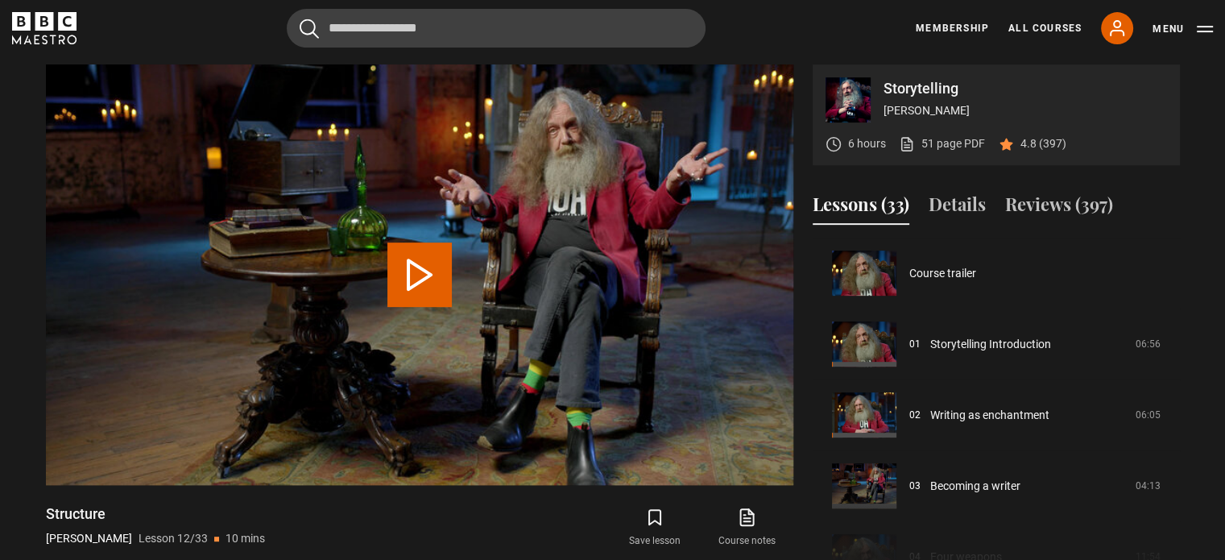
scroll to position [780, 0]
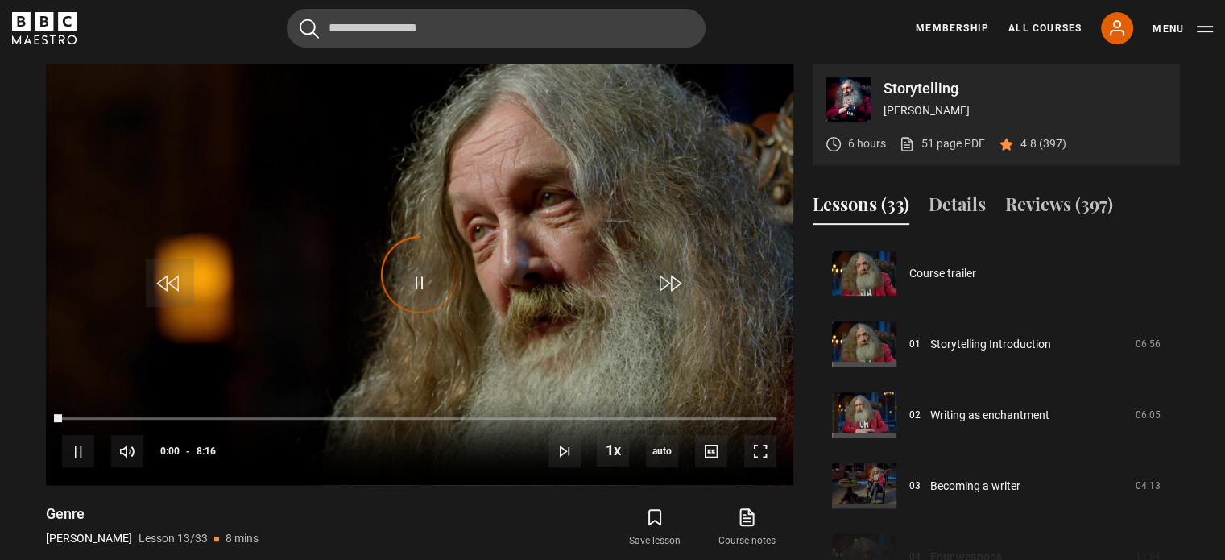
scroll to position [850, 0]
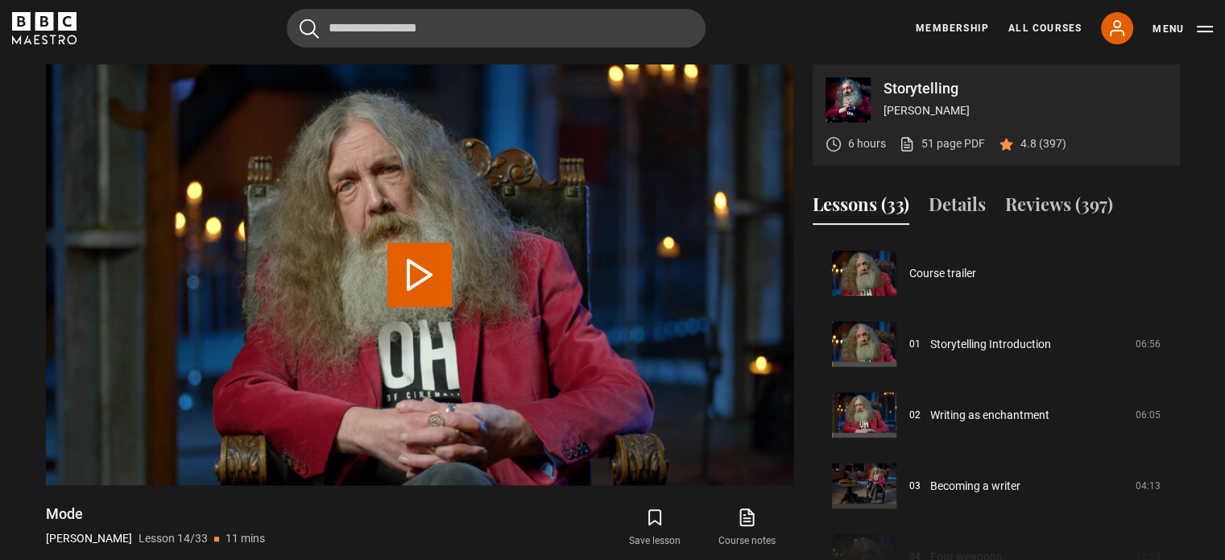
scroll to position [921, 0]
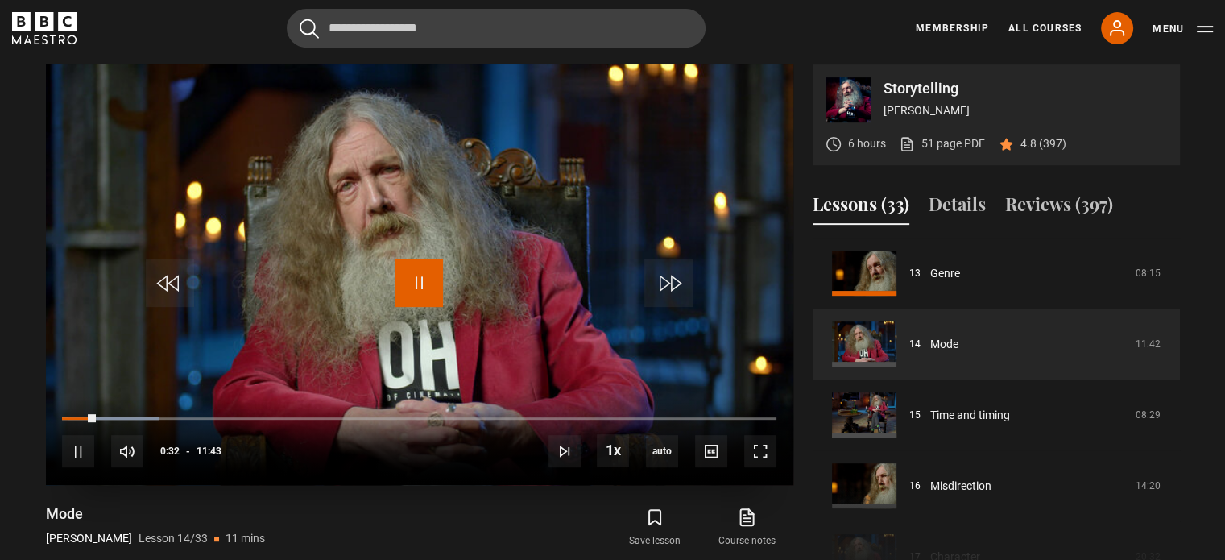
click at [419, 284] on span "Video Player" at bounding box center [419, 282] width 48 height 48
